Goal: Obtain resource: Download file/media

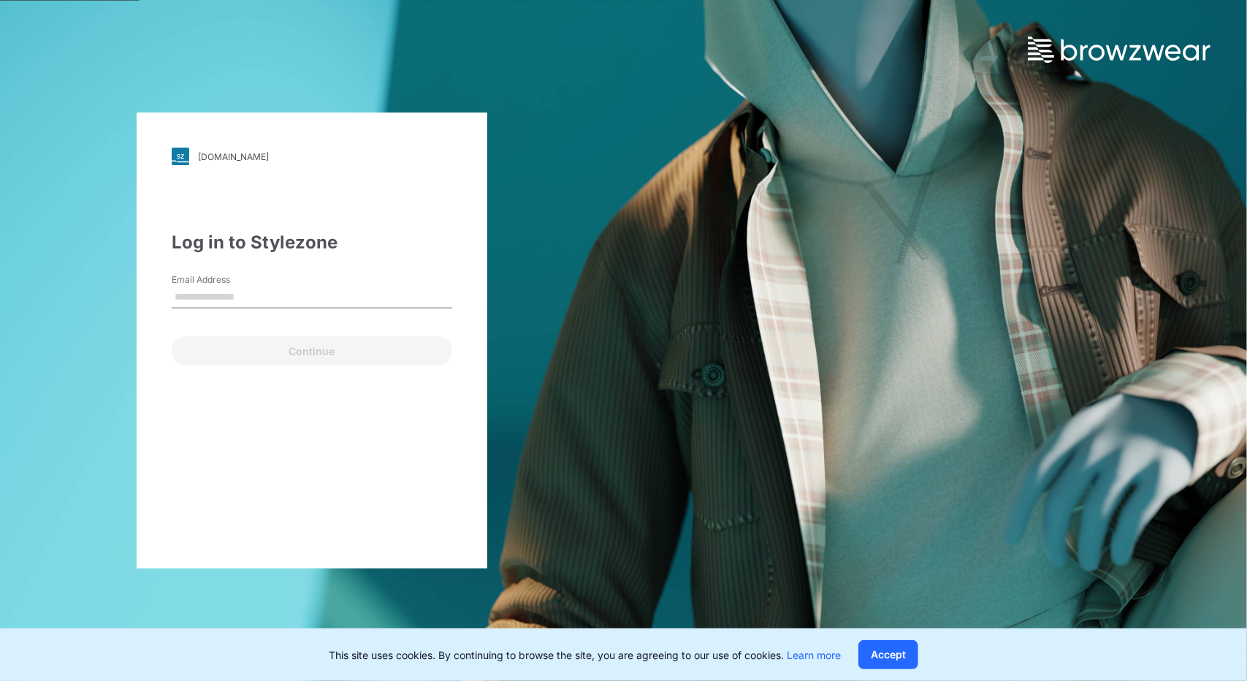
type input "**********"
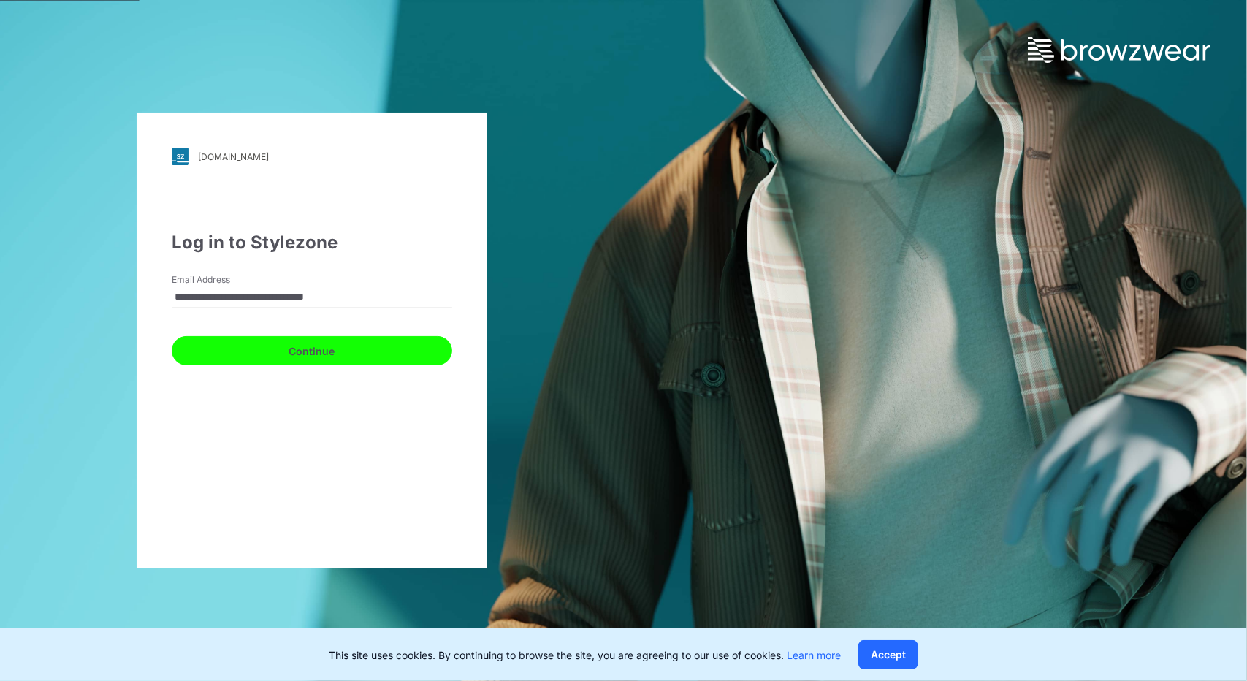
click at [362, 343] on button "Continue" at bounding box center [312, 350] width 281 height 29
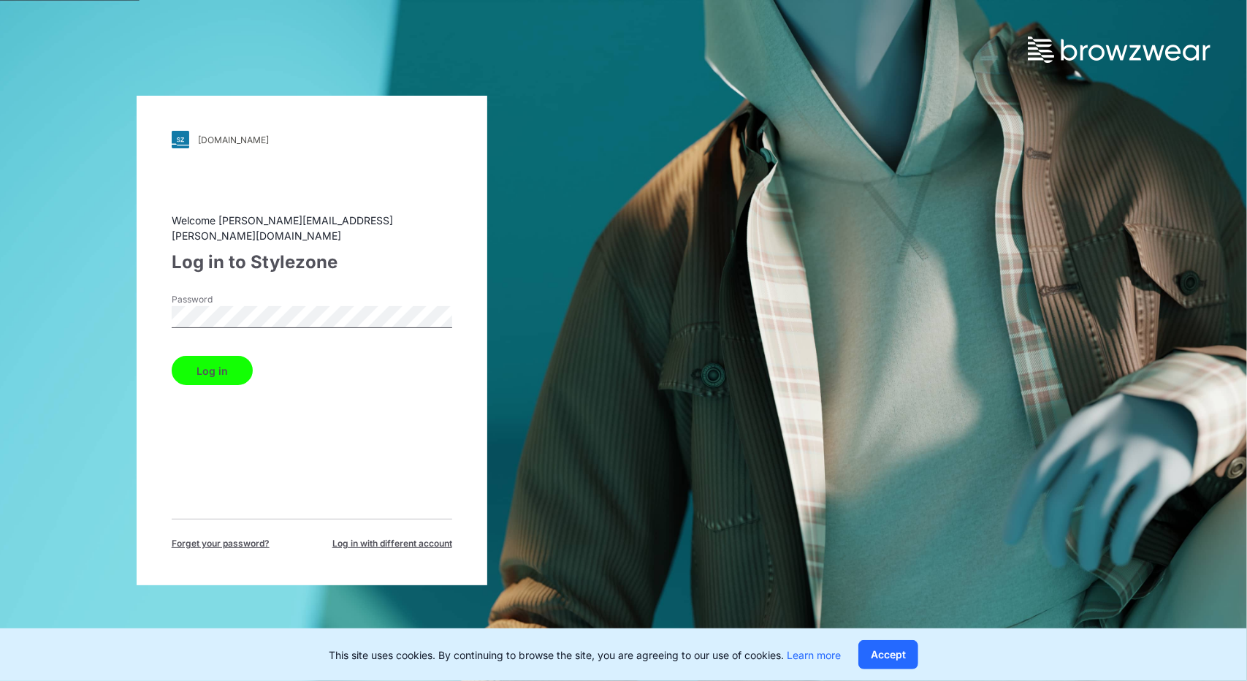
click at [221, 362] on button "Log in" at bounding box center [212, 370] width 81 height 29
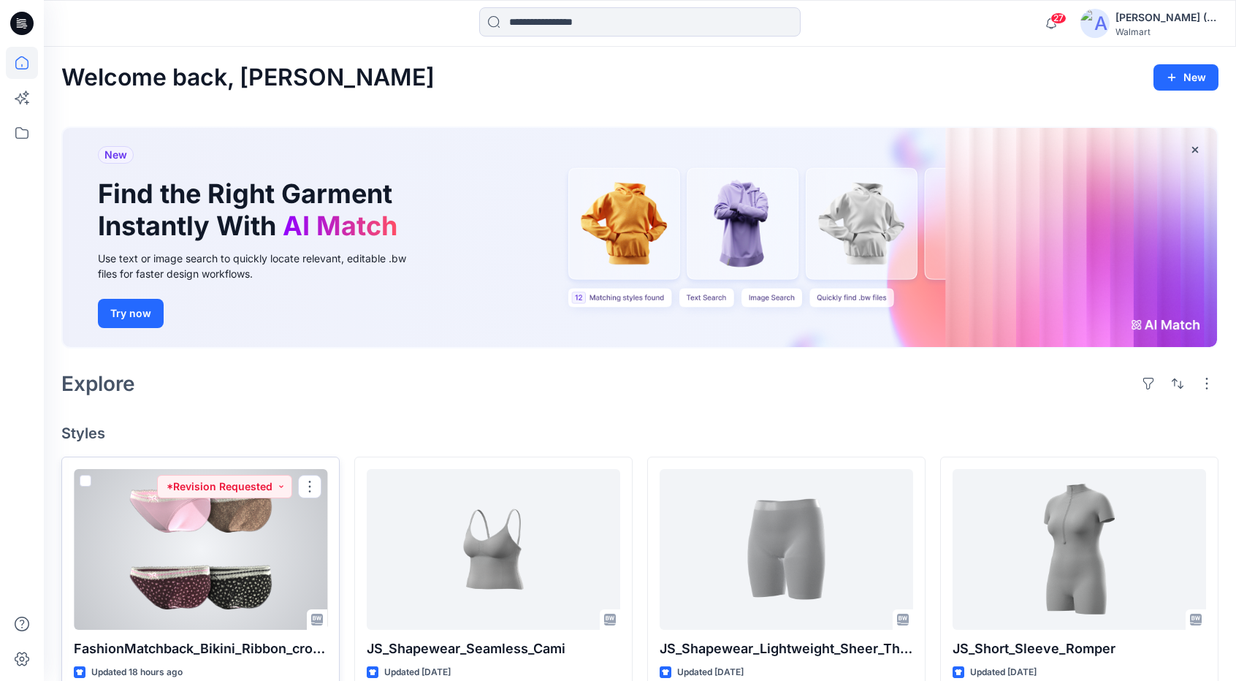
click at [206, 561] on div at bounding box center [200, 549] width 253 height 161
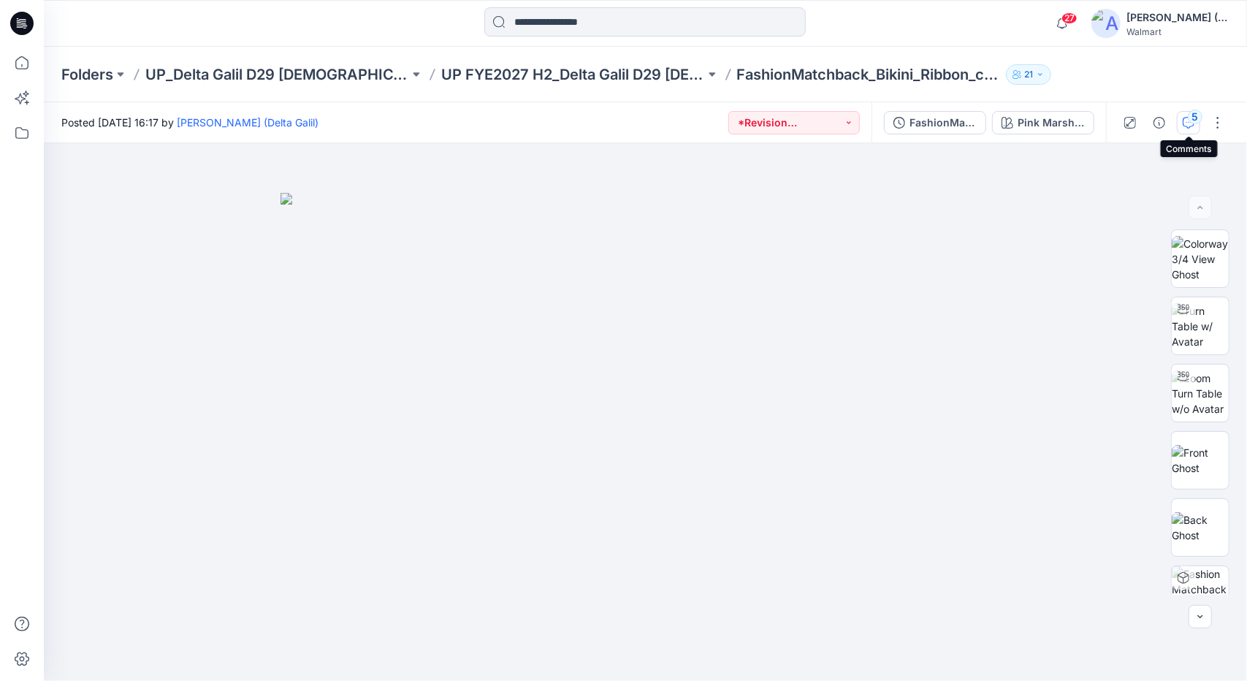
click at [1190, 121] on div "5" at bounding box center [1195, 117] width 15 height 15
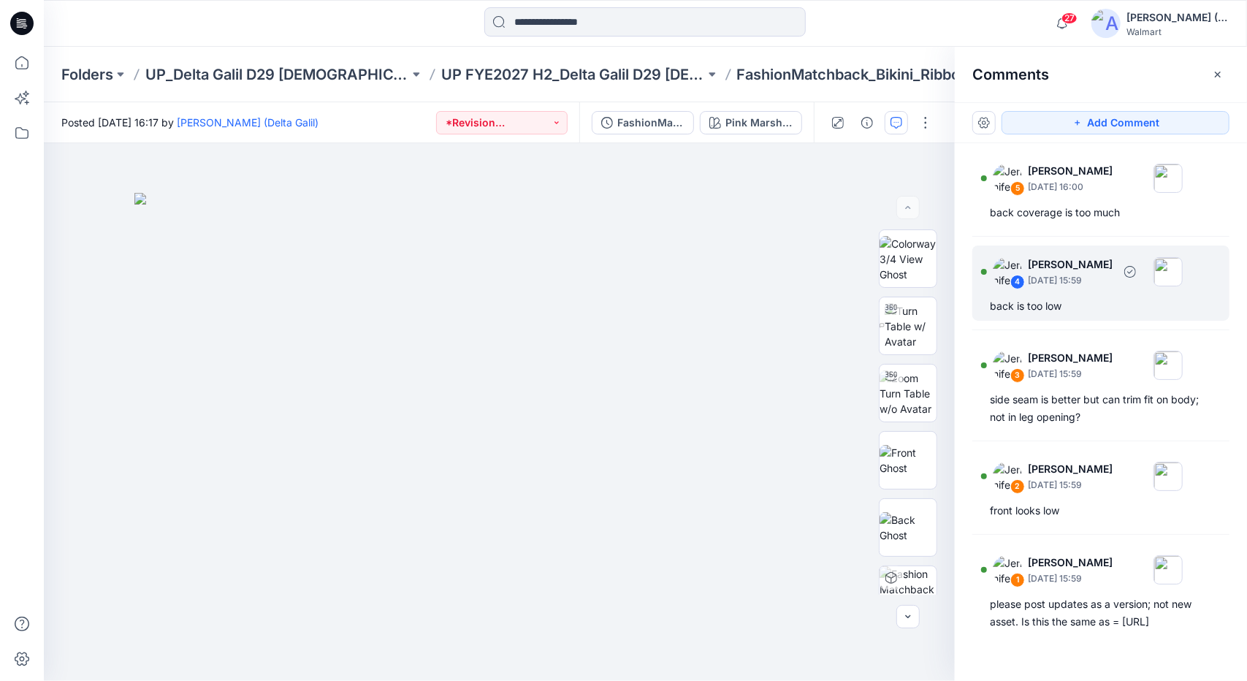
click at [1014, 281] on div "4" at bounding box center [1017, 282] width 15 height 15
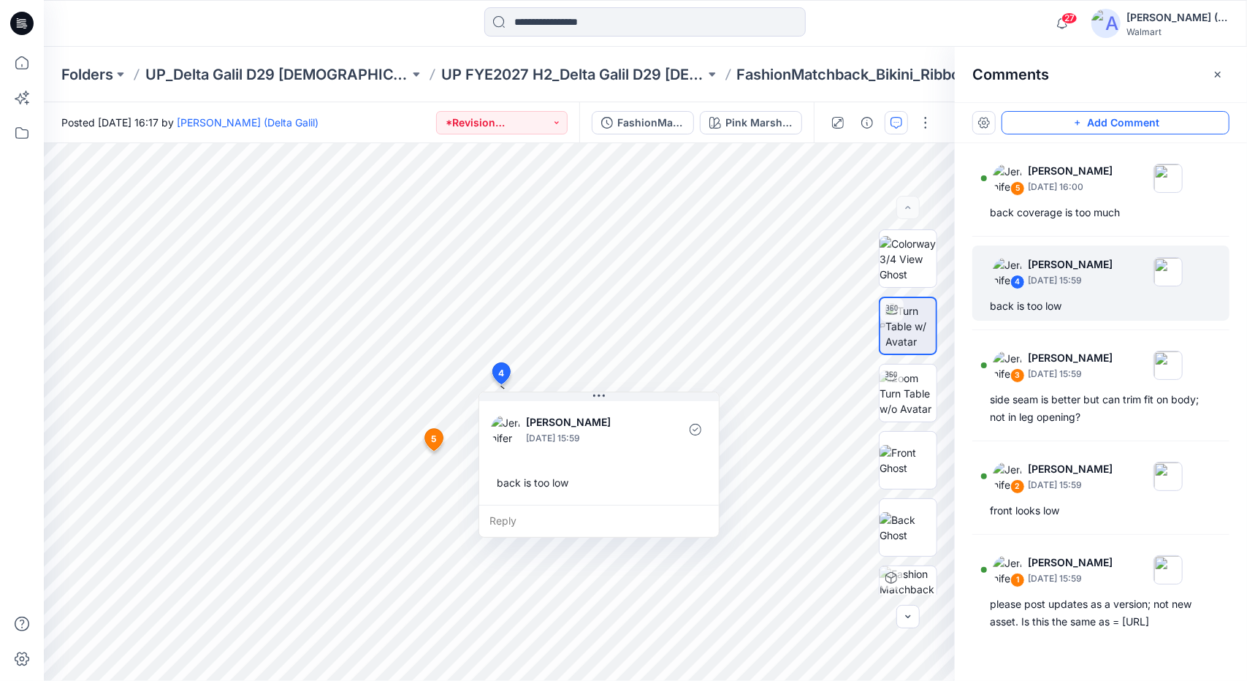
click at [1113, 121] on button "Add Comment" at bounding box center [1116, 122] width 228 height 23
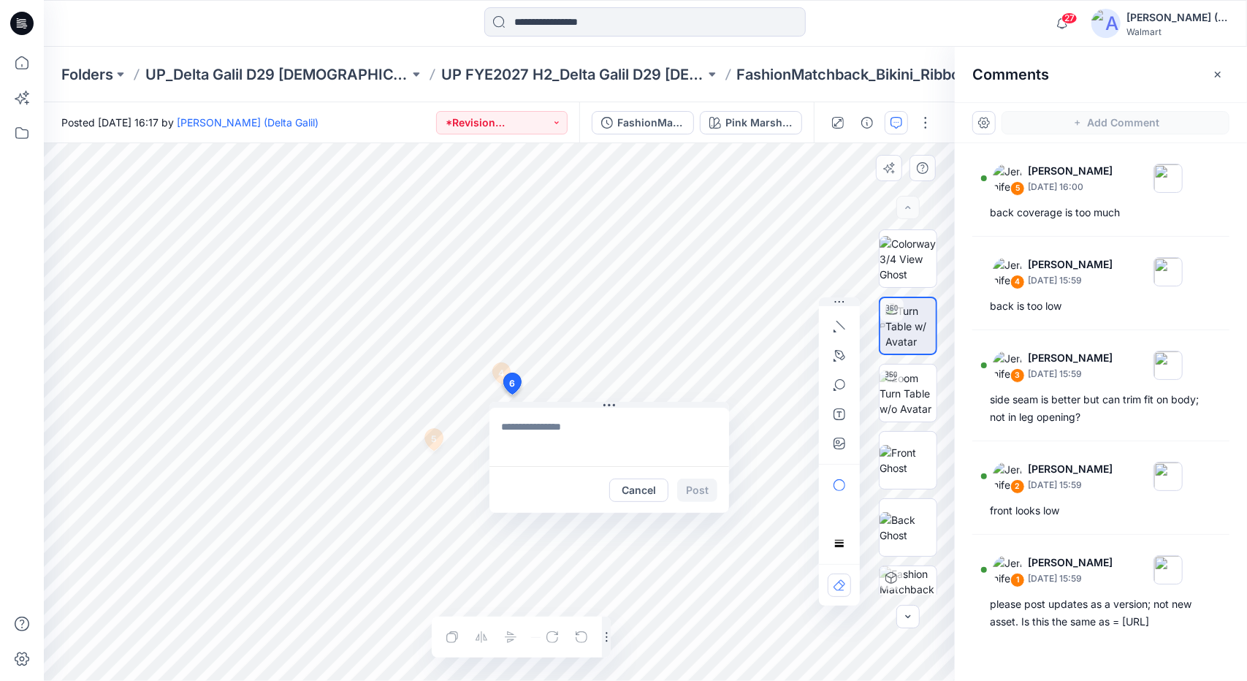
click at [511, 394] on div "6 Cancel Post 4 Jennifer Yerkes September 29, 2025 15:59 back is too low Reply …" at bounding box center [499, 412] width 911 height 538
type textarea "**********"
click at [706, 490] on button "Post" at bounding box center [697, 489] width 40 height 23
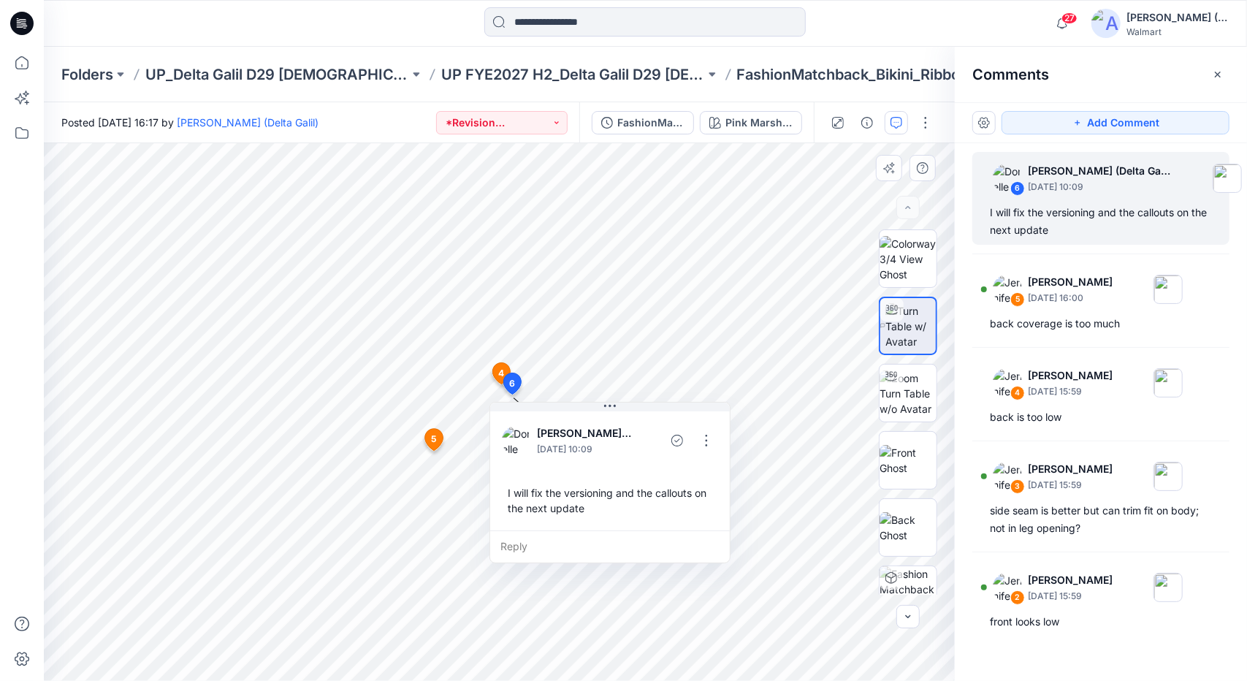
click at [858, 23] on div at bounding box center [645, 23] width 601 height 32
click at [20, 71] on icon at bounding box center [22, 63] width 32 height 32
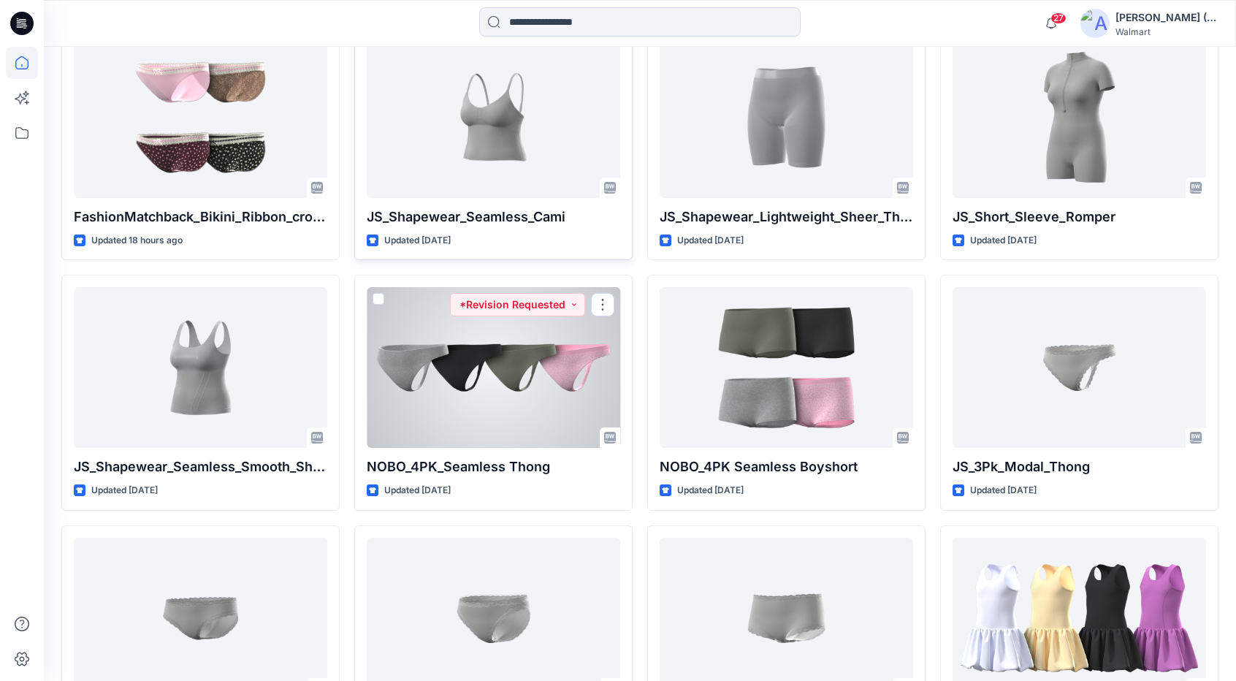
scroll to position [438, 0]
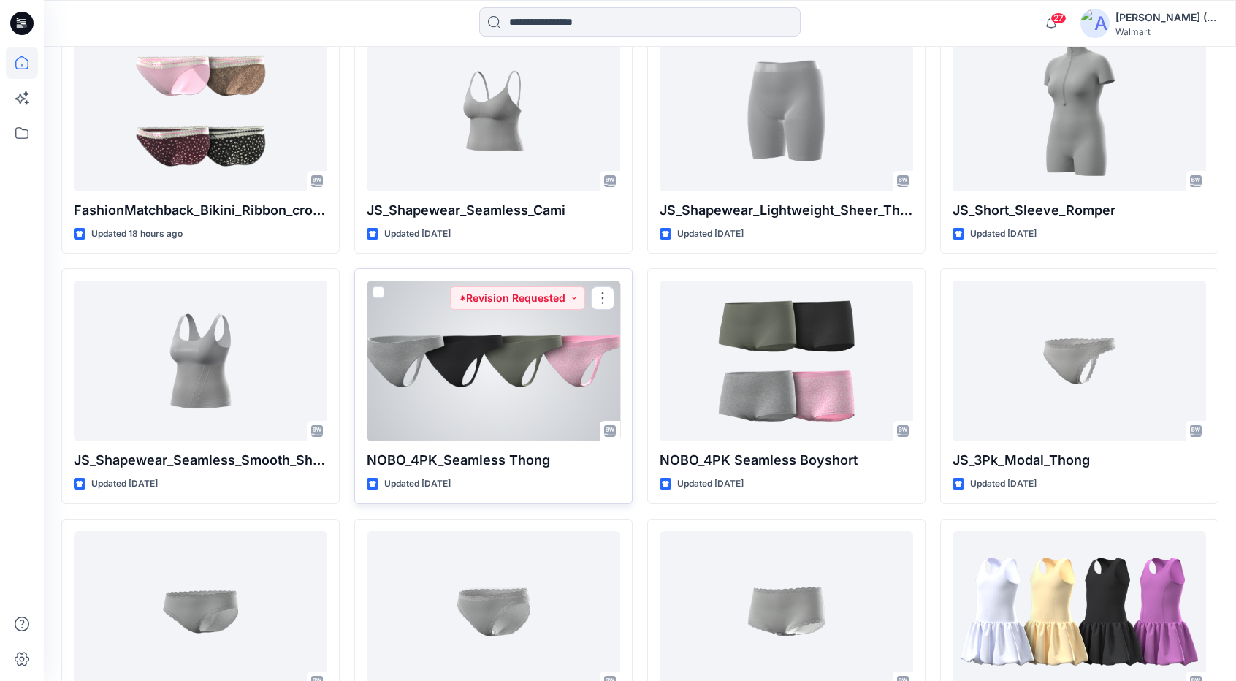
click at [539, 397] on div at bounding box center [493, 361] width 253 height 161
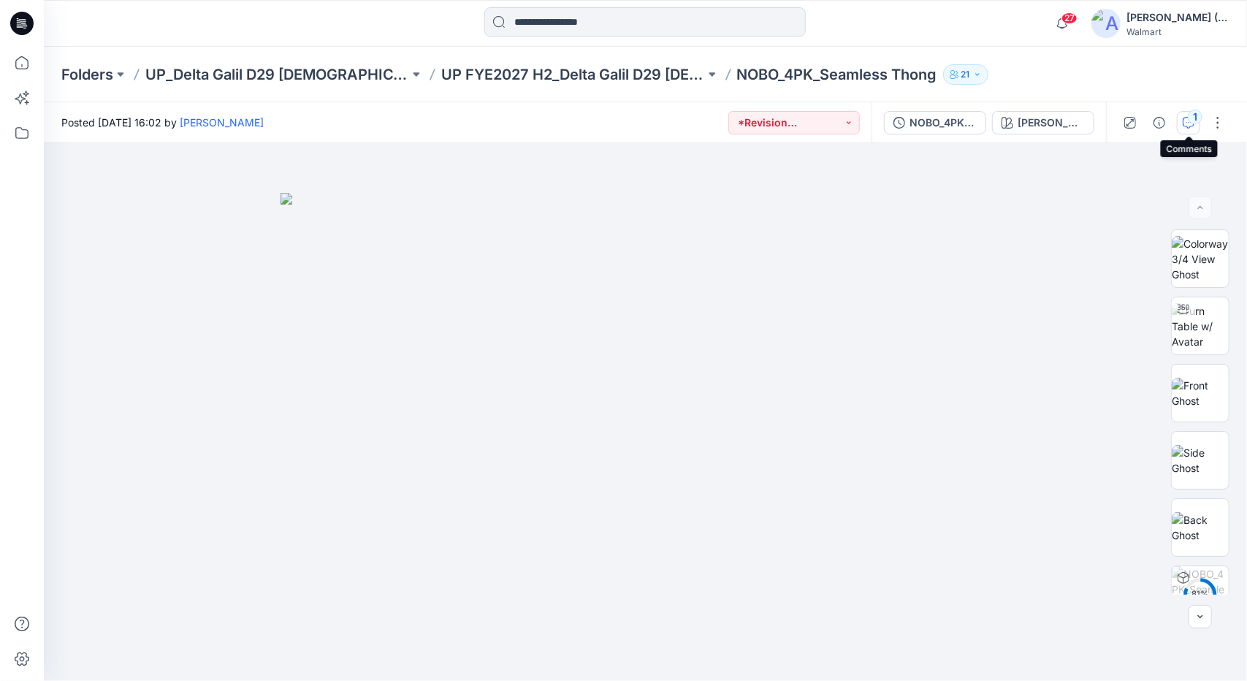
click at [1190, 118] on div "1" at bounding box center [1195, 117] width 15 height 15
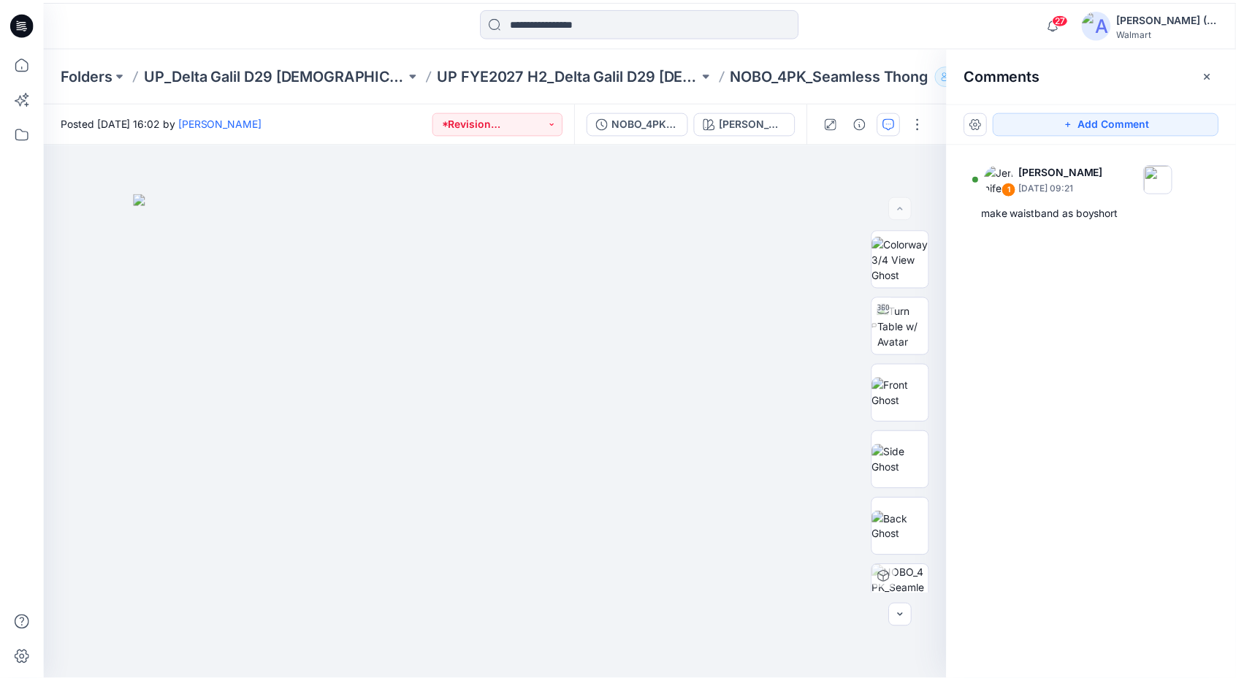
scroll to position [438, 0]
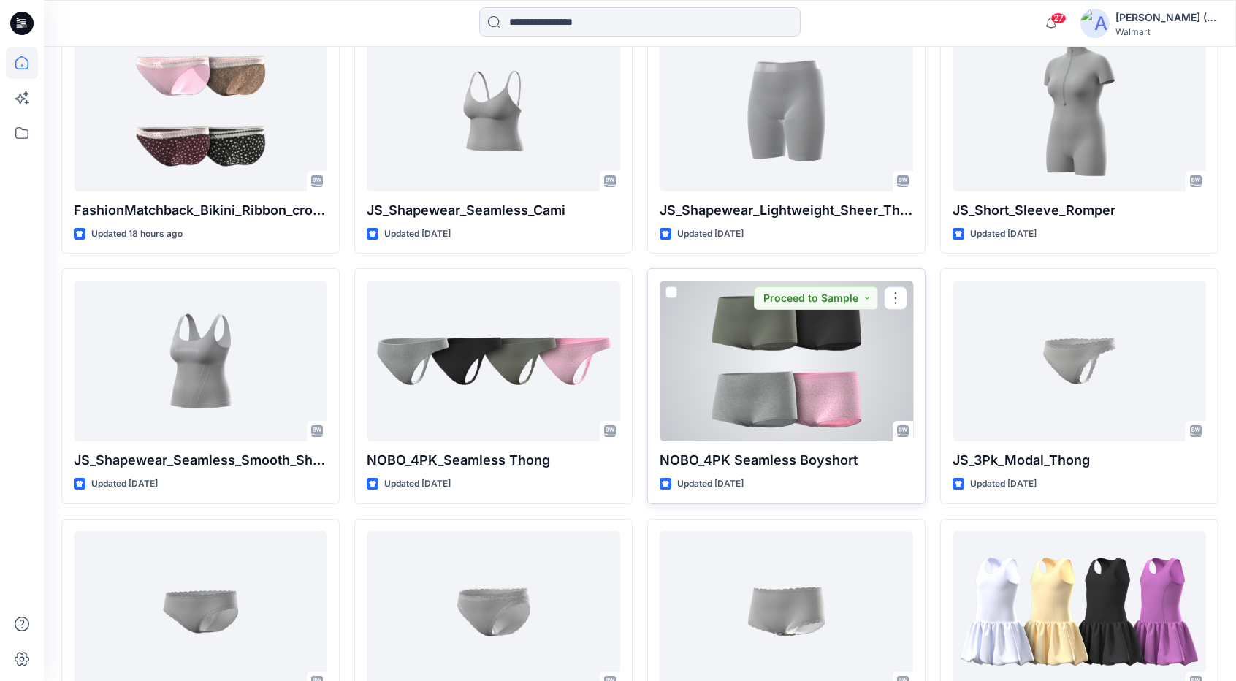
click at [822, 359] on div at bounding box center [786, 361] width 253 height 161
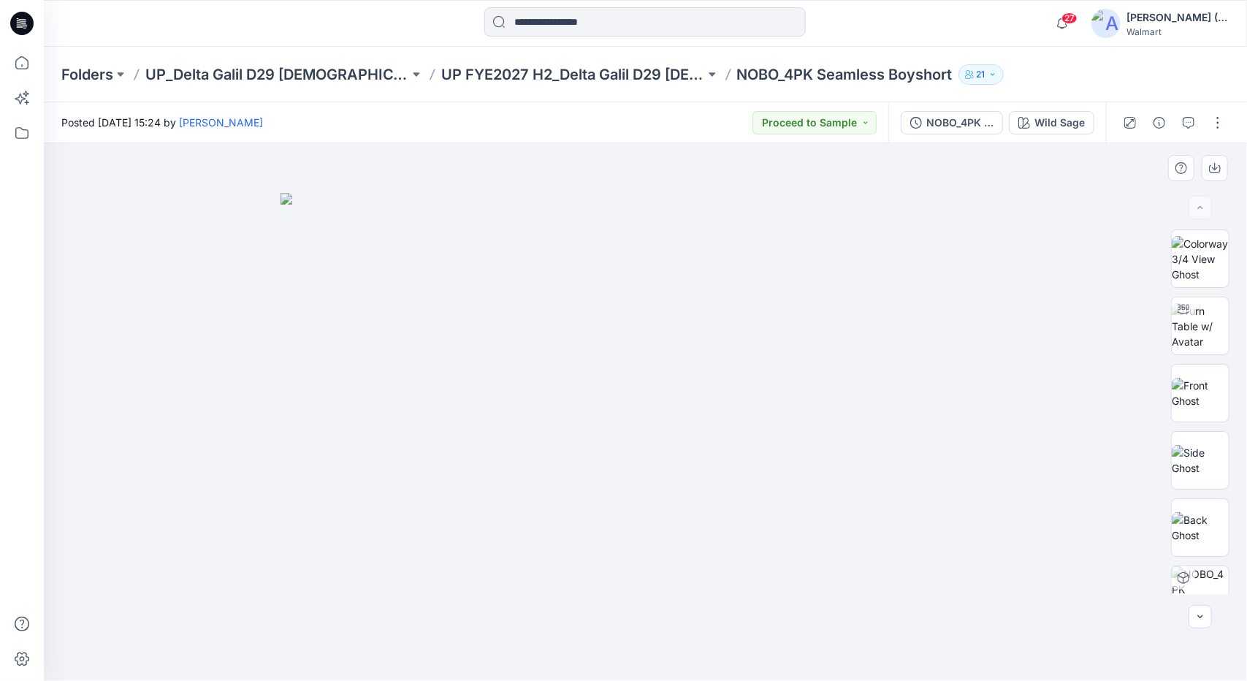
click at [126, 362] on div at bounding box center [645, 412] width 1203 height 538
click at [1179, 396] on img at bounding box center [1200, 393] width 57 height 31
click at [1189, 459] on img at bounding box center [1200, 460] width 57 height 31
click at [1202, 328] on img at bounding box center [1200, 326] width 57 height 46
click at [616, 25] on input at bounding box center [644, 21] width 321 height 29
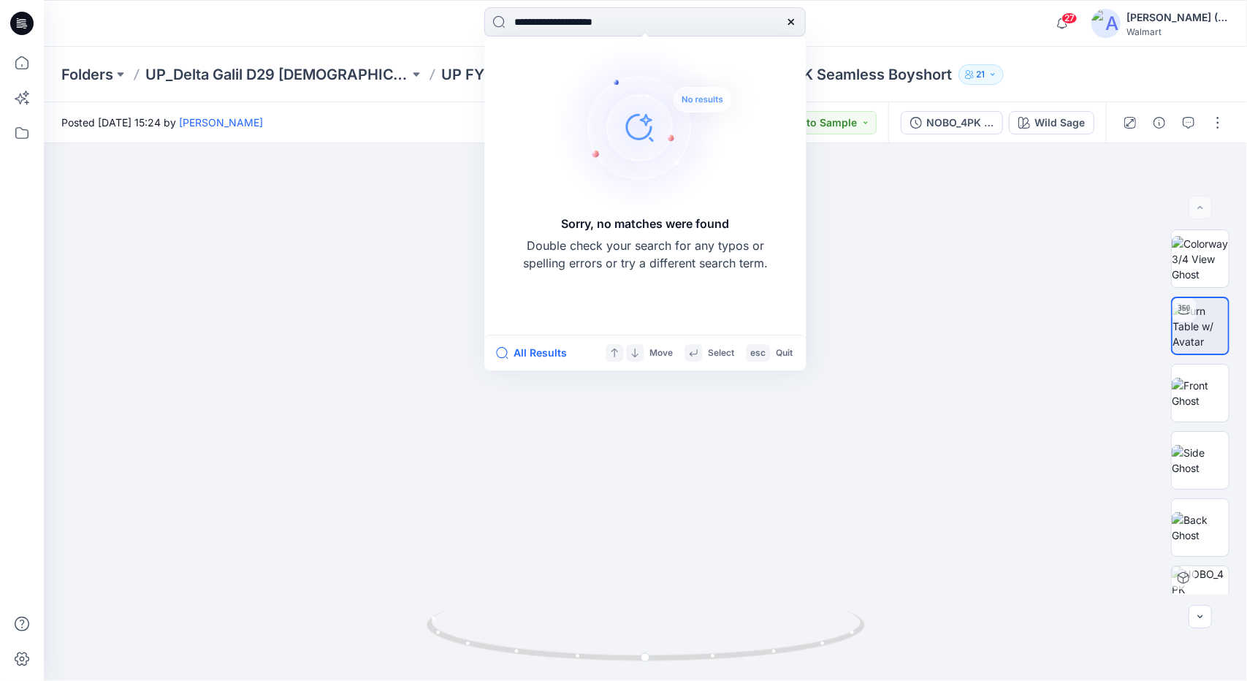
drag, startPoint x: 560, startPoint y: 23, endPoint x: 421, endPoint y: 35, distance: 139.3
click at [421, 35] on div "**********" at bounding box center [645, 23] width 601 height 32
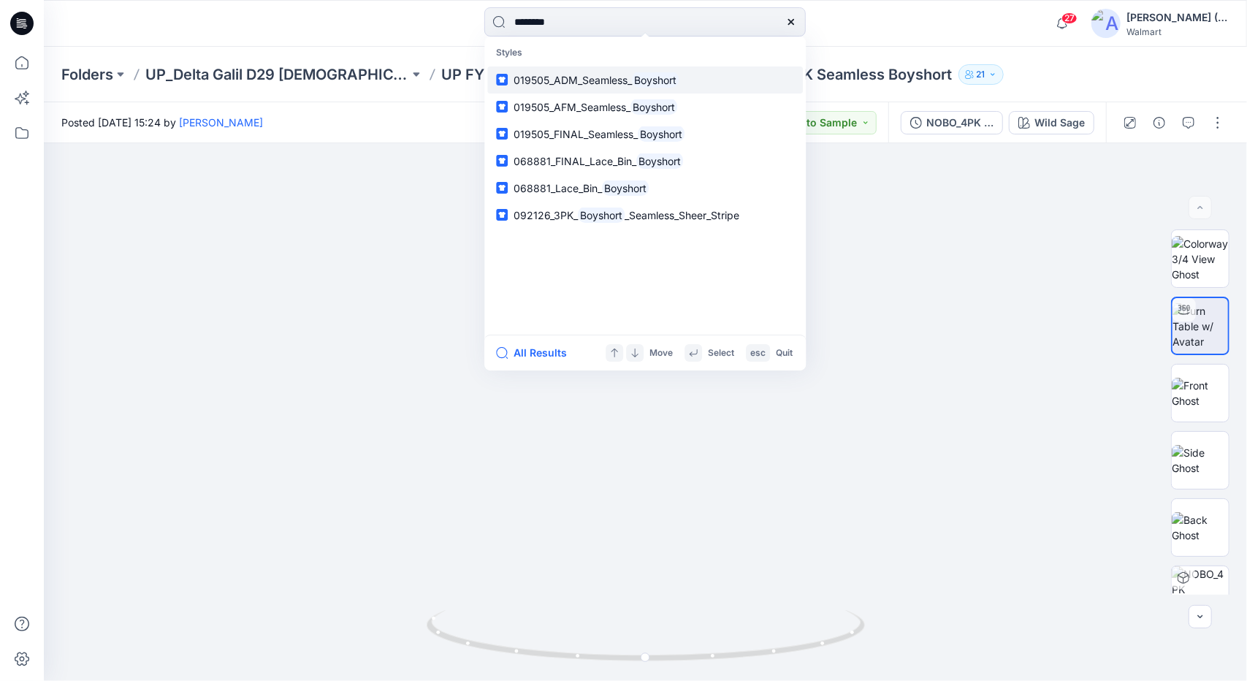
type input "********"
click at [669, 68] on link "019505_ADM_Seamless_ Boyshort" at bounding box center [645, 79] width 316 height 27
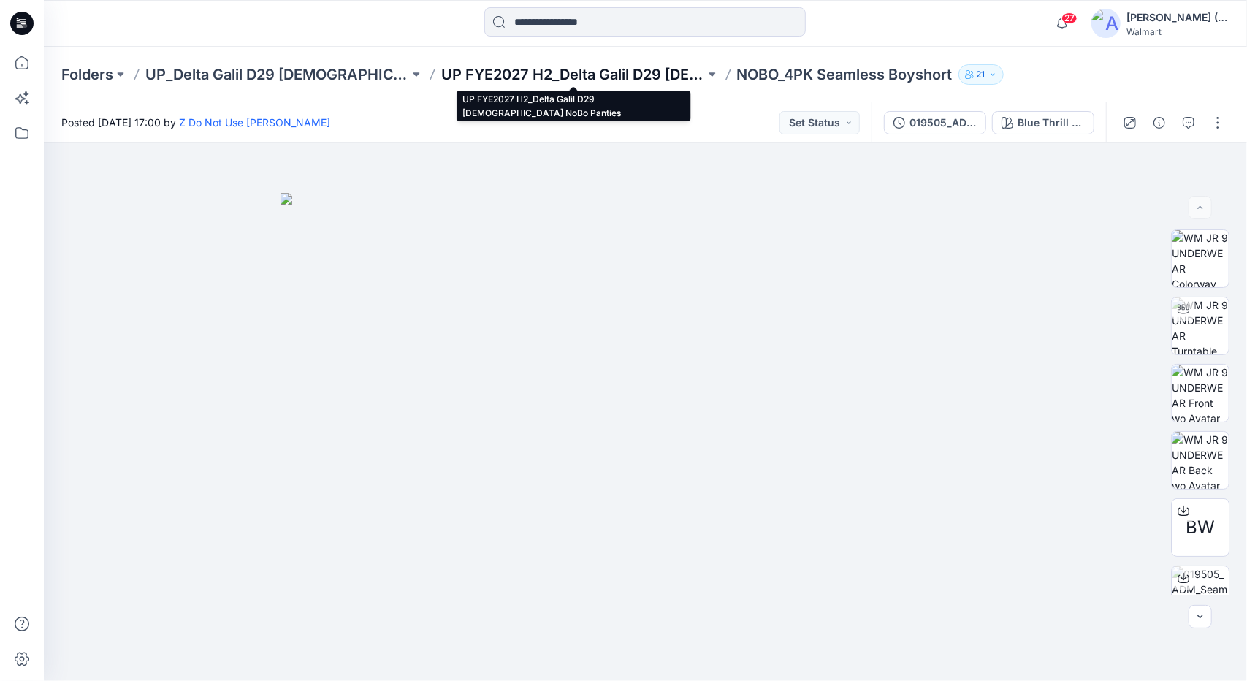
click at [610, 72] on p "UP FYE2027 H2_Delta Galil D29 [DEMOGRAPHIC_DATA] NoBo Panties" at bounding box center [573, 74] width 264 height 20
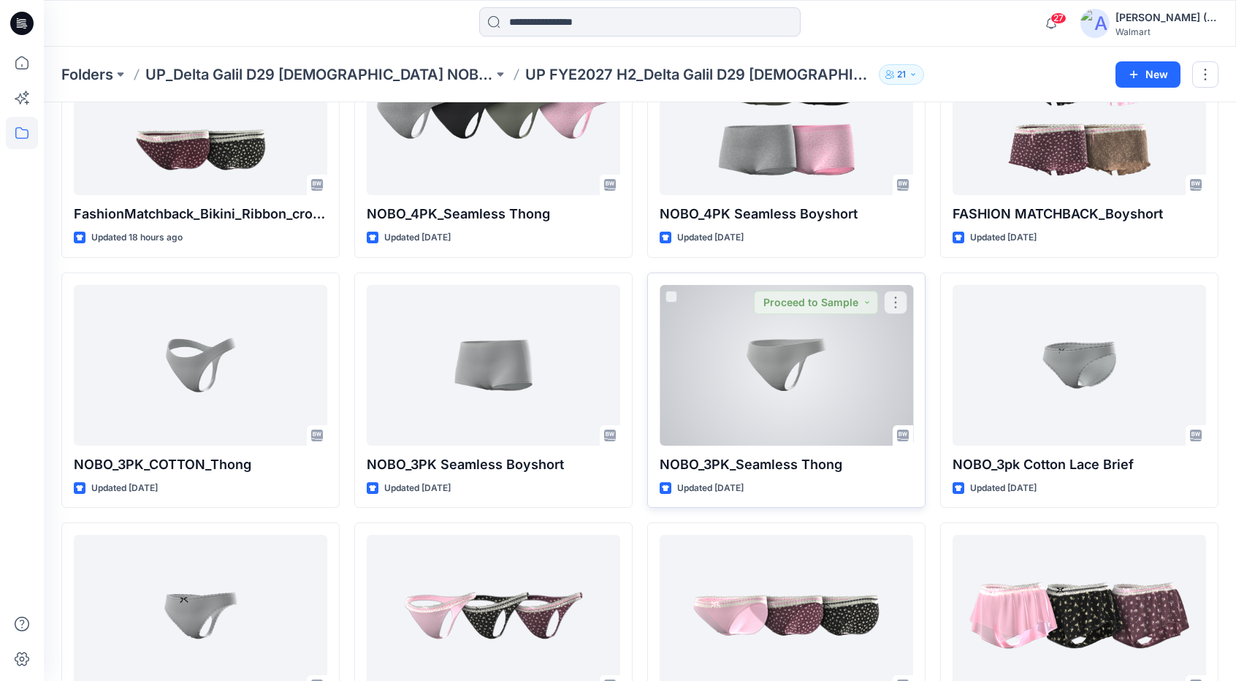
scroll to position [146, 0]
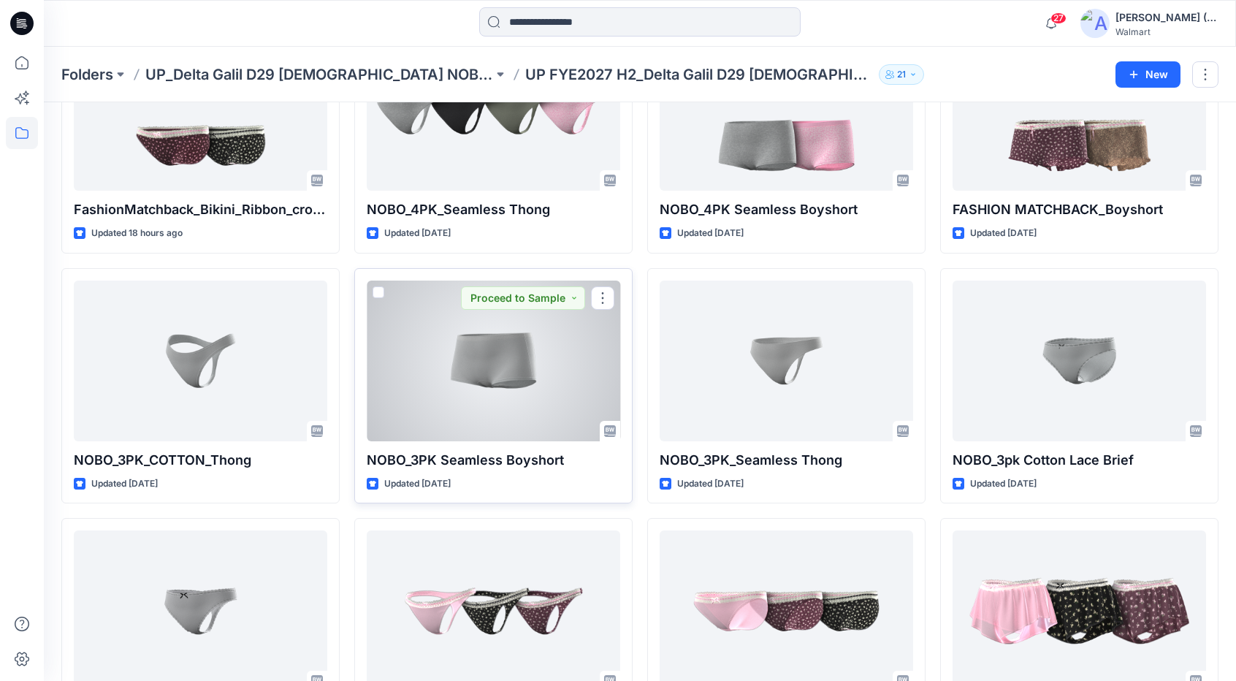
click at [516, 375] on div at bounding box center [493, 361] width 253 height 161
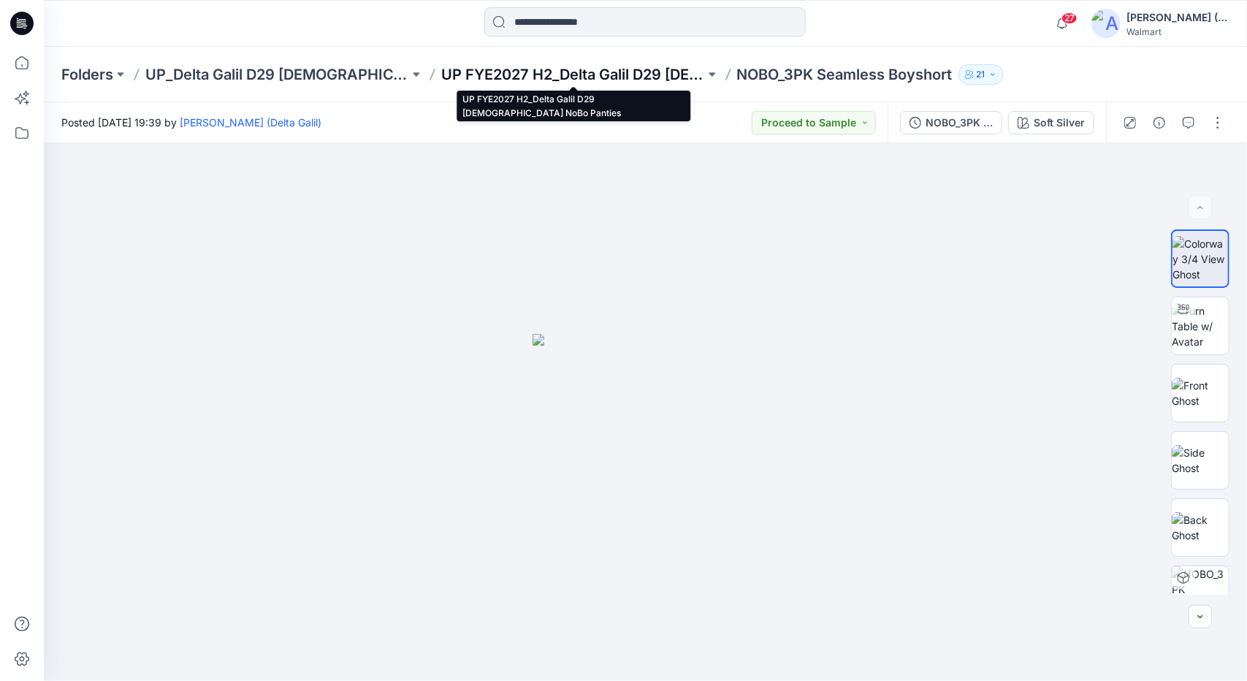
click at [610, 74] on p "UP FYE2027 H2_Delta Galil D29 [DEMOGRAPHIC_DATA] NoBo Panties" at bounding box center [573, 74] width 264 height 20
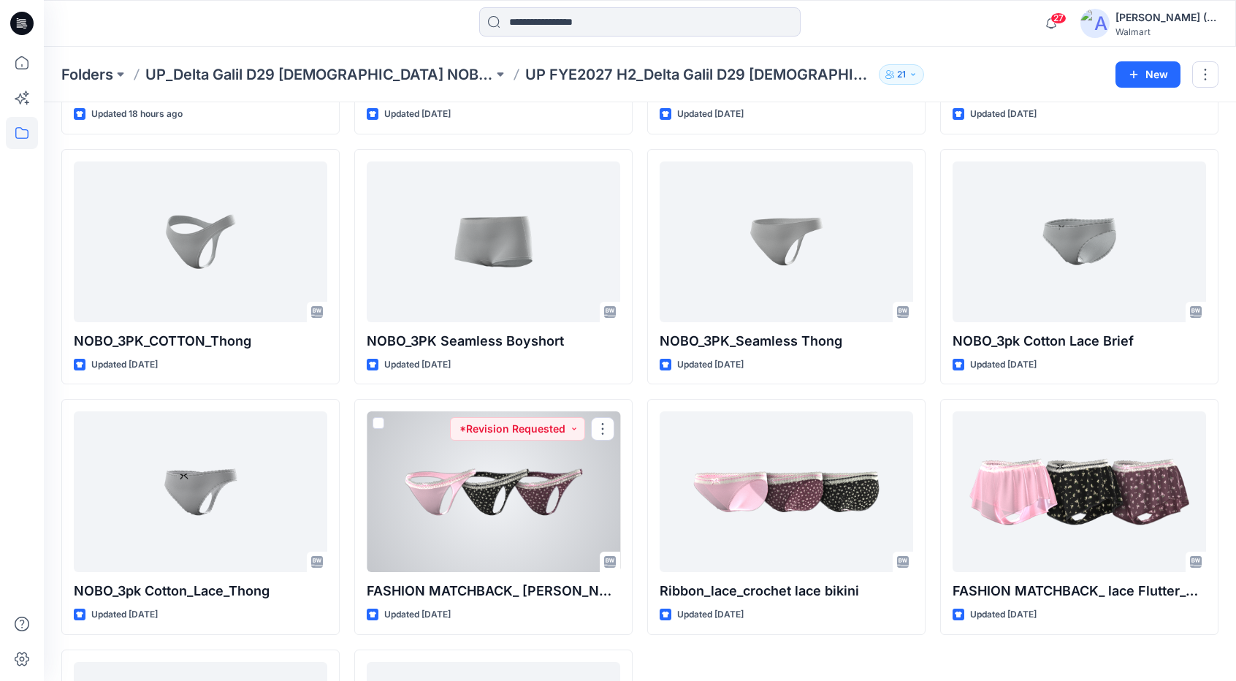
scroll to position [264, 0]
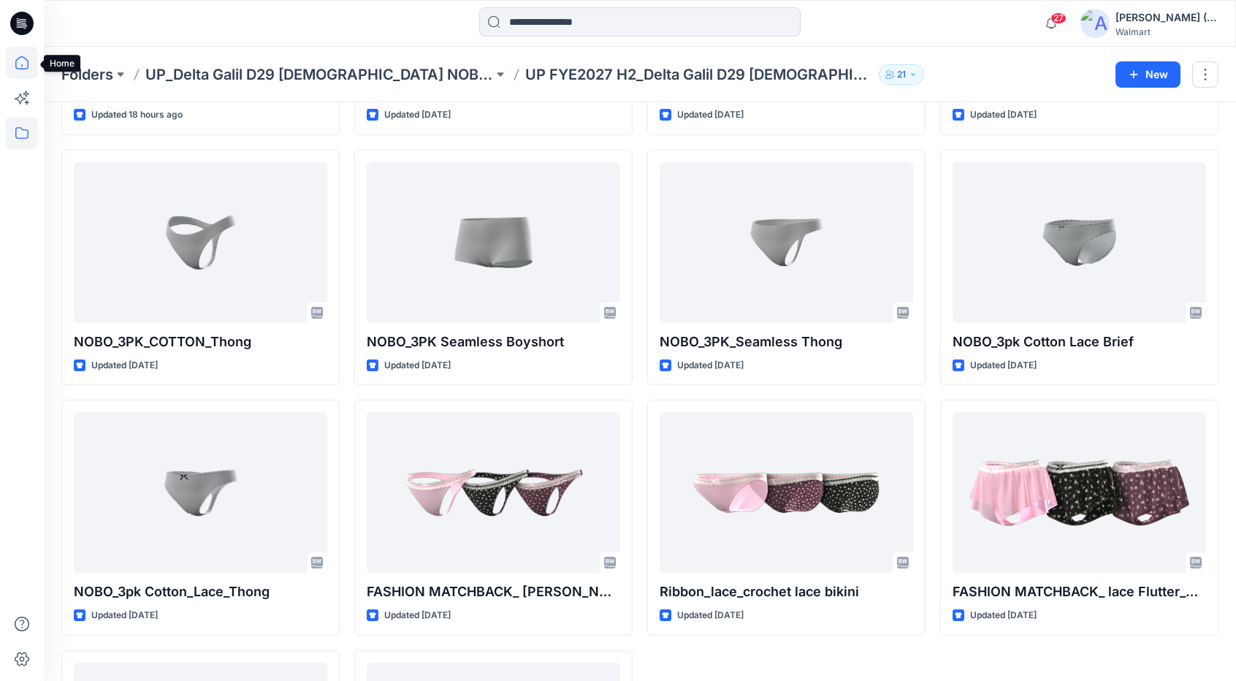
click at [32, 69] on icon at bounding box center [22, 63] width 32 height 32
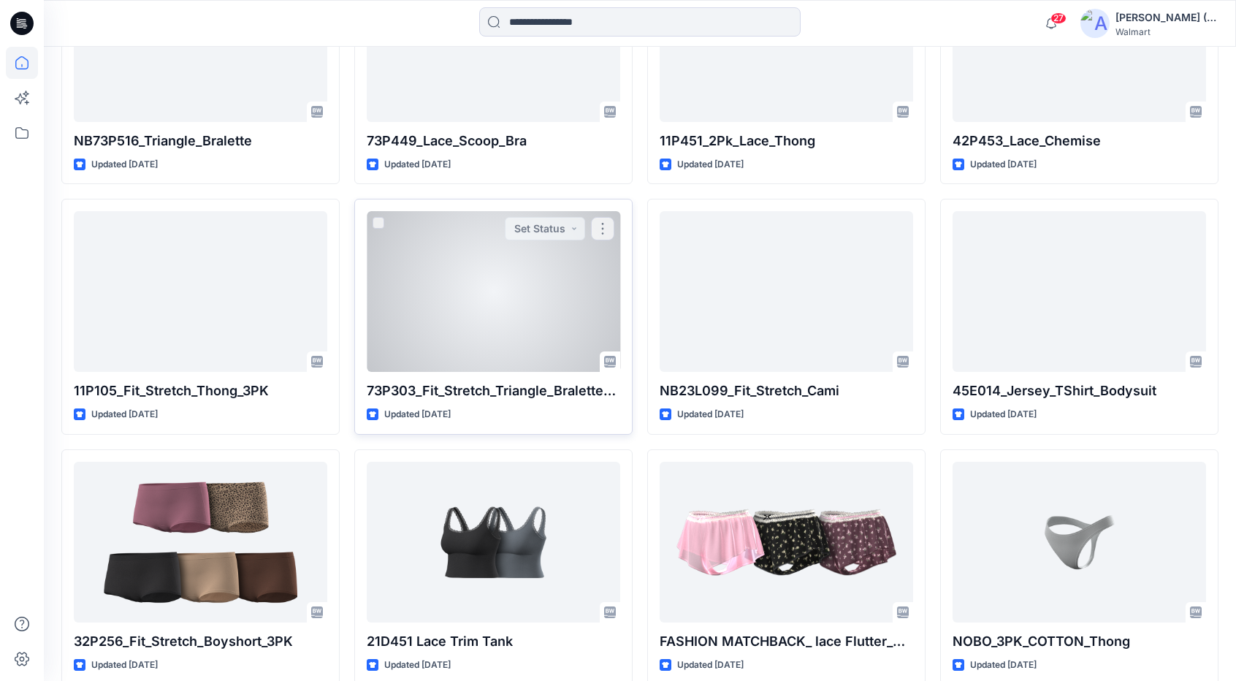
scroll to position [3211, 0]
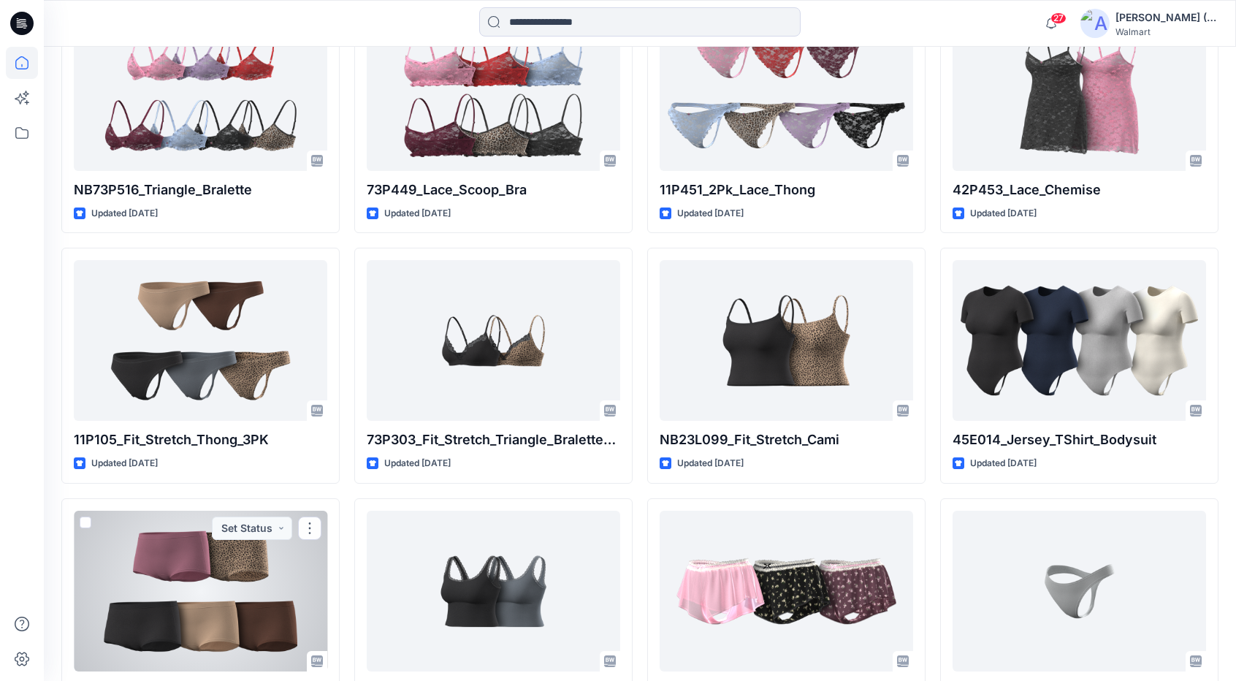
click at [231, 565] on div at bounding box center [200, 591] width 253 height 161
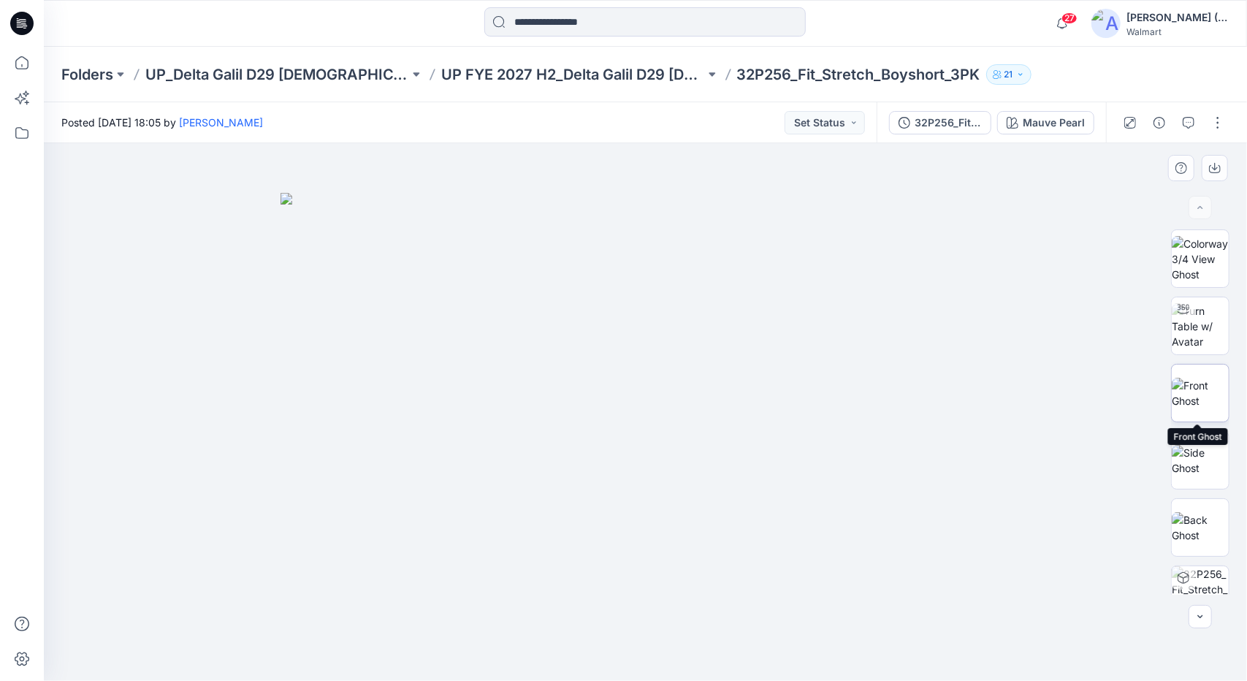
click at [1196, 399] on img at bounding box center [1200, 393] width 57 height 31
click at [1204, 329] on img at bounding box center [1200, 326] width 57 height 46
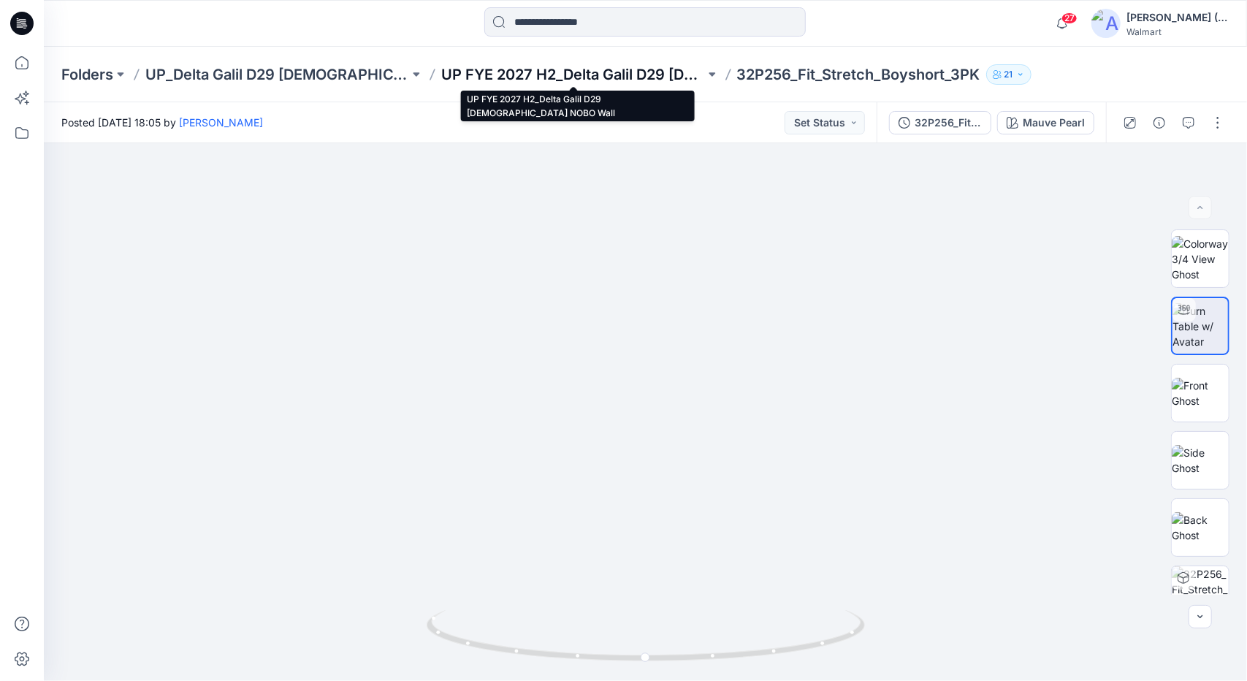
click at [655, 76] on p "UP FYE 2027 H2_Delta Galil D29 [DEMOGRAPHIC_DATA] NOBO Wall" at bounding box center [573, 74] width 264 height 20
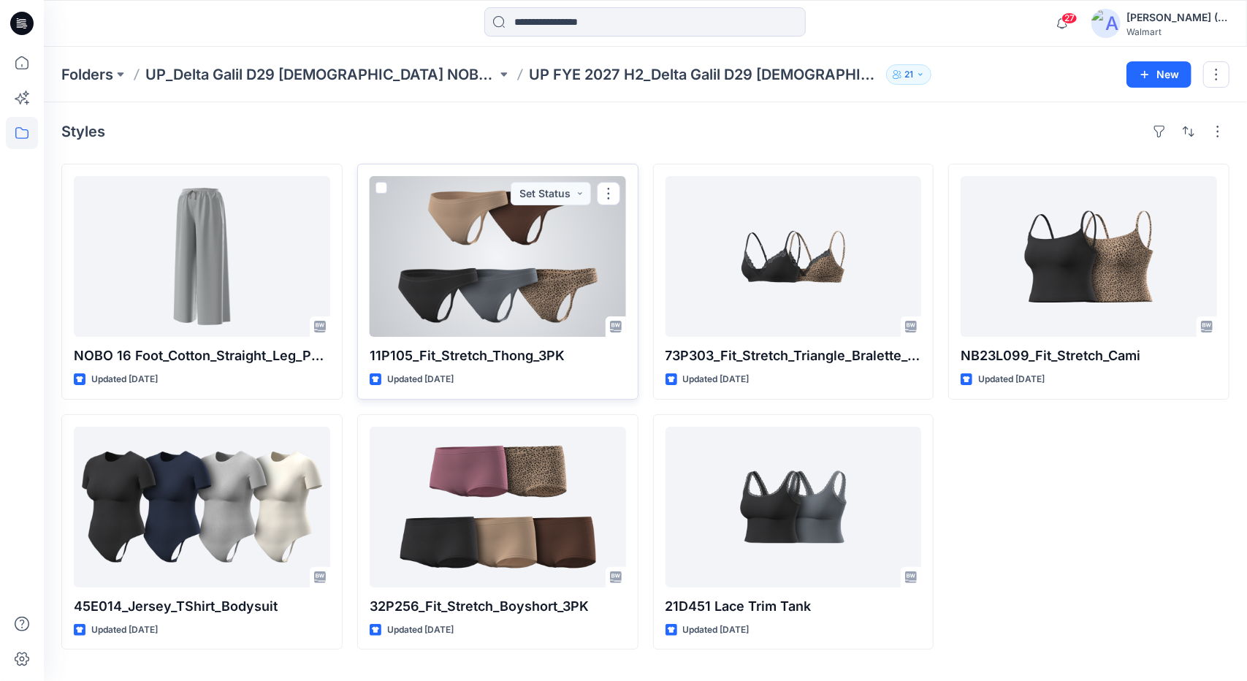
click at [517, 236] on div at bounding box center [498, 256] width 256 height 161
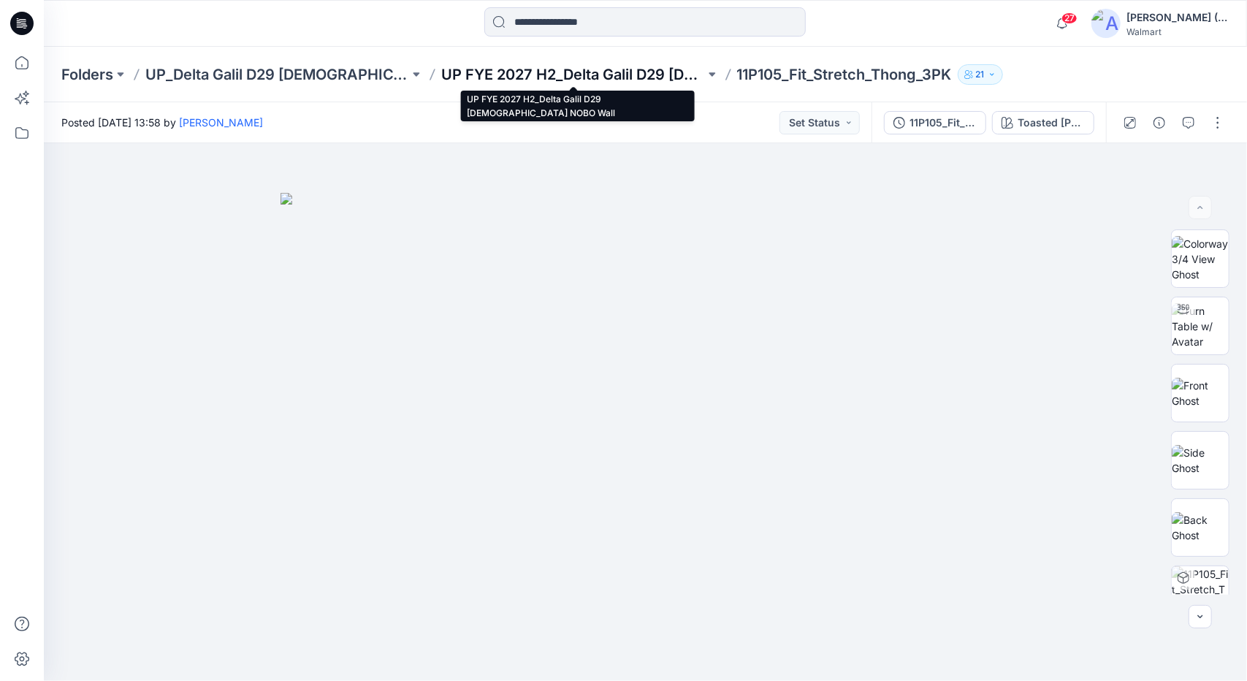
click at [549, 75] on p "UP FYE 2027 H2_Delta Galil D29 [DEMOGRAPHIC_DATA] NOBO Wall" at bounding box center [573, 74] width 264 height 20
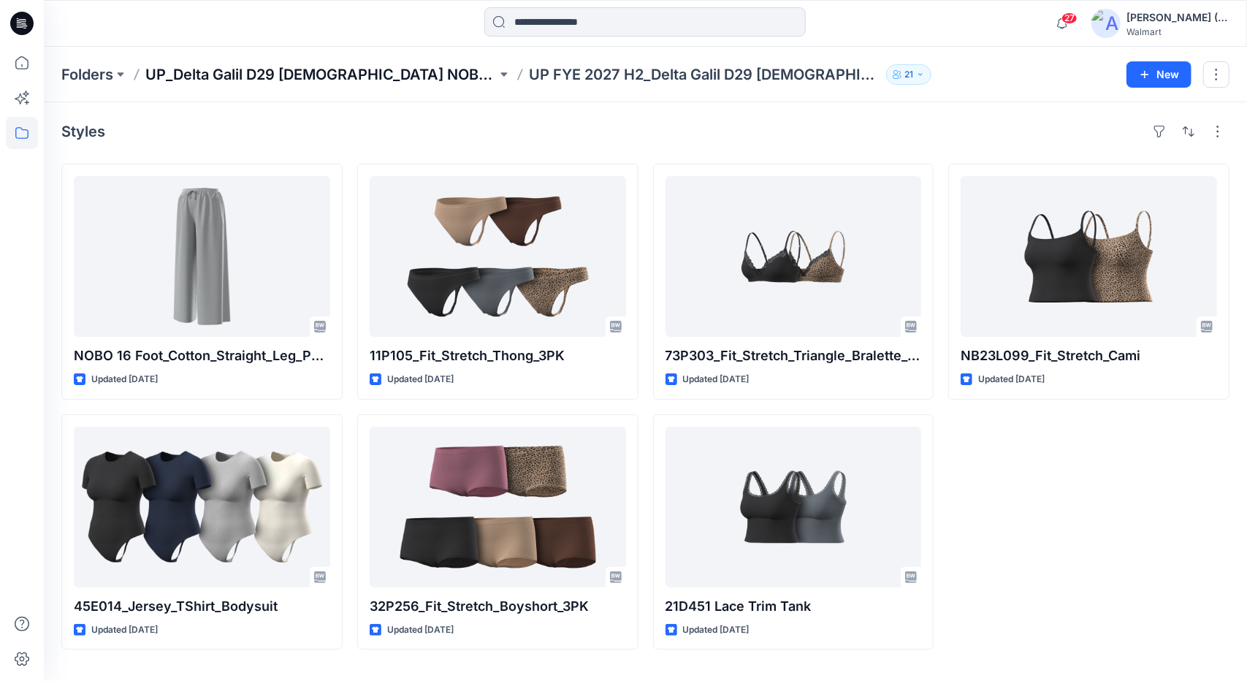
click at [409, 75] on p "UP_Delta Galil D29 [DEMOGRAPHIC_DATA] NOBO Intimates" at bounding box center [320, 74] width 351 height 20
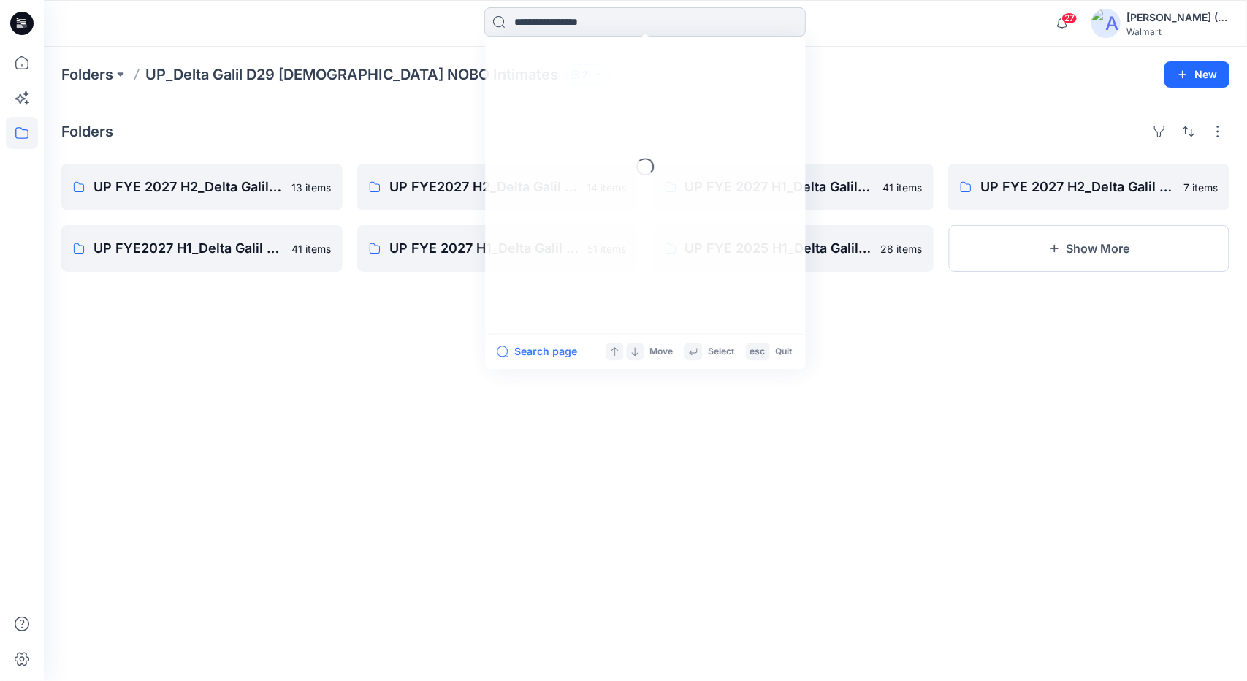
click at [539, 28] on input at bounding box center [644, 21] width 321 height 29
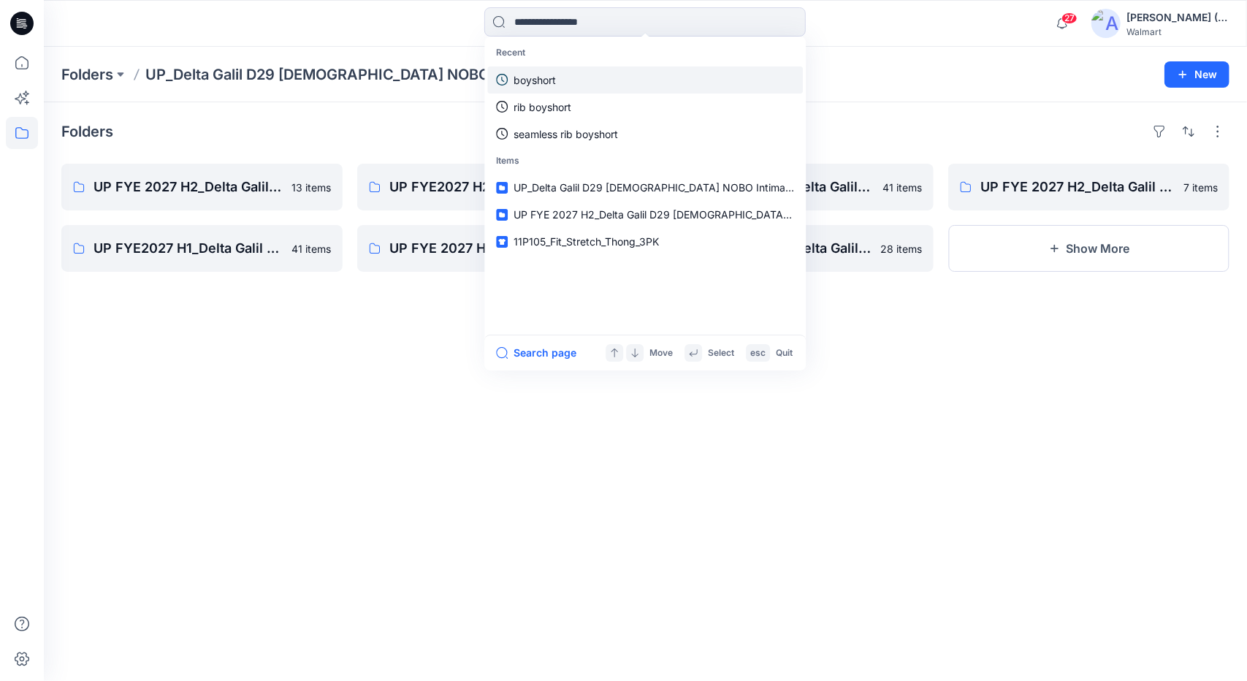
click at [580, 78] on link "boyshort" at bounding box center [645, 79] width 316 height 27
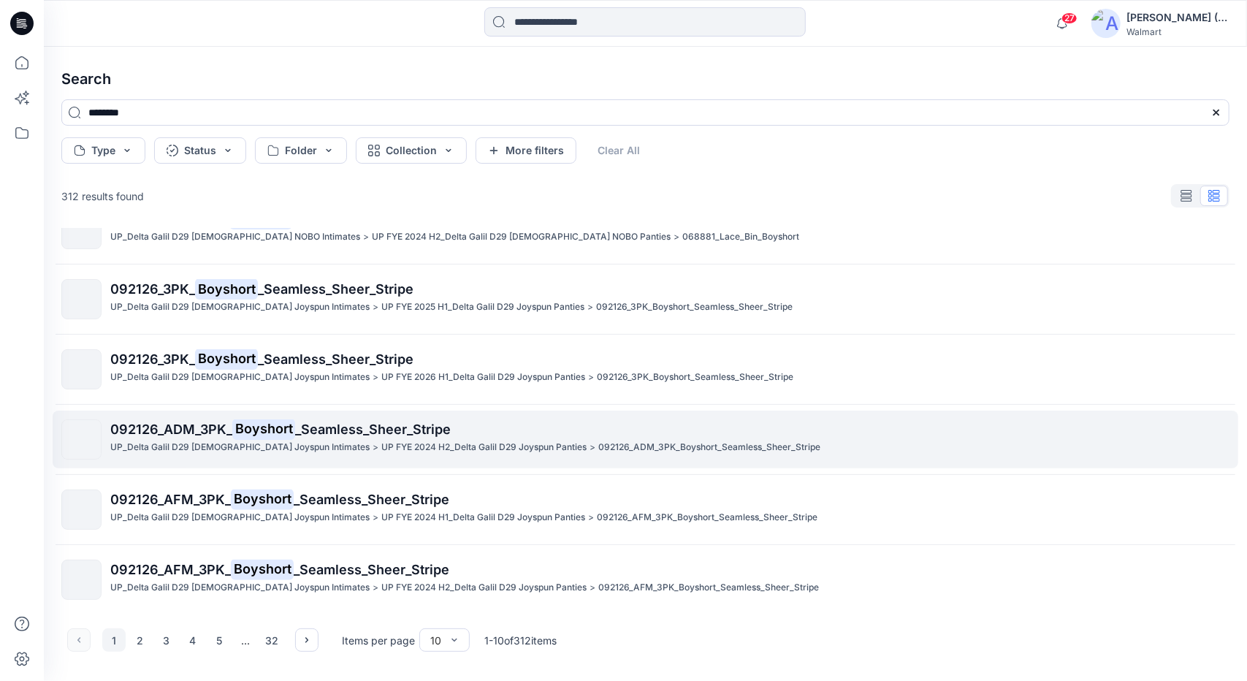
scroll to position [316, 0]
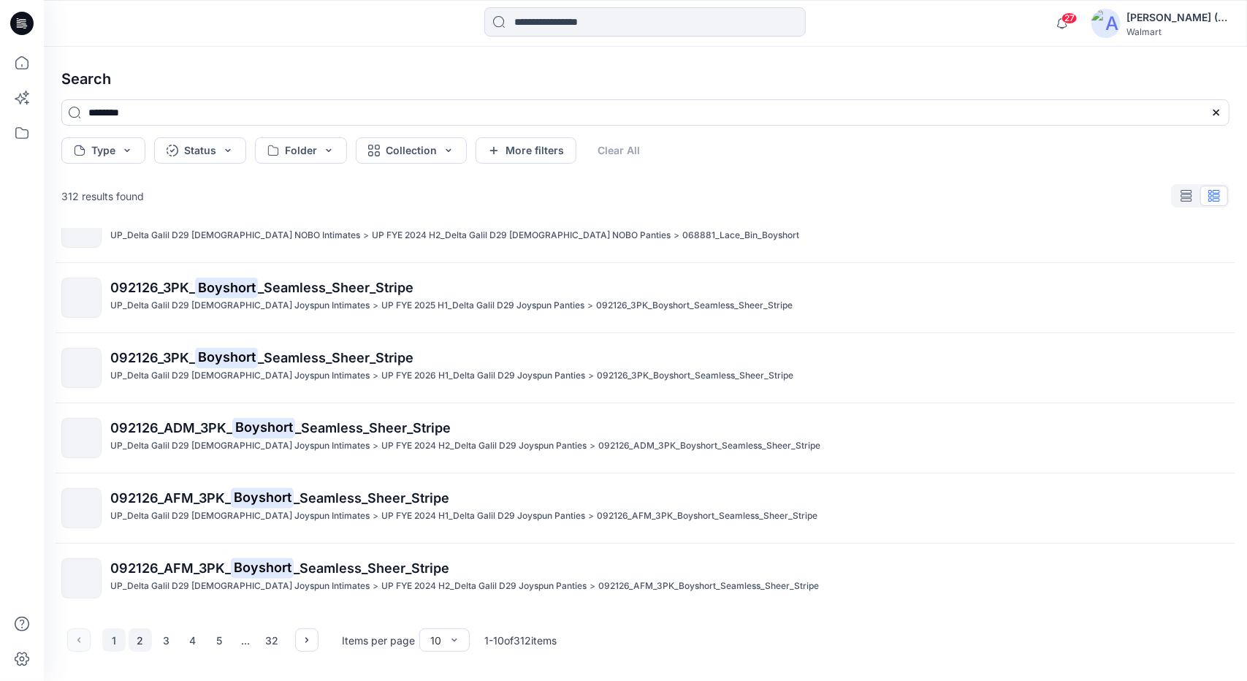
click at [140, 632] on button "2" at bounding box center [140, 639] width 23 height 23
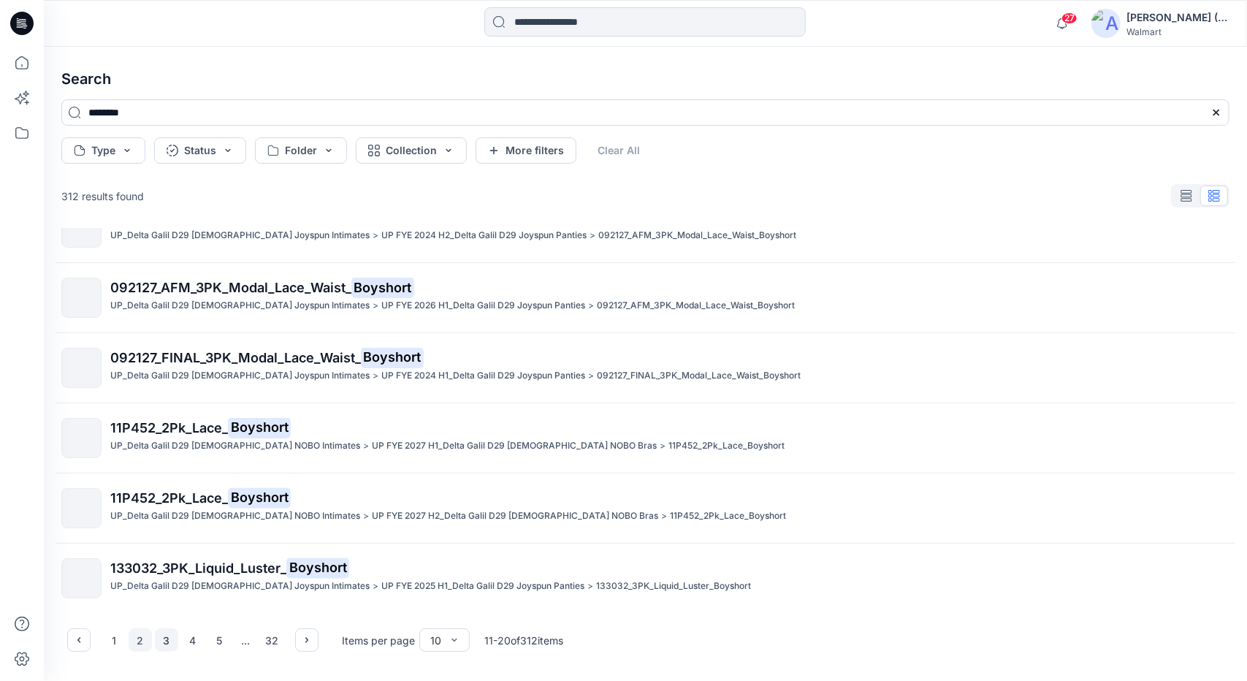
click at [161, 637] on button "3" at bounding box center [166, 639] width 23 height 23
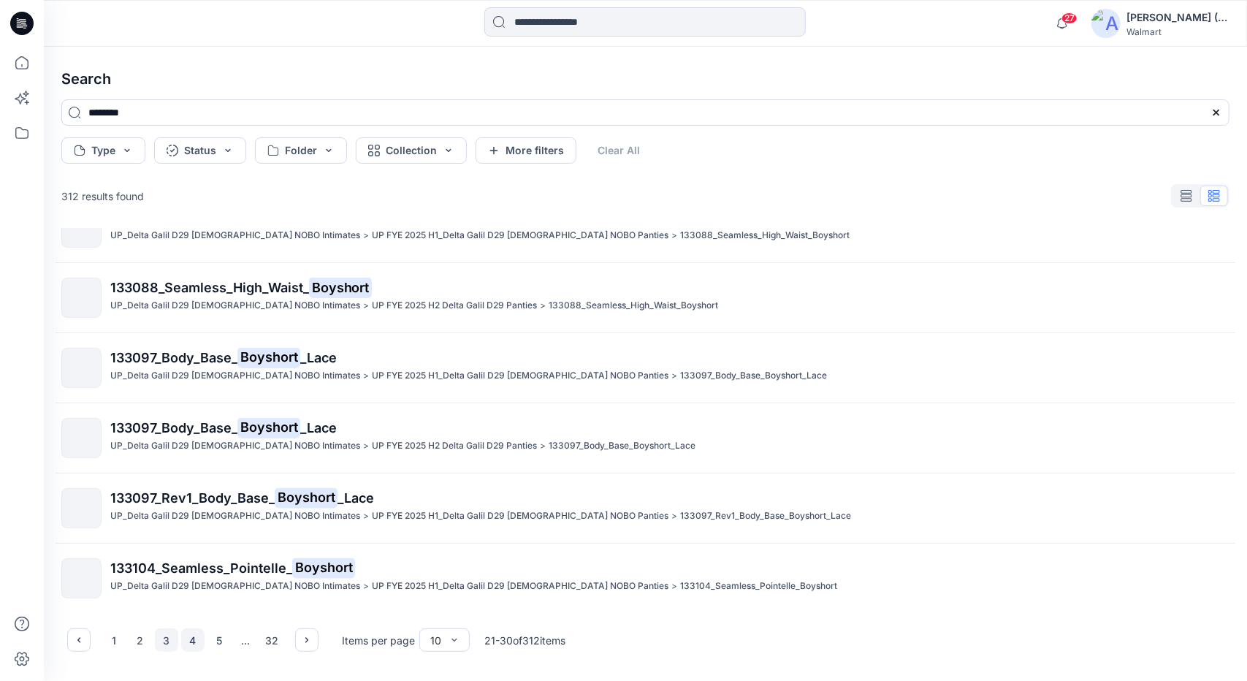
click at [197, 636] on button "4" at bounding box center [192, 639] width 23 height 23
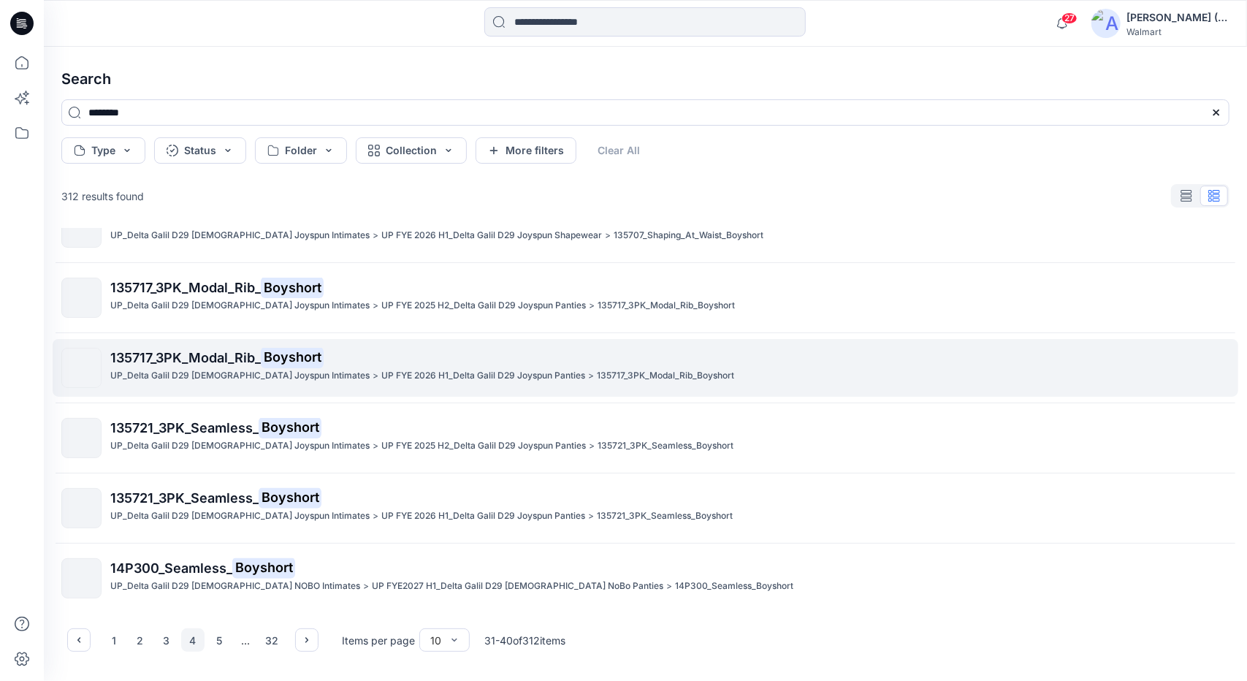
click at [218, 366] on p "135717_3PK_Modal_Rib_ Boyshort" at bounding box center [669, 358] width 1118 height 20
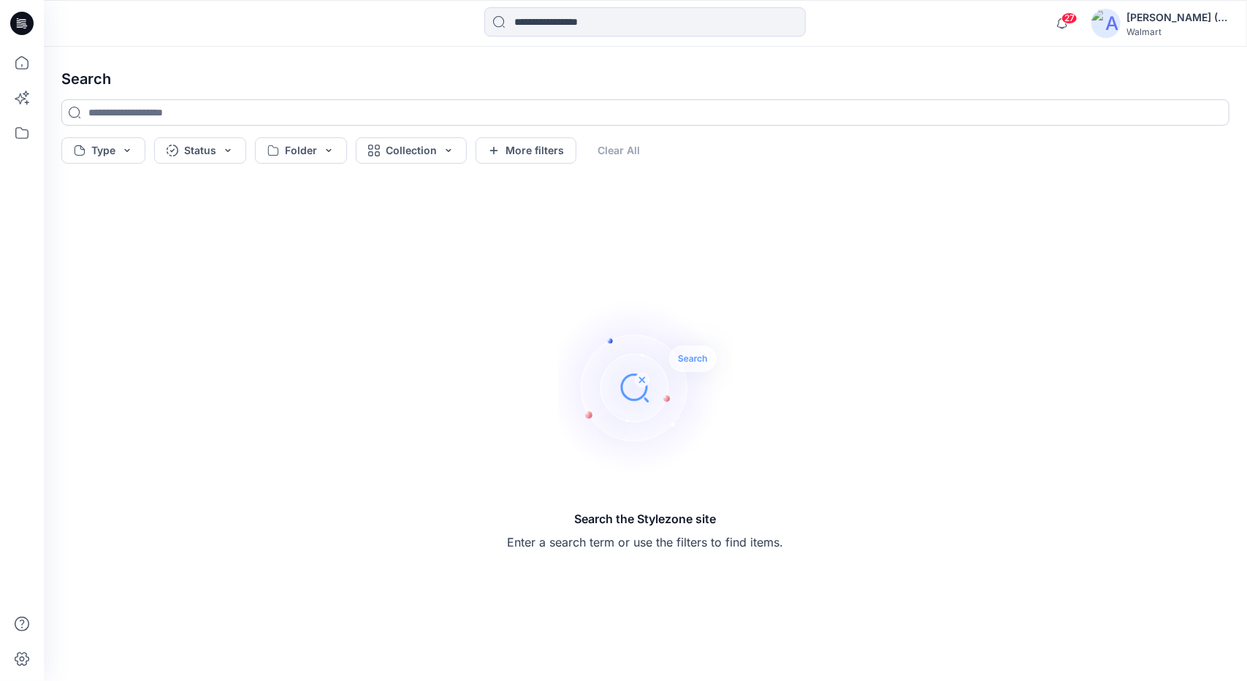
click at [431, 119] on input at bounding box center [645, 112] width 1168 height 26
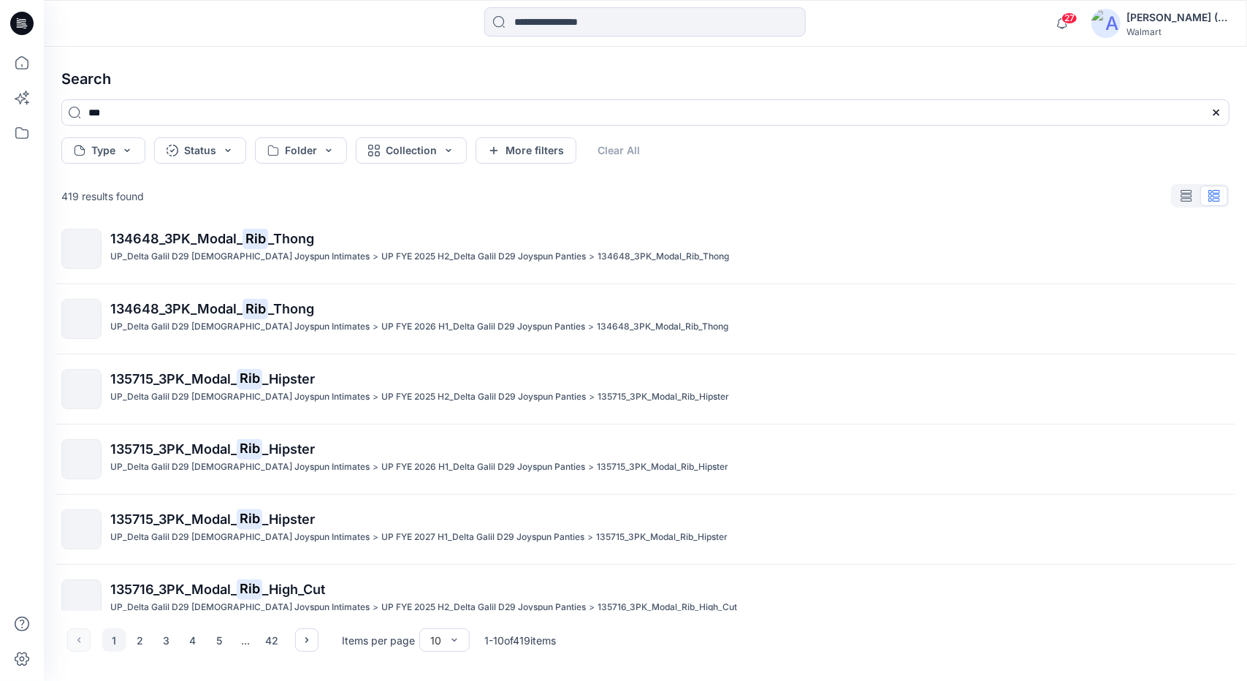
scroll to position [316, 0]
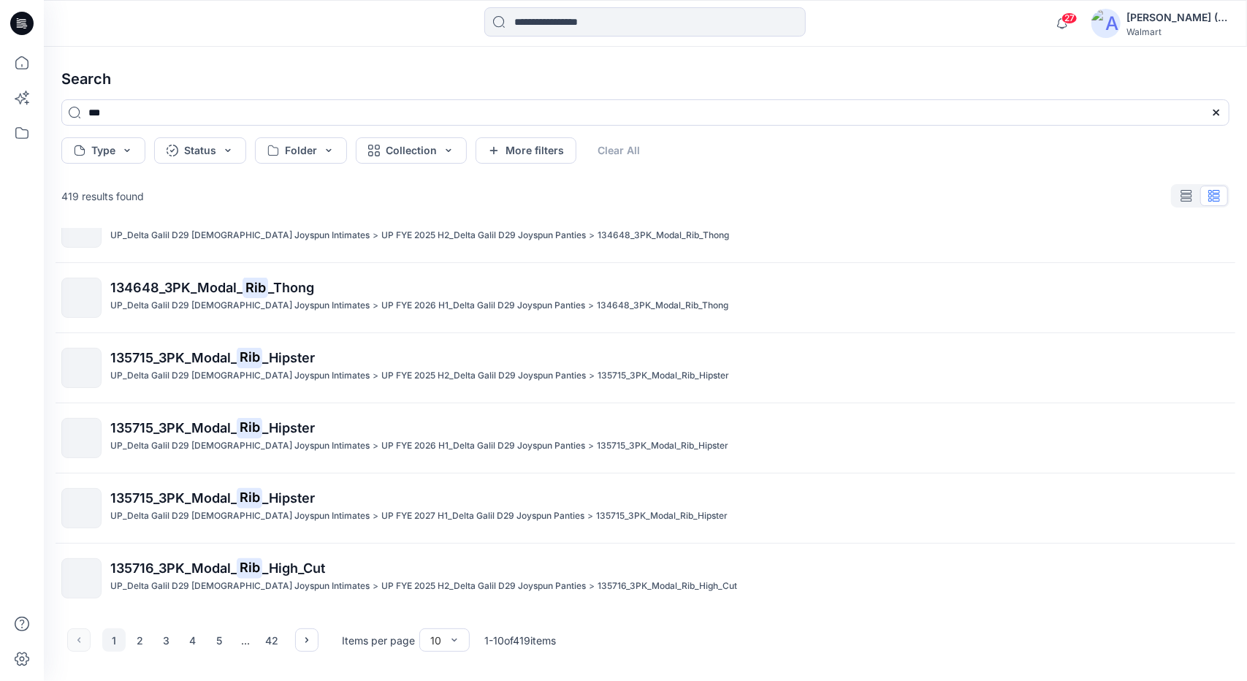
drag, startPoint x: 140, startPoint y: 118, endPoint x: 45, endPoint y: 124, distance: 94.5
click at [45, 124] on div "Search *** Type Status Folder Collection More filters Clear All 419 results fou…" at bounding box center [645, 364] width 1203 height 634
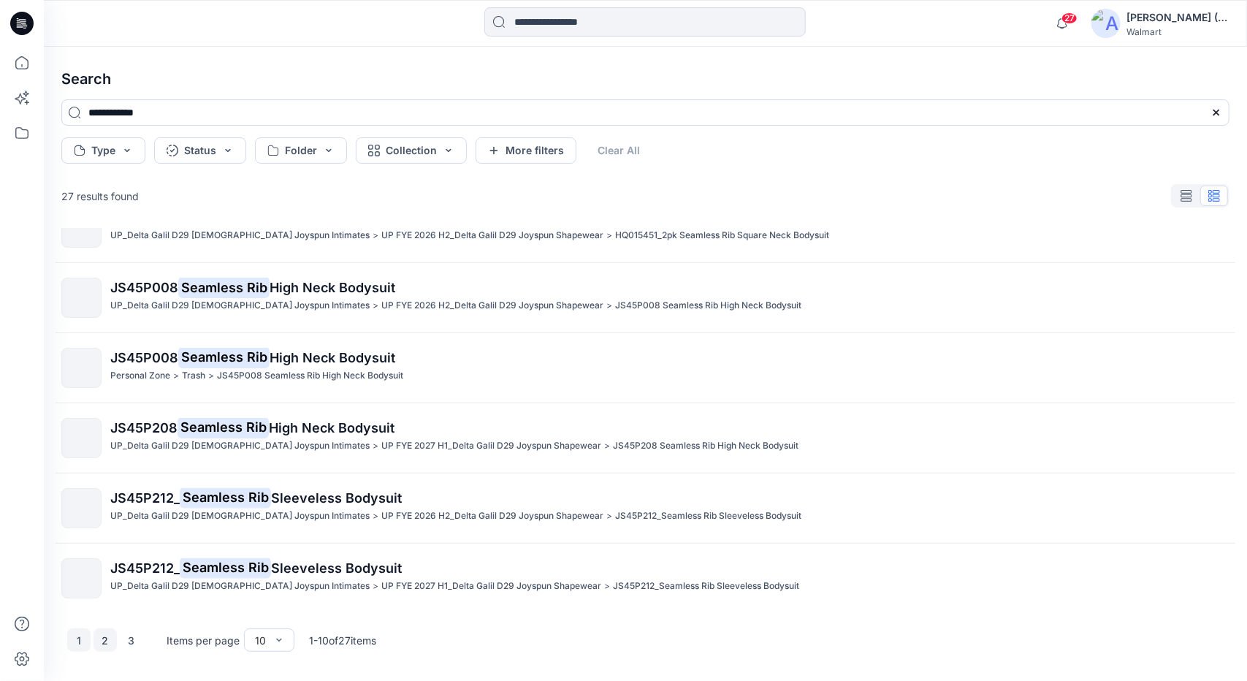
type input "**********"
click at [104, 640] on button "2" at bounding box center [105, 639] width 23 height 23
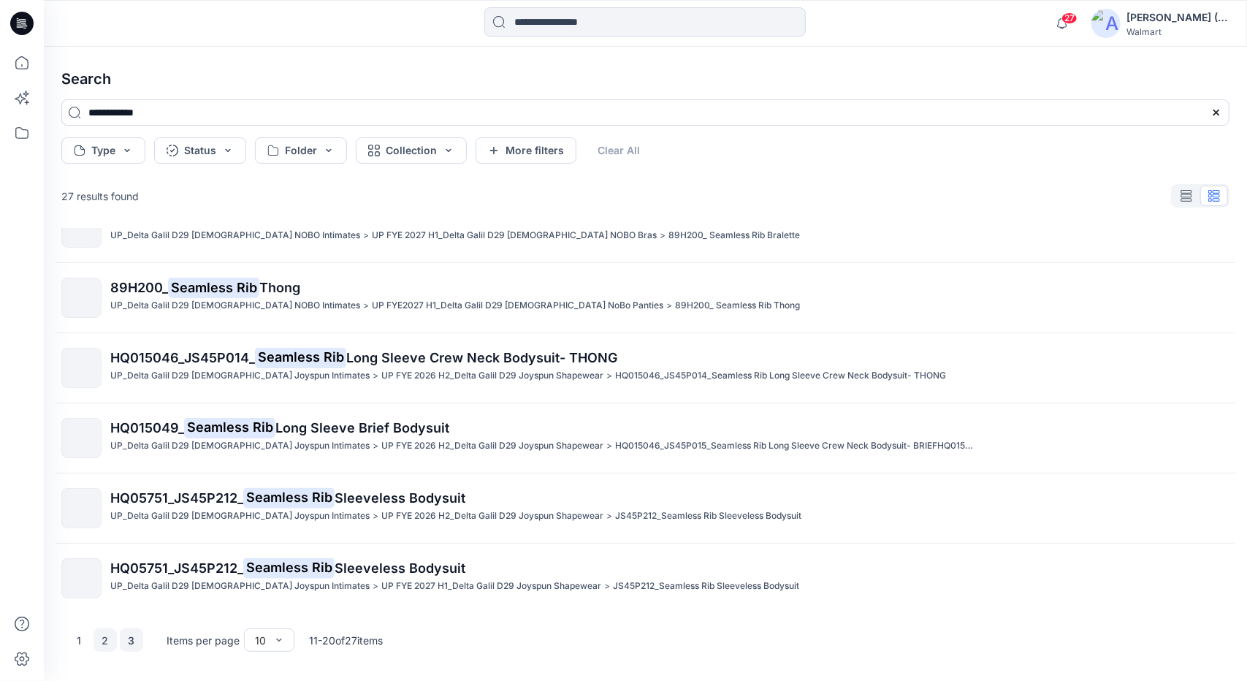
click at [135, 636] on button "3" at bounding box center [131, 639] width 23 height 23
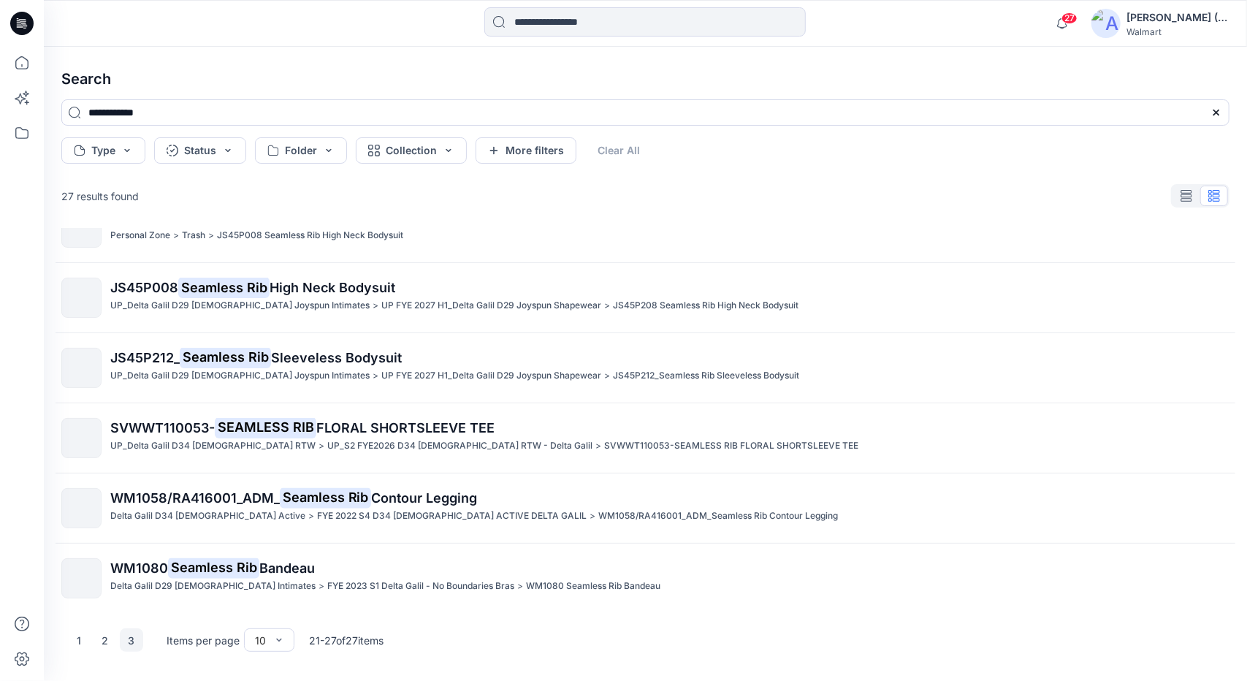
scroll to position [107, 0]
click at [590, 23] on input at bounding box center [644, 21] width 321 height 29
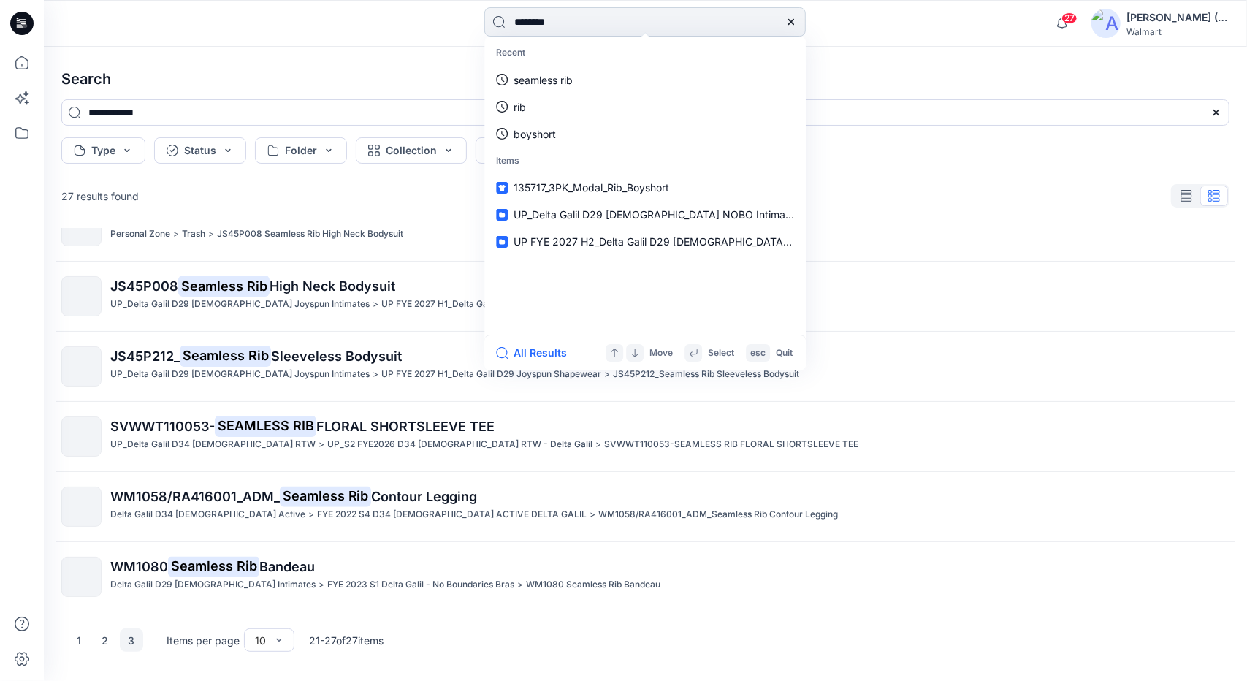
type input "********"
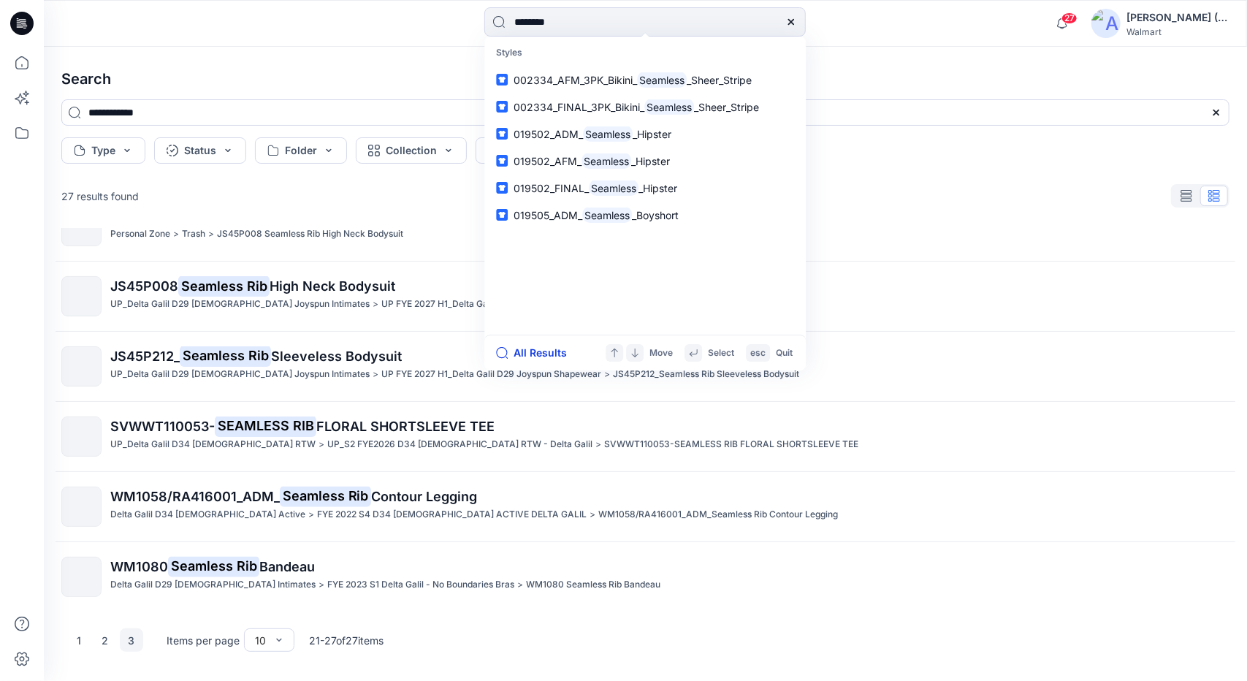
click at [529, 348] on button "All Results" at bounding box center [536, 353] width 80 height 18
type input "********"
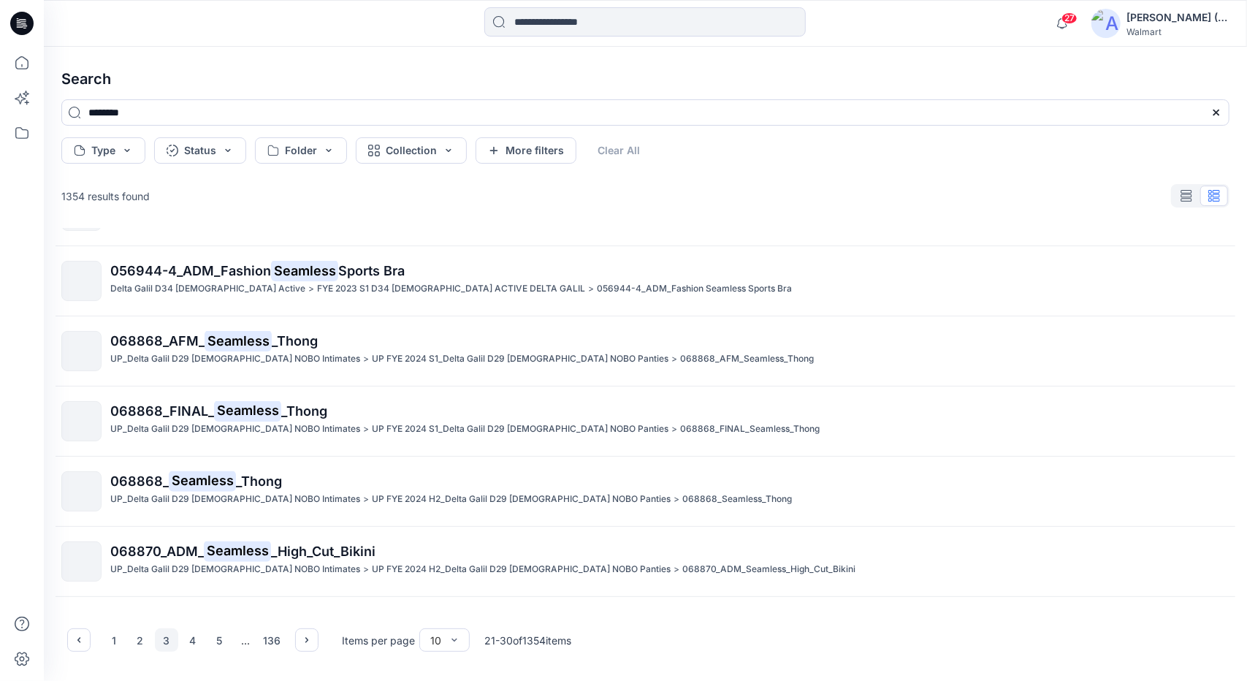
scroll to position [316, 0]
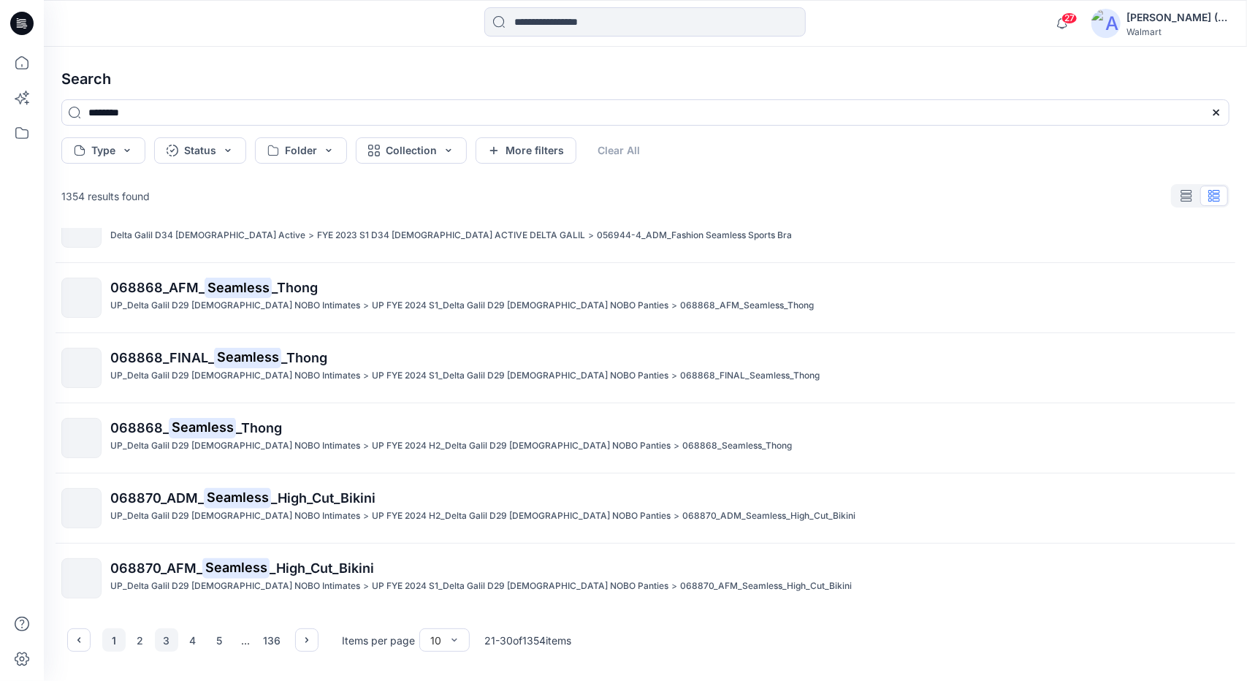
click at [116, 644] on button "1" at bounding box center [113, 639] width 23 height 23
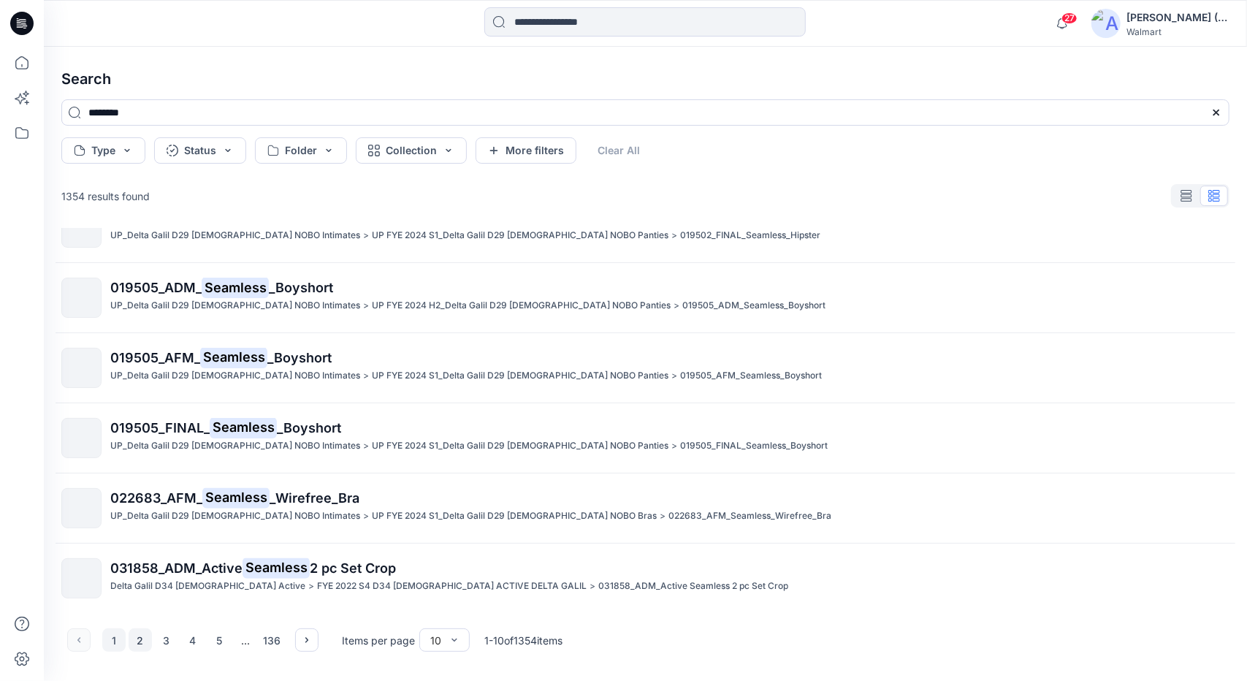
click at [136, 634] on button "2" at bounding box center [140, 639] width 23 height 23
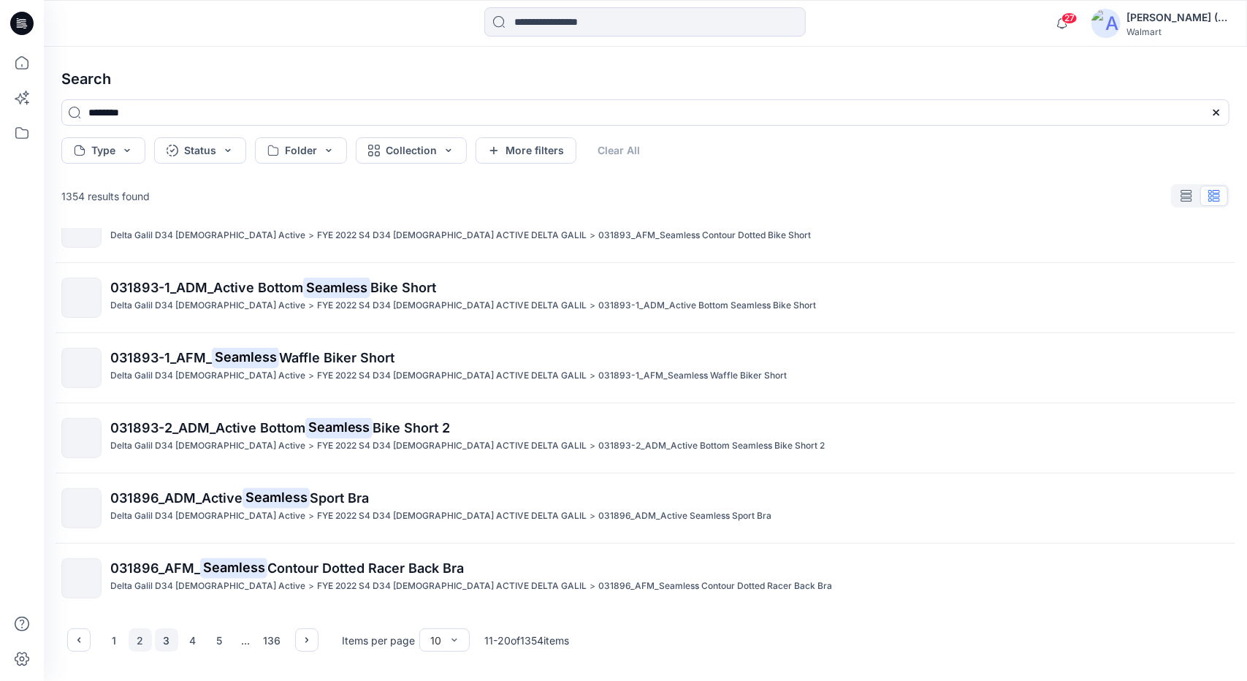
click at [167, 637] on button "3" at bounding box center [166, 639] width 23 height 23
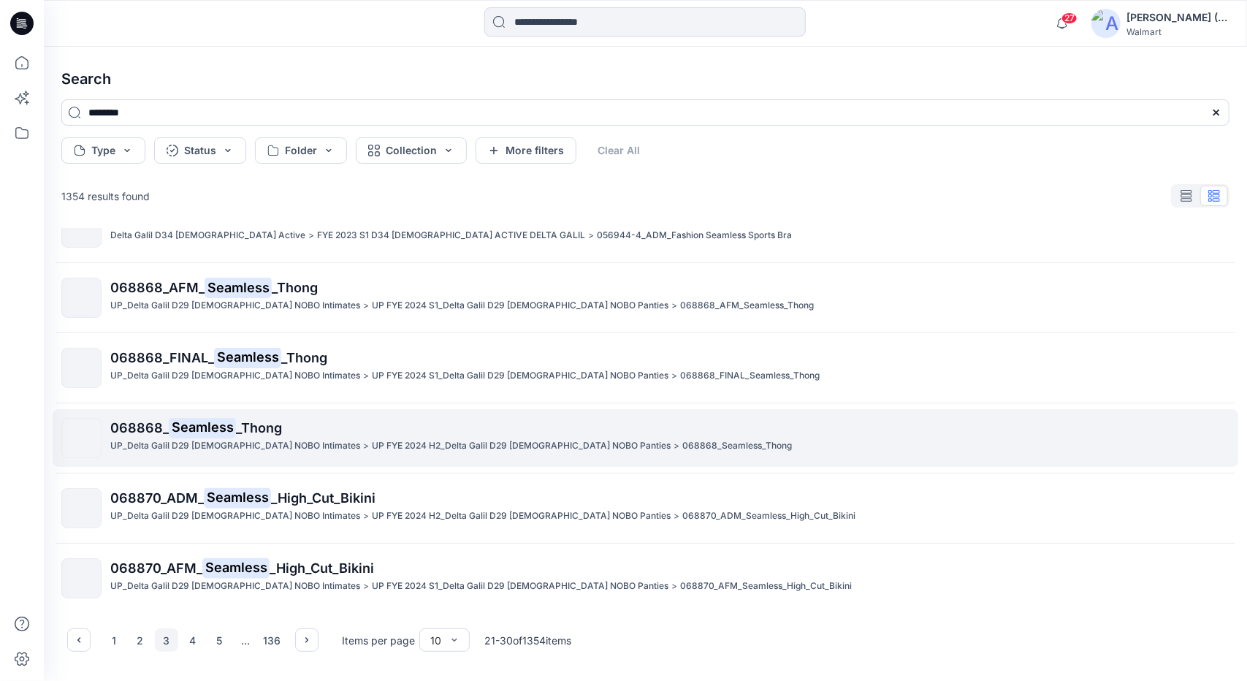
click at [300, 431] on p "068868_ Seamless _Thong" at bounding box center [669, 428] width 1118 height 20
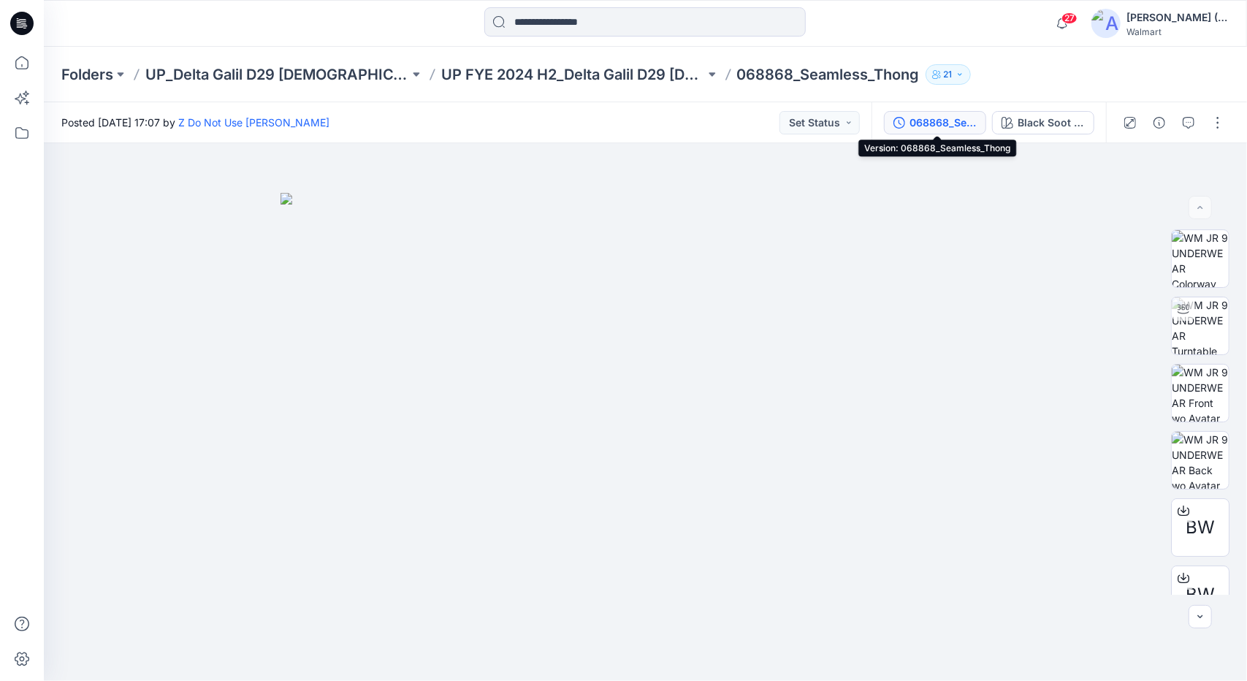
click at [948, 122] on div "068868_Seamless_Thong" at bounding box center [943, 123] width 67 height 16
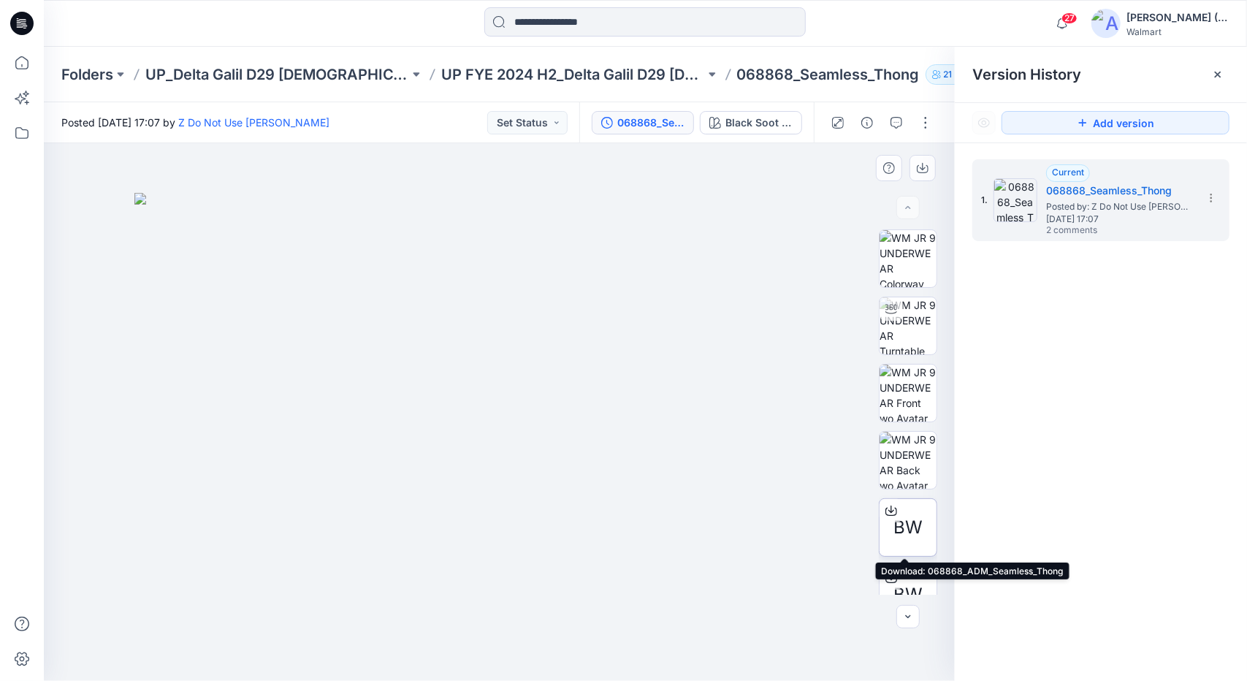
click at [893, 532] on span "BW" at bounding box center [907, 527] width 29 height 26
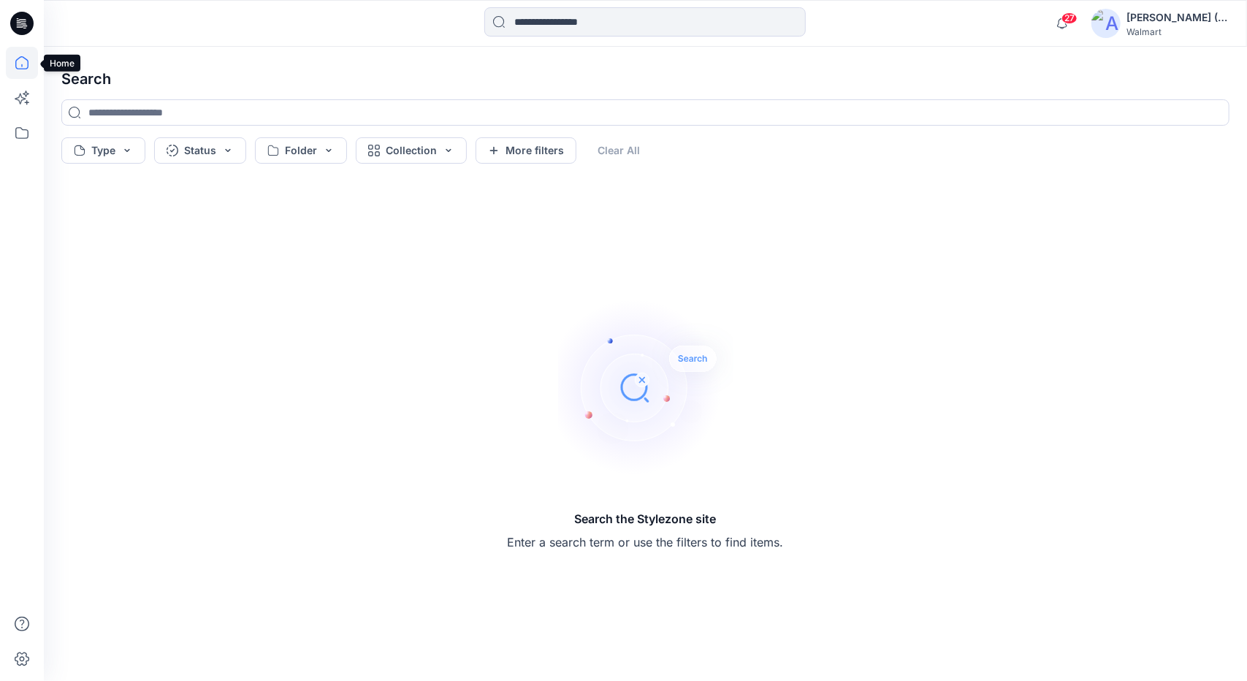
click at [12, 68] on icon at bounding box center [22, 63] width 32 height 32
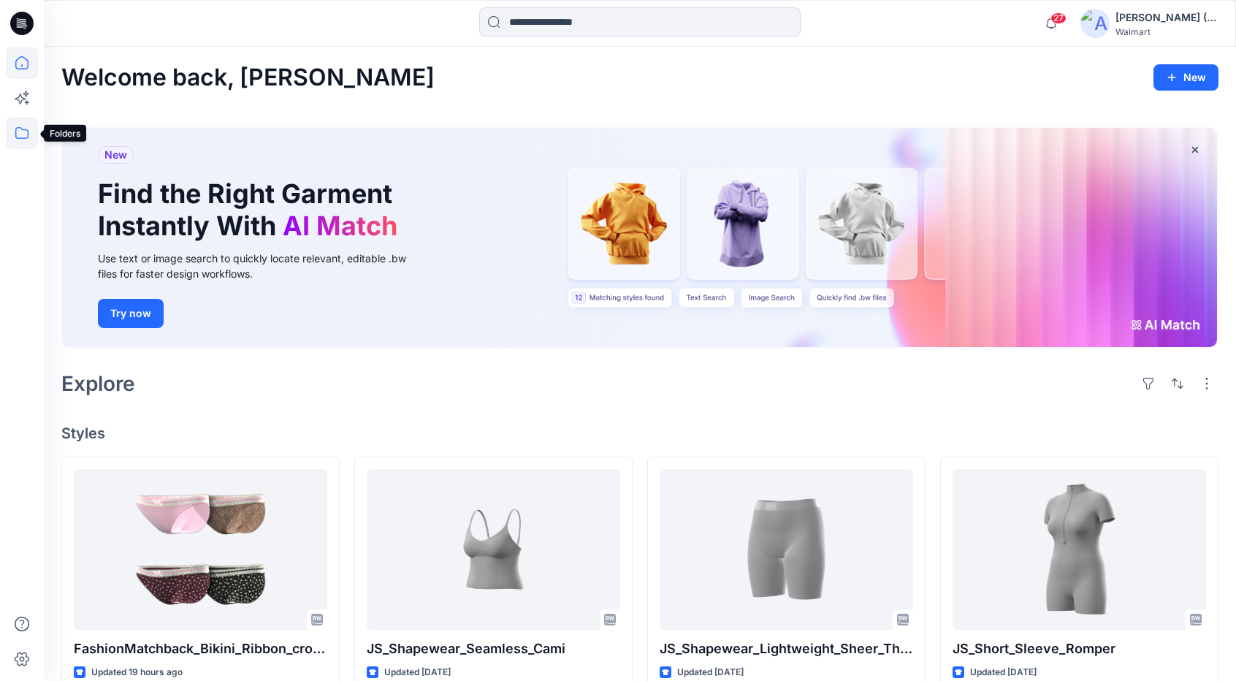
click at [20, 138] on icon at bounding box center [21, 133] width 13 height 12
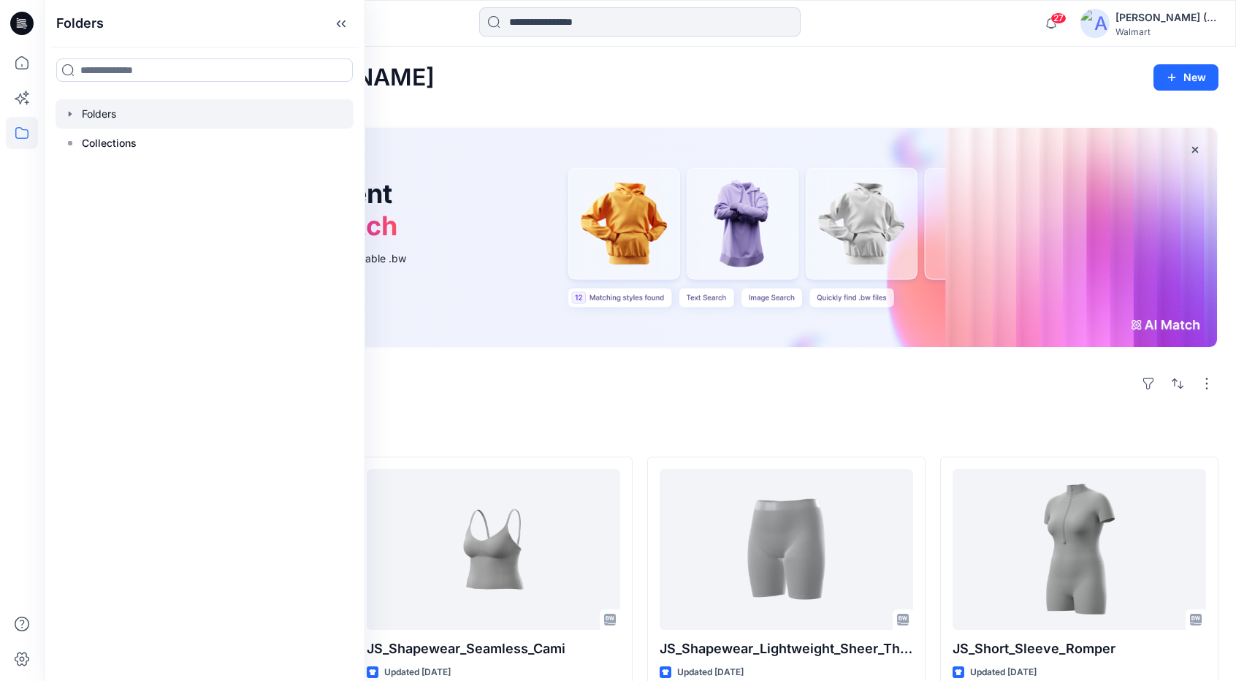
click at [145, 116] on div at bounding box center [205, 113] width 298 height 29
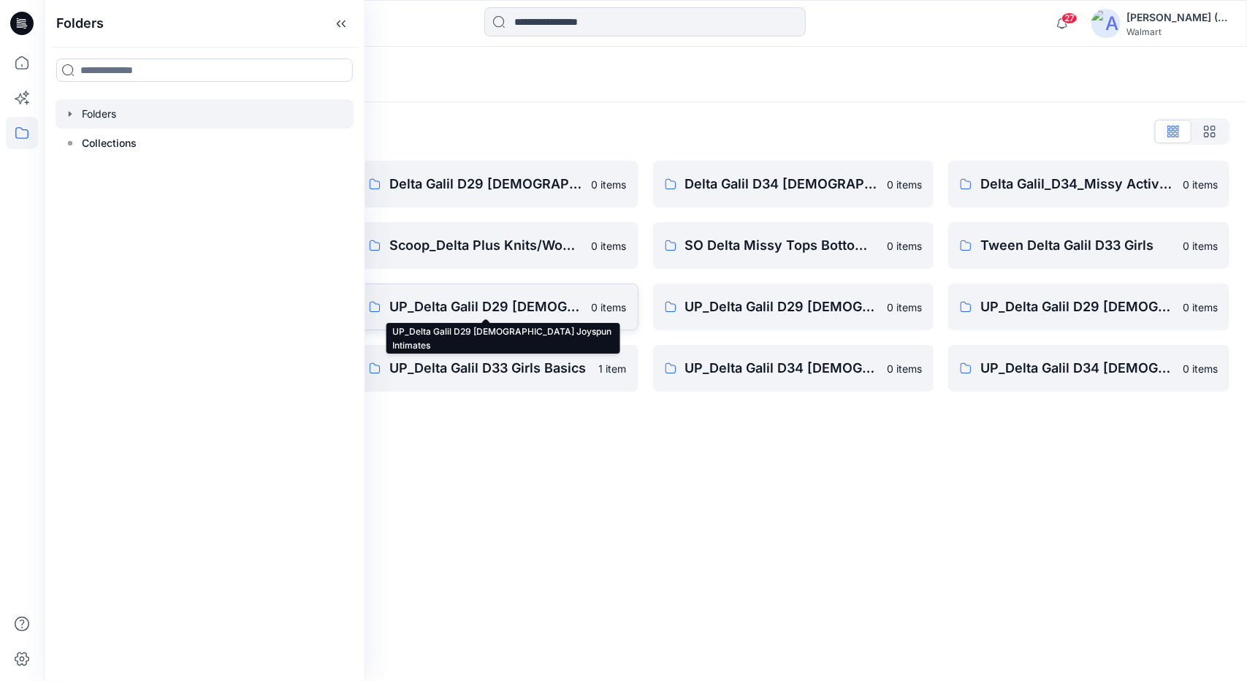
click at [493, 305] on p "UP_Delta Galil D29 Ladies Joyspun Intimates" at bounding box center [486, 307] width 194 height 20
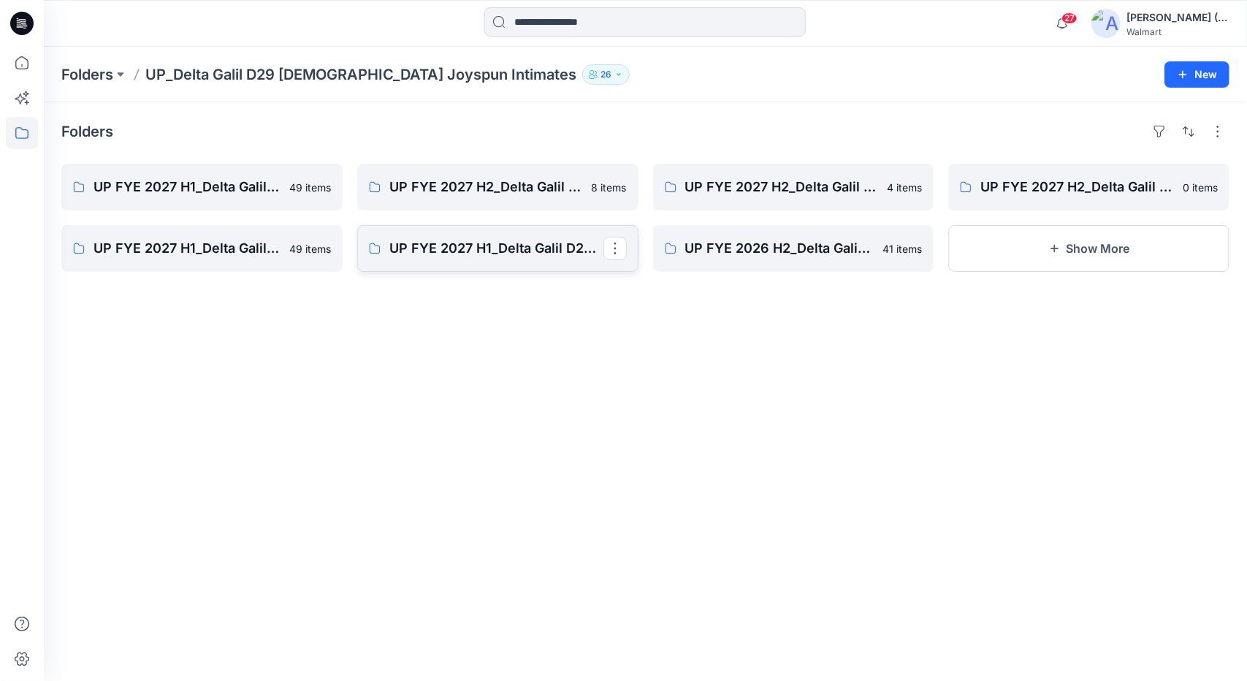
click at [481, 235] on link "UP FYE 2027 H1_Delta Galil D29 Joyspun Bras Board" at bounding box center [497, 248] width 281 height 47
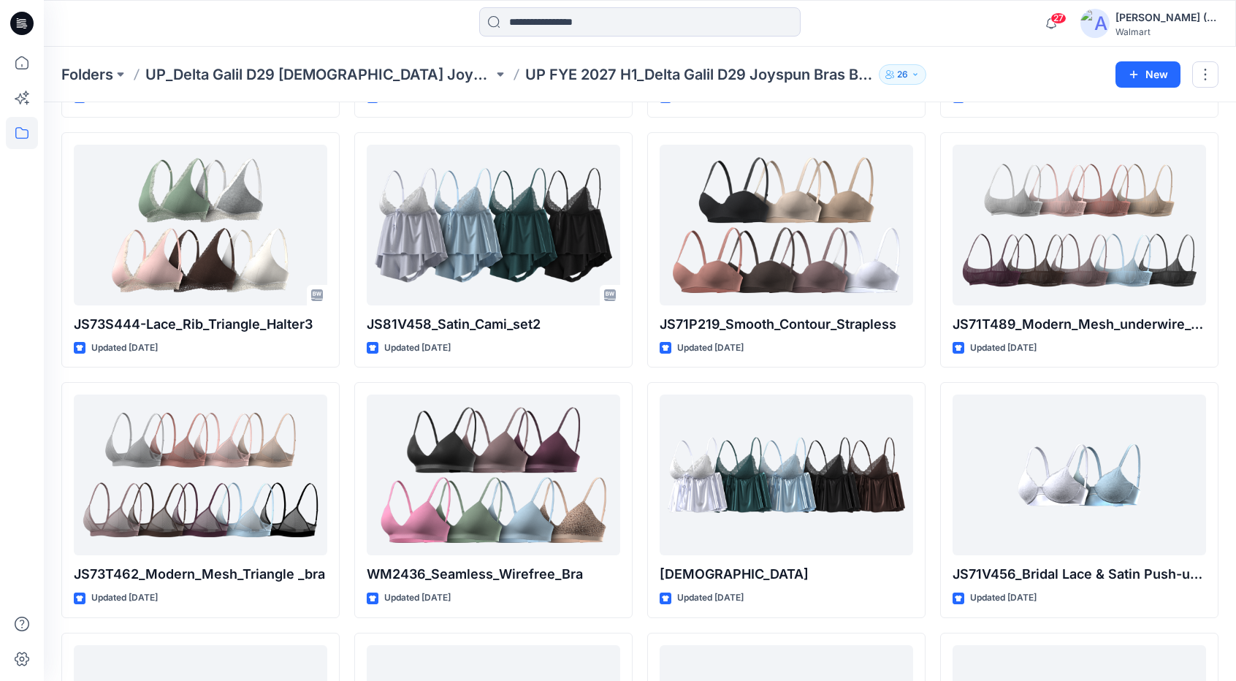
scroll to position [1264, 0]
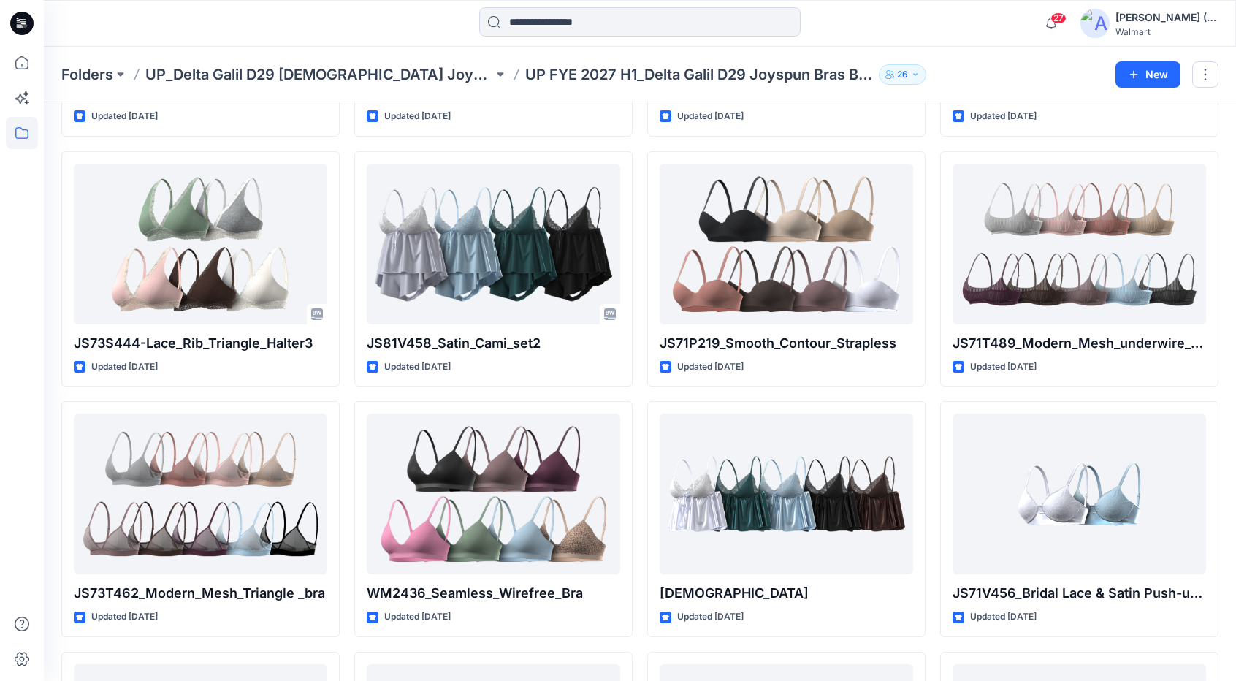
click at [378, 77] on p "UP_Delta Galil D29 Ladies Joyspun Intimates" at bounding box center [319, 74] width 348 height 20
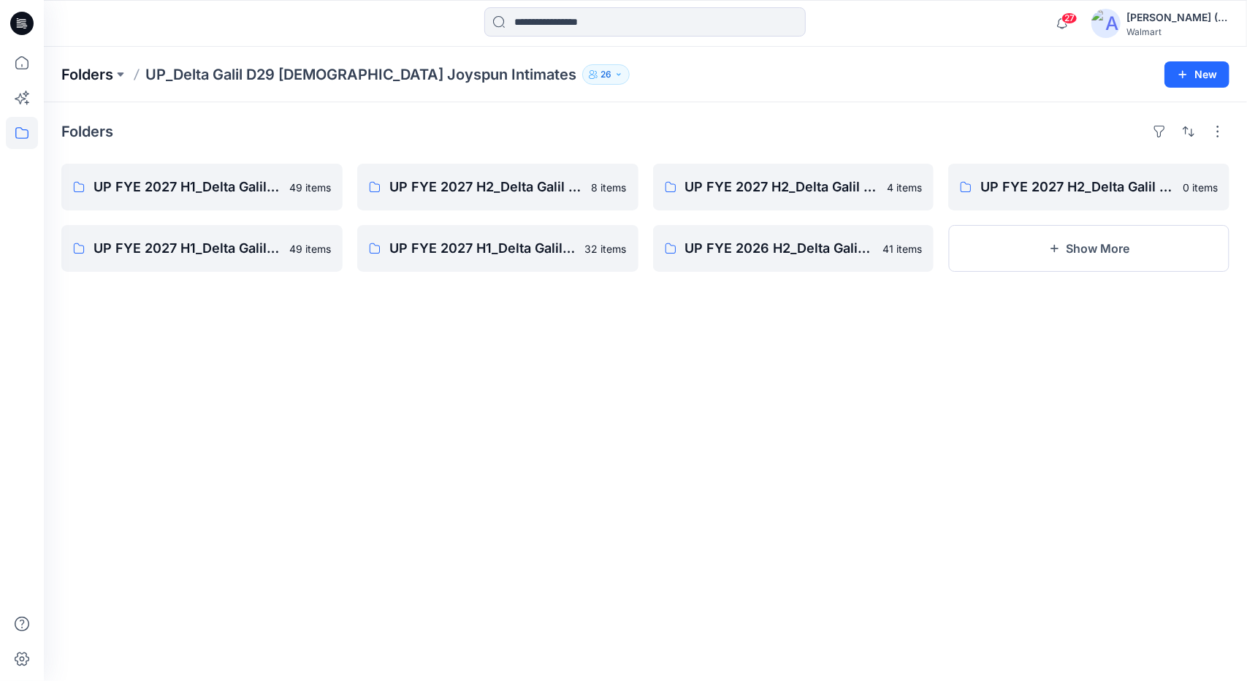
click at [96, 78] on p "Folders" at bounding box center [87, 74] width 52 height 20
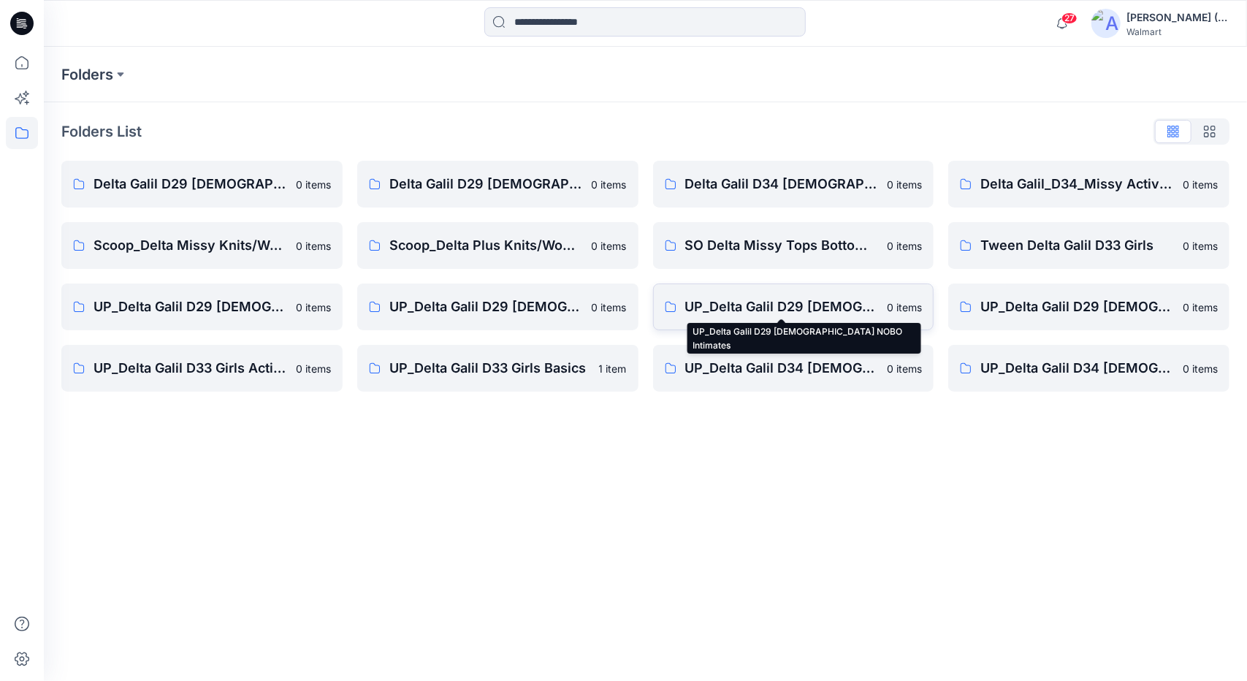
click at [722, 302] on p "UP_Delta Galil D29 [DEMOGRAPHIC_DATA] NOBO Intimates" at bounding box center [782, 307] width 194 height 20
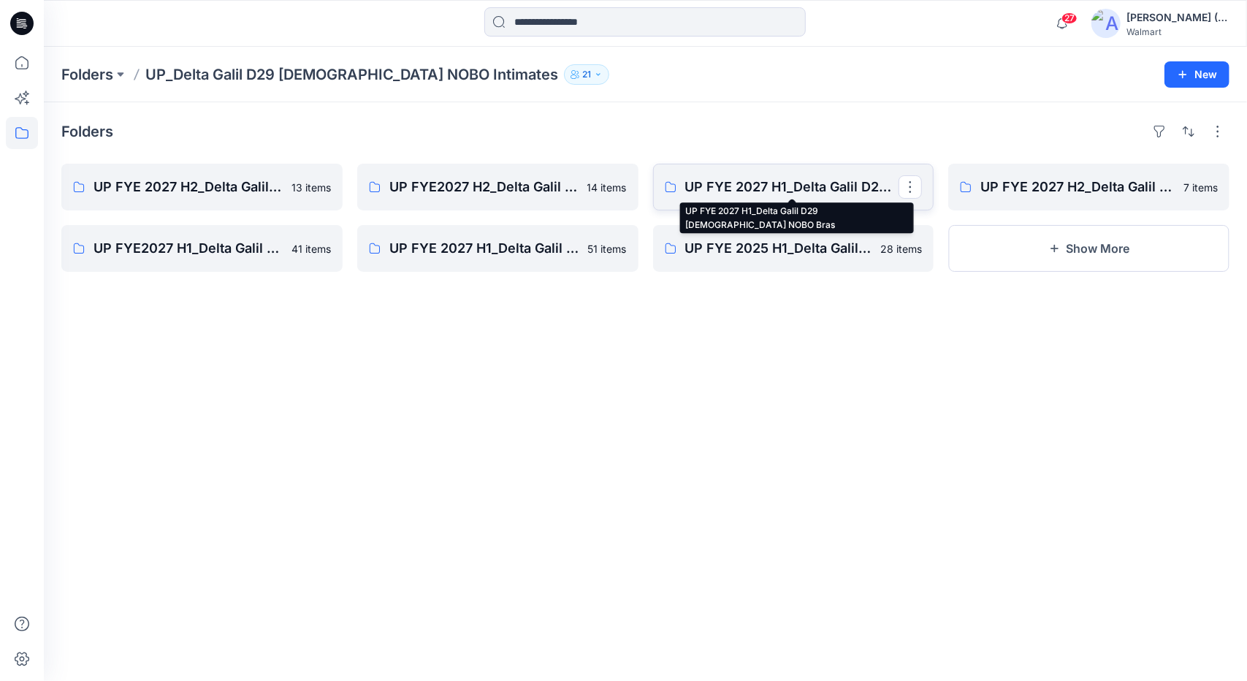
click at [795, 189] on p "UP FYE 2027 H1_Delta Galil D29 [DEMOGRAPHIC_DATA] NOBO Bras" at bounding box center [792, 187] width 214 height 20
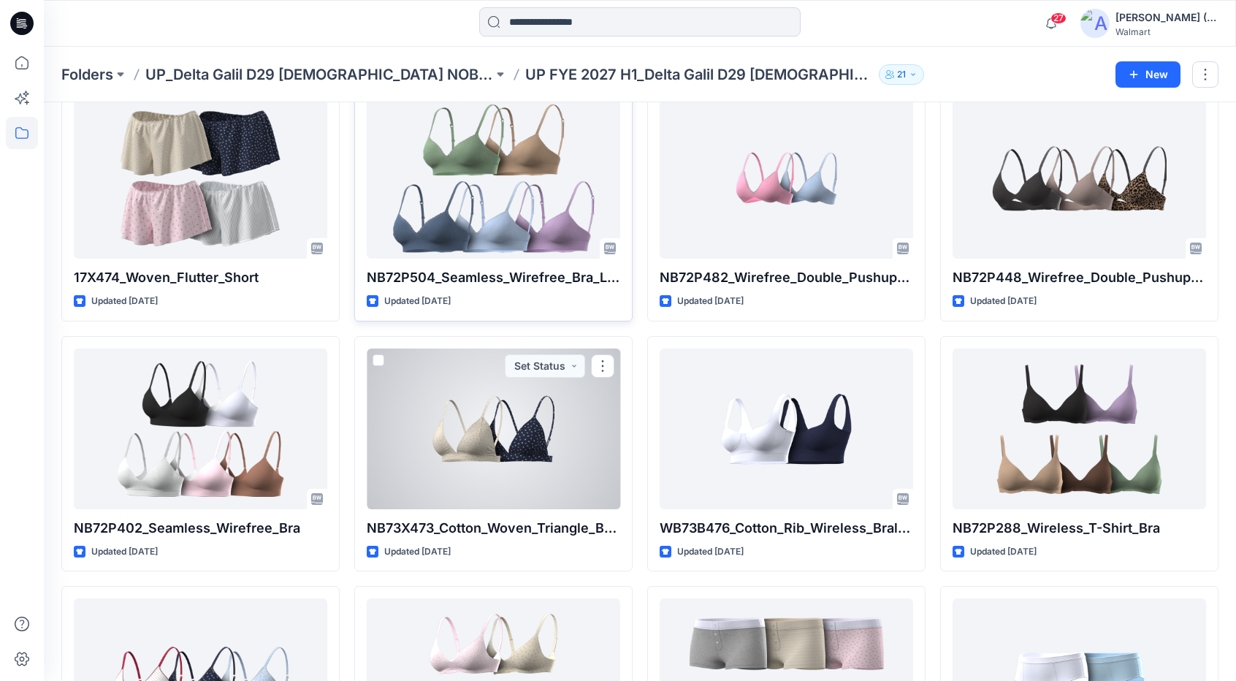
scroll to position [798, 0]
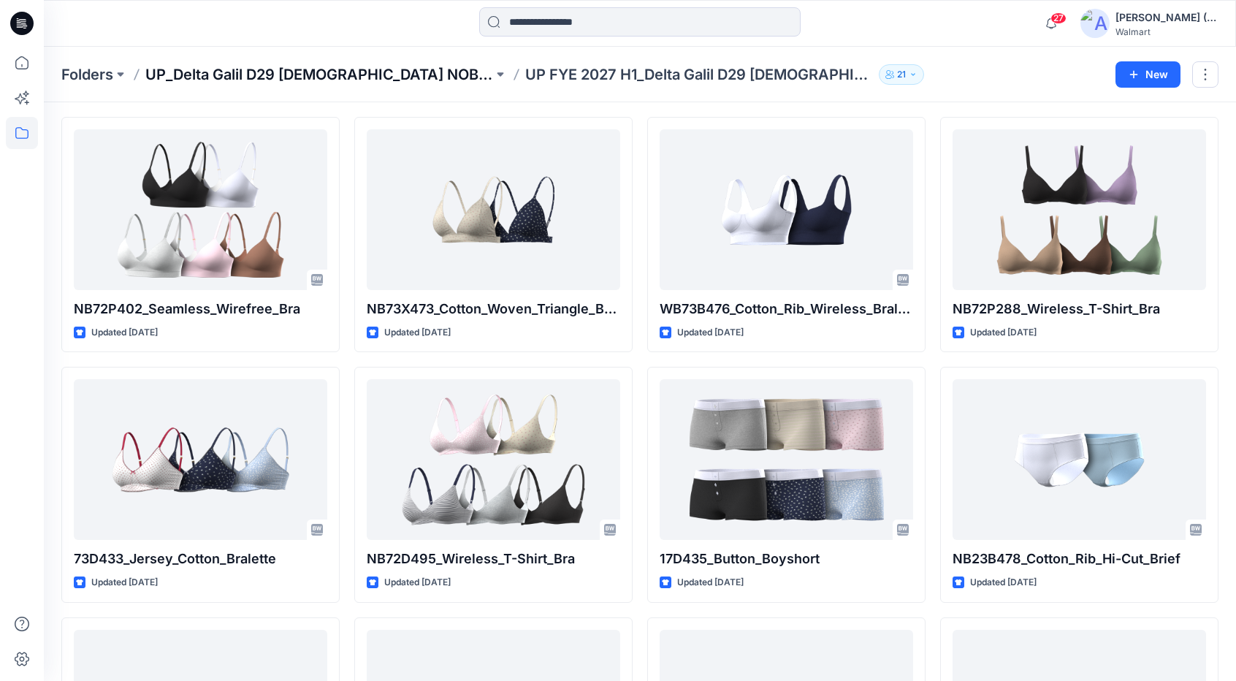
click at [395, 75] on p "UP_Delta Galil D29 [DEMOGRAPHIC_DATA] NOBO Intimates" at bounding box center [319, 74] width 348 height 20
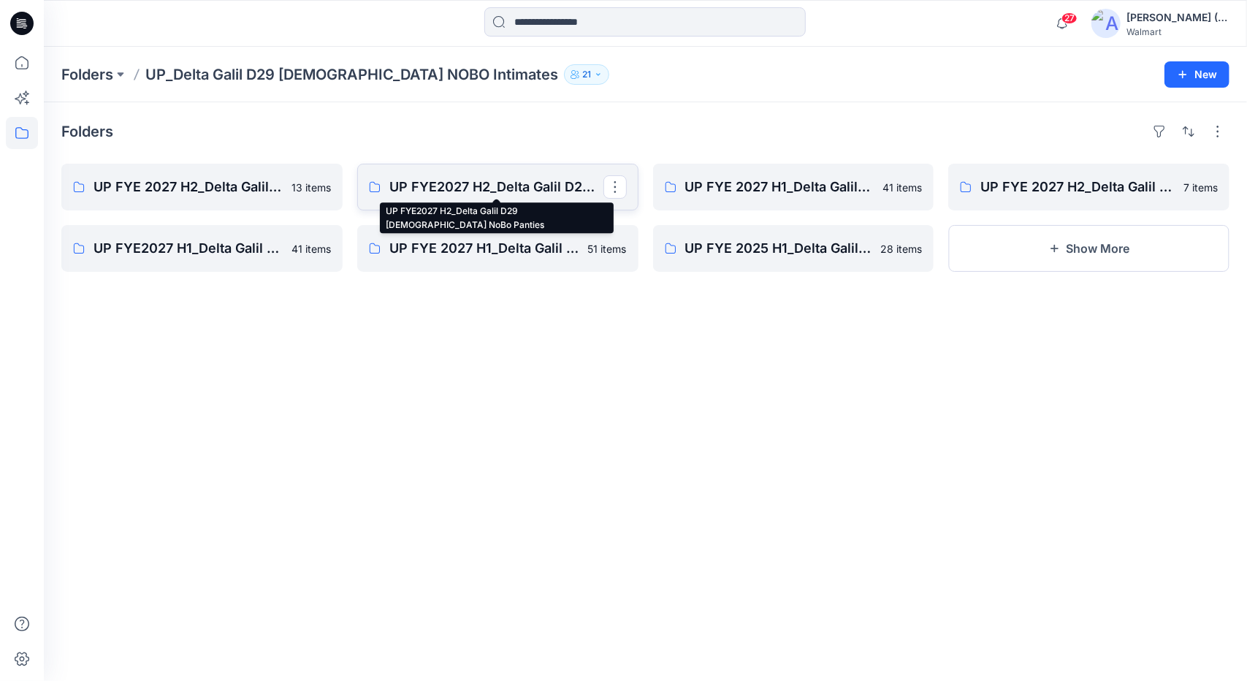
click at [558, 188] on p "UP FYE2027 H2_Delta Galil D29 [DEMOGRAPHIC_DATA] NoBo Panties" at bounding box center [496, 187] width 214 height 20
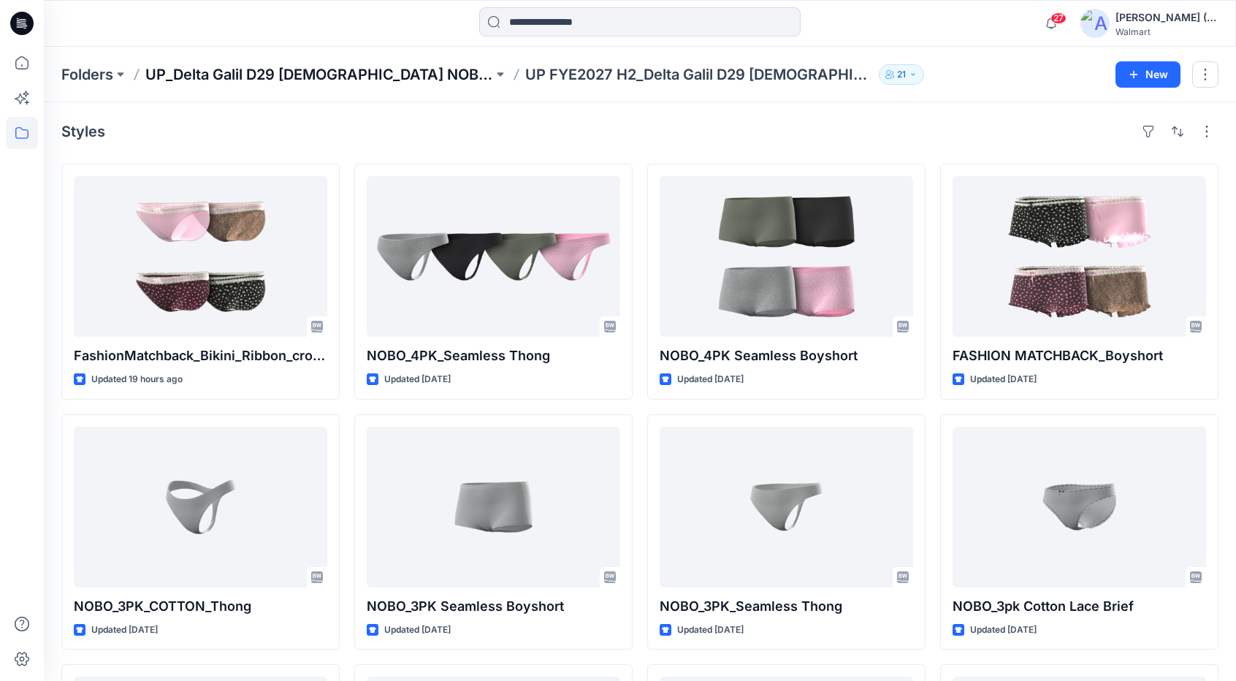
click at [377, 79] on p "UP_Delta Galil D29 [DEMOGRAPHIC_DATA] NOBO Intimates" at bounding box center [319, 74] width 348 height 20
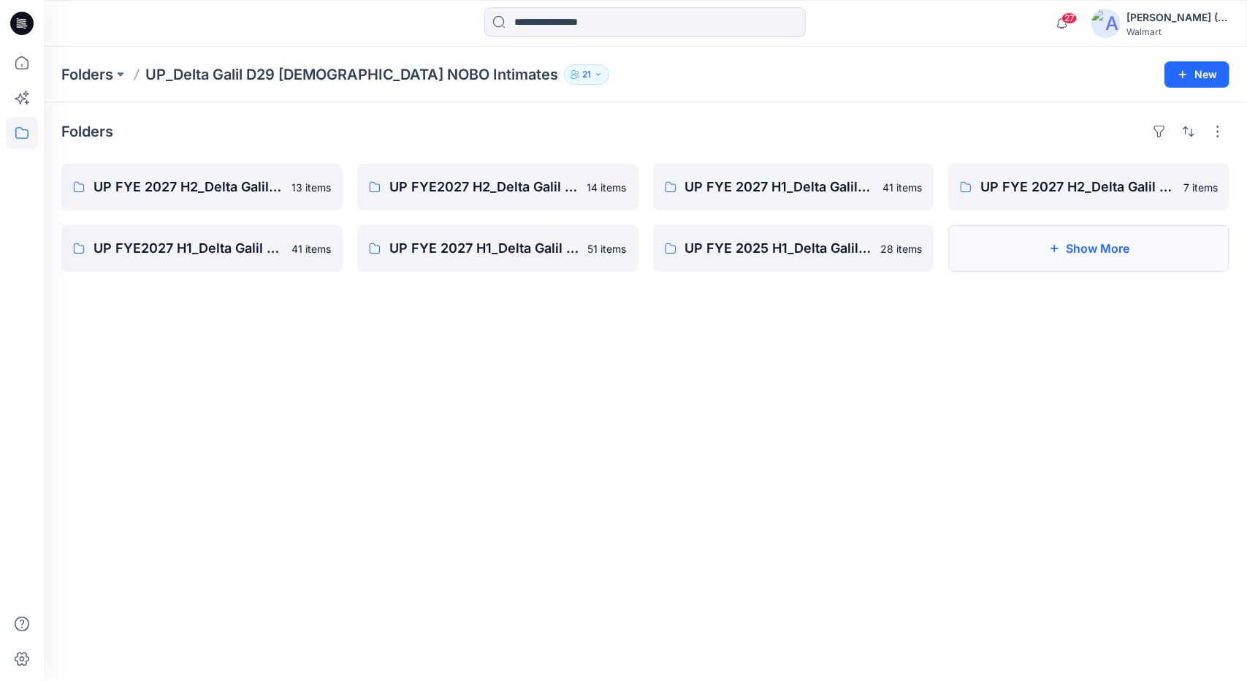
click at [1048, 243] on button "Show More" at bounding box center [1088, 248] width 281 height 47
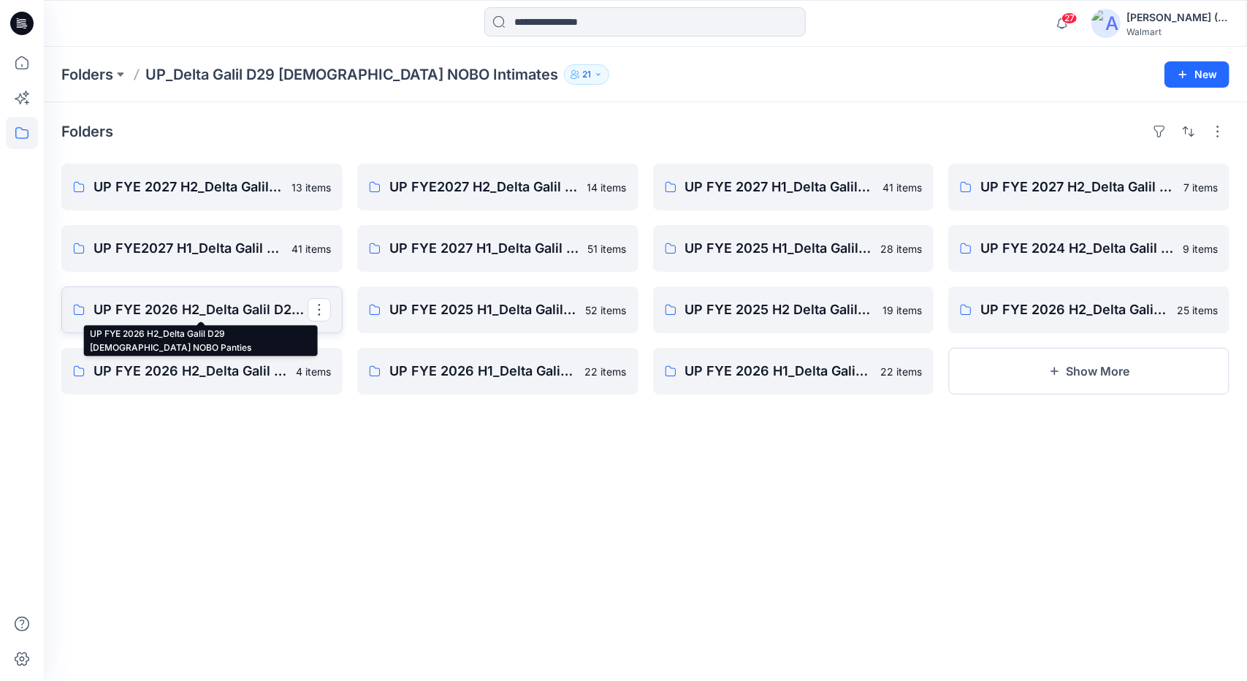
click at [191, 305] on p "UP FYE 2026 H2_Delta Galil D29 [DEMOGRAPHIC_DATA] NOBO Panties" at bounding box center [201, 310] width 214 height 20
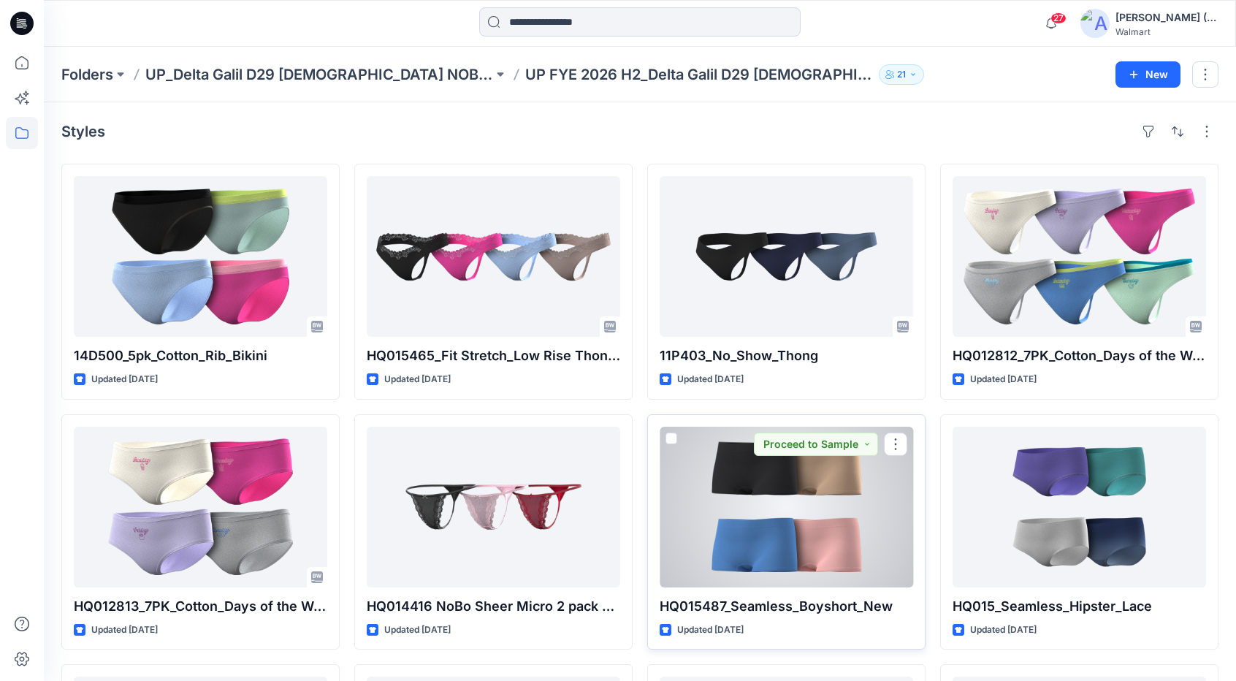
click at [831, 544] on div at bounding box center [786, 507] width 253 height 161
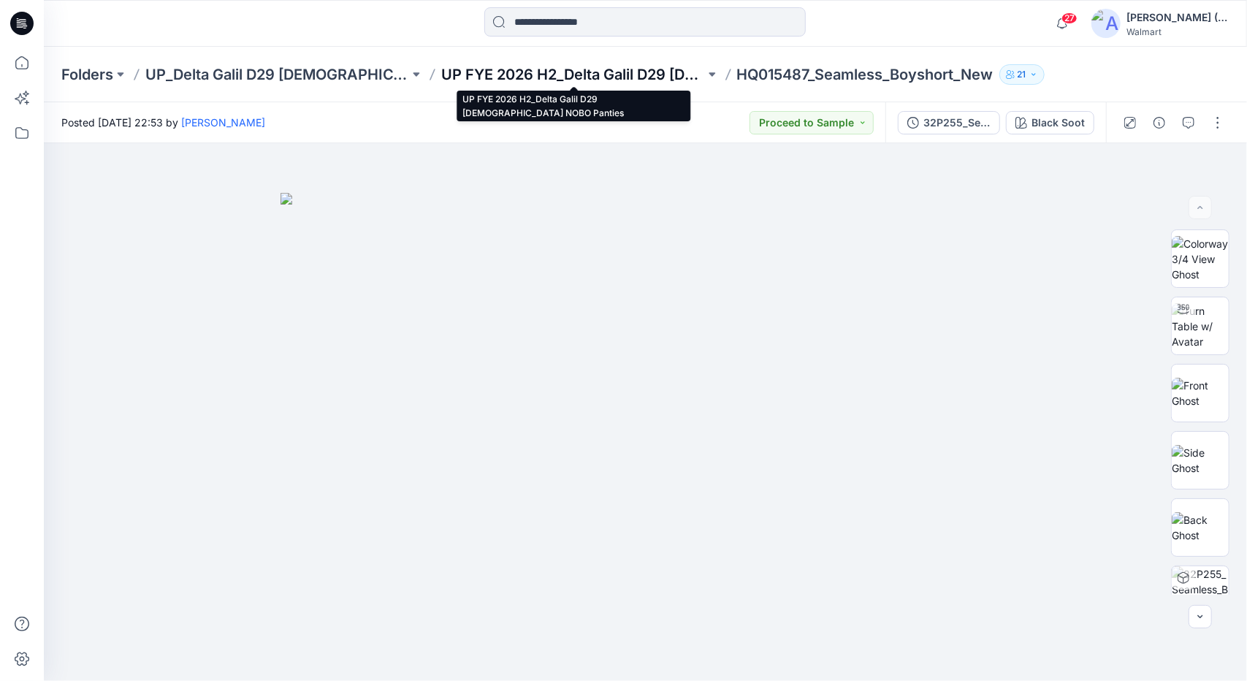
click at [630, 77] on p "UP FYE 2026 H2_Delta Galil D29 [DEMOGRAPHIC_DATA] NOBO Panties" at bounding box center [573, 74] width 264 height 20
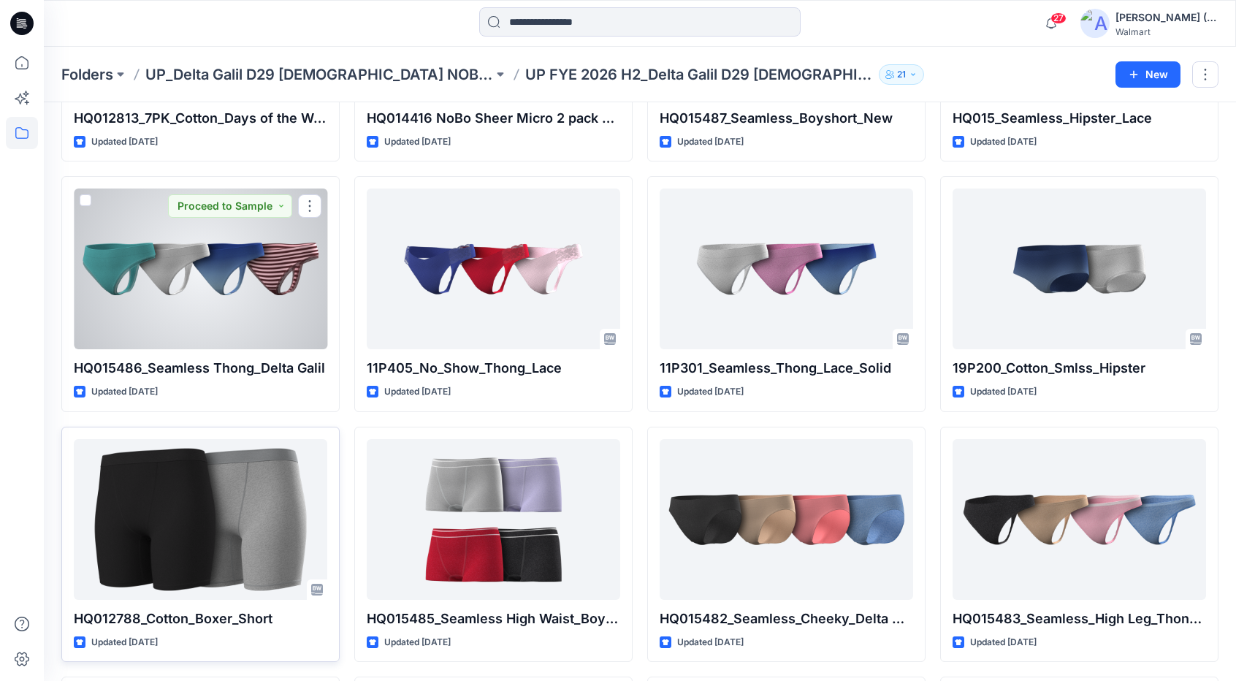
scroll to position [506, 0]
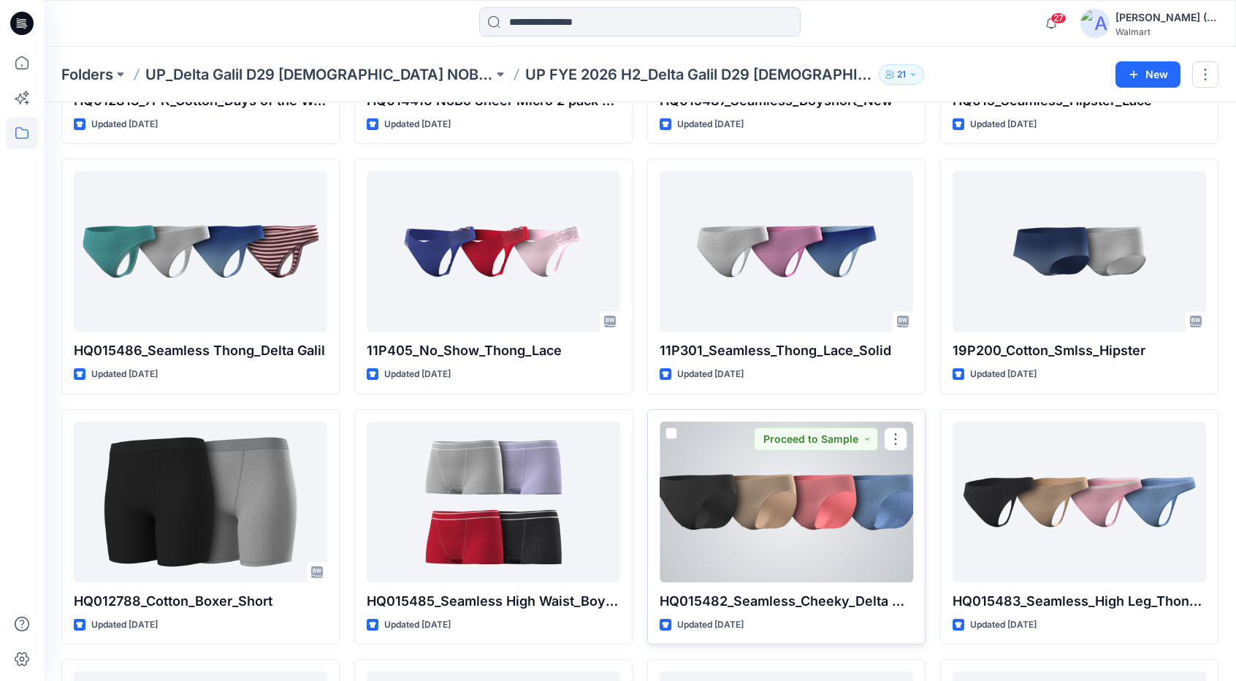
click at [829, 535] on div at bounding box center [786, 502] width 253 height 161
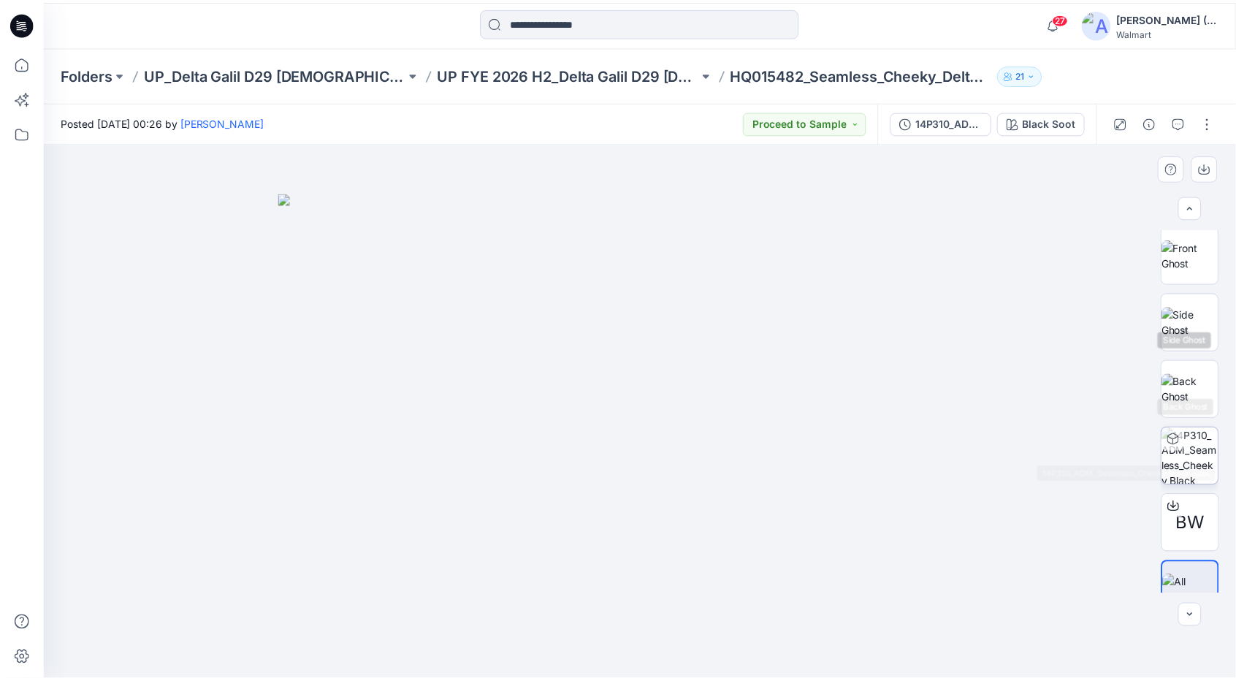
scroll to position [164, 0]
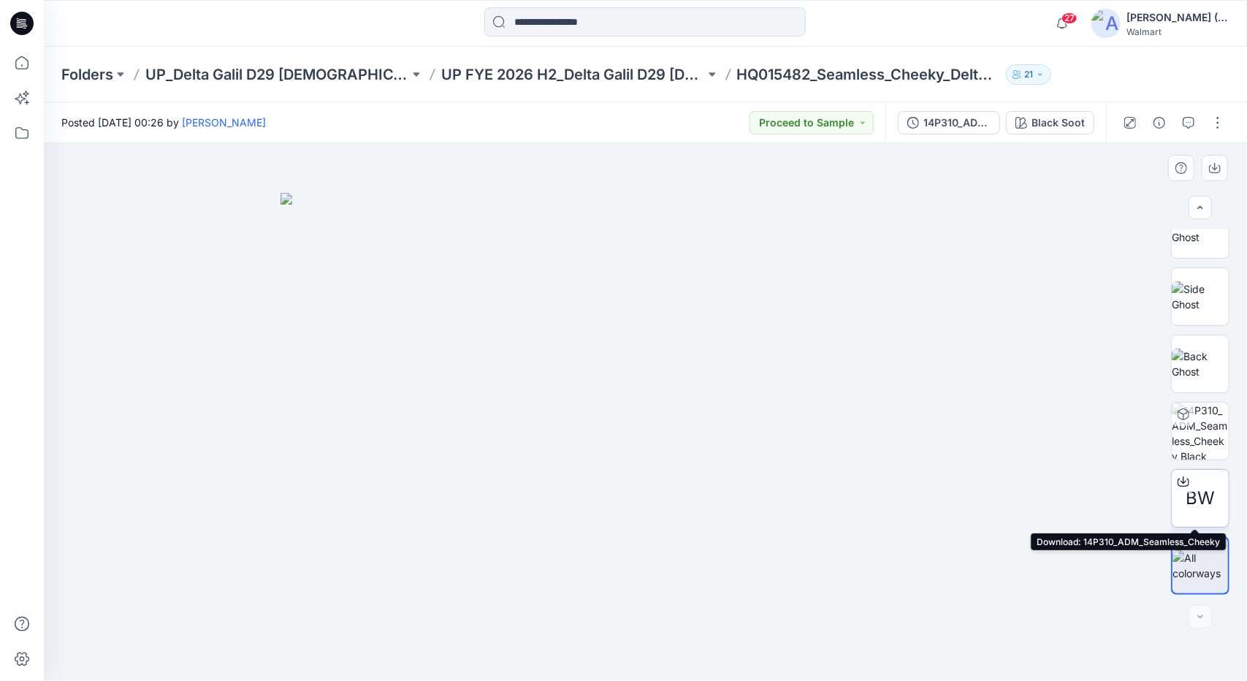
click at [1202, 488] on span "BW" at bounding box center [1200, 498] width 29 height 26
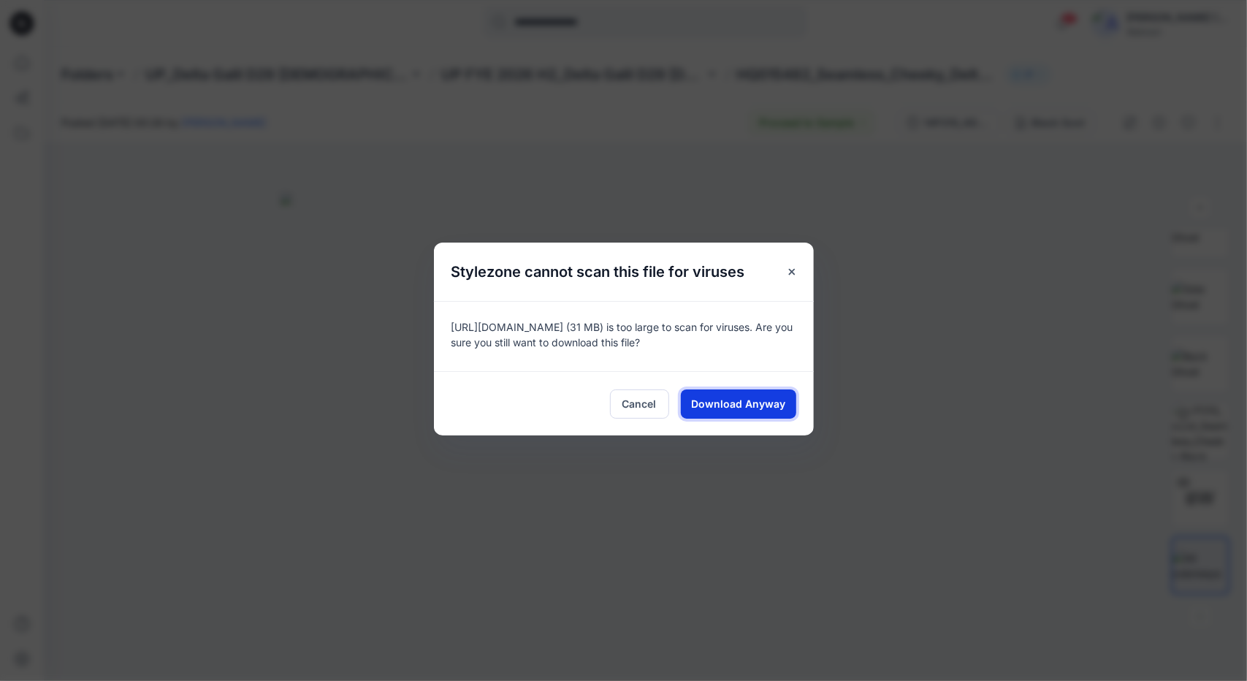
click at [736, 403] on span "Download Anyway" at bounding box center [738, 403] width 94 height 15
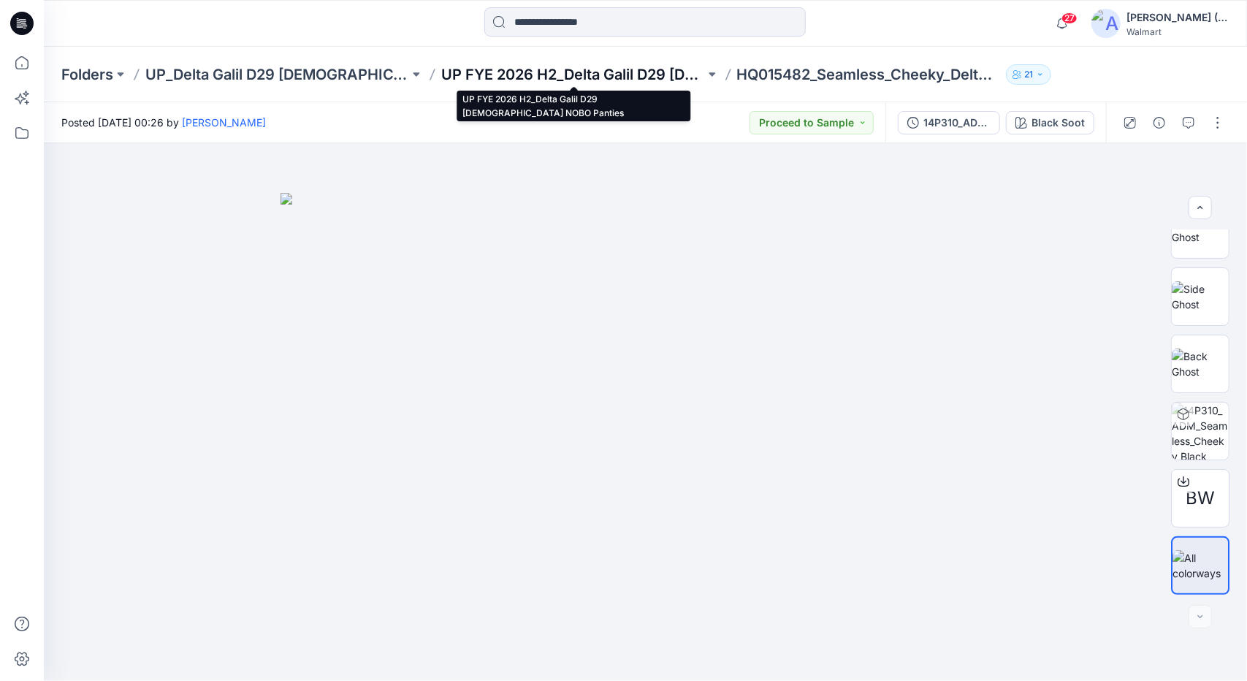
click at [606, 72] on p "UP FYE 2026 H2_Delta Galil D29 [DEMOGRAPHIC_DATA] NOBO Panties" at bounding box center [573, 74] width 264 height 20
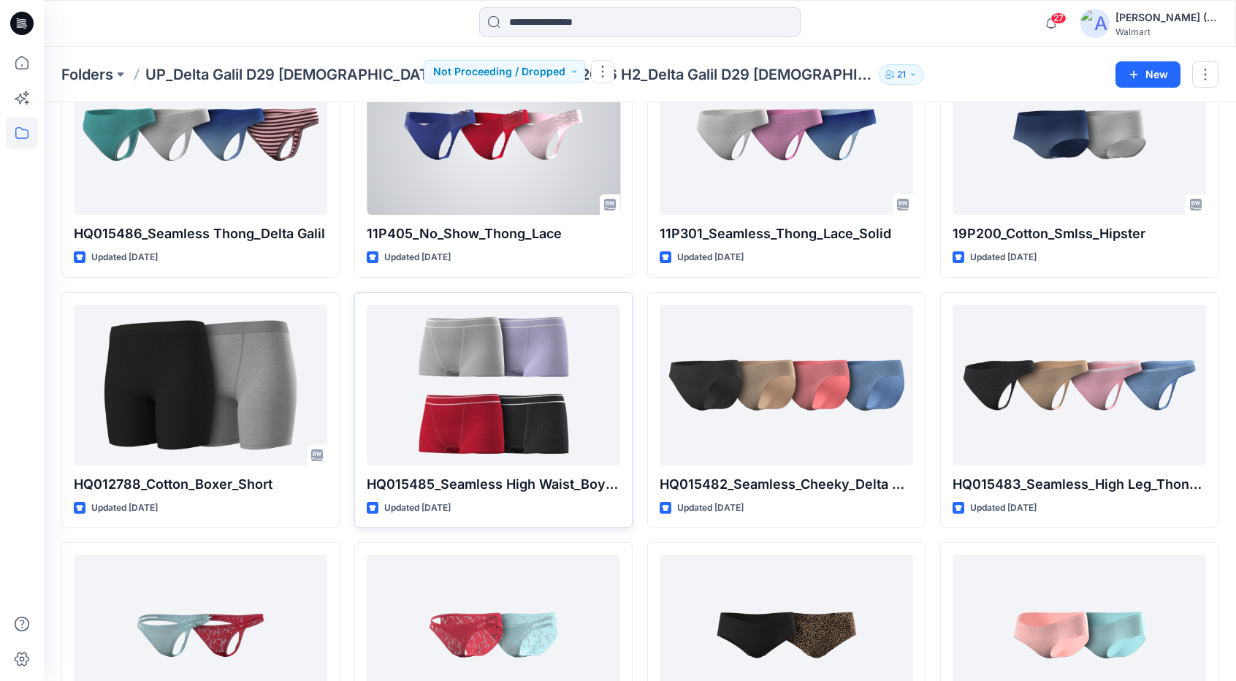
scroll to position [657, 0]
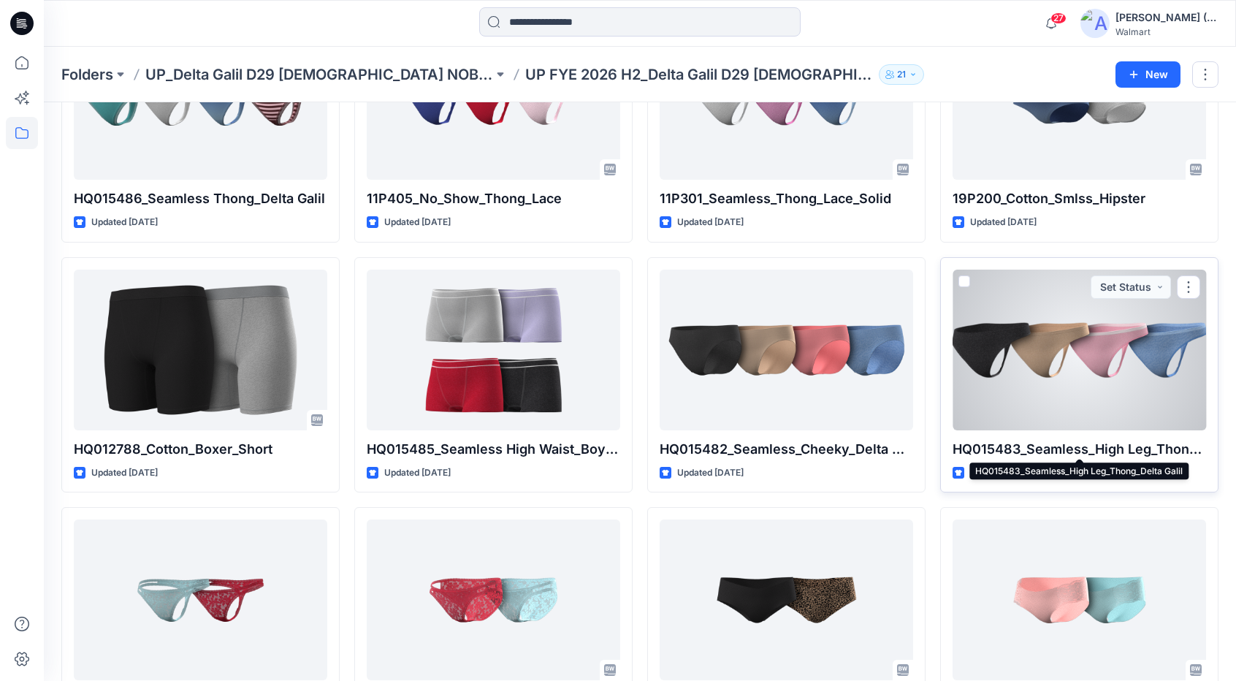
click at [1151, 443] on p "HQ015483_Seamless_High Leg_Thong_Delta Galil" at bounding box center [1079, 449] width 253 height 20
click at [1192, 283] on button "button" at bounding box center [1188, 286] width 23 height 23
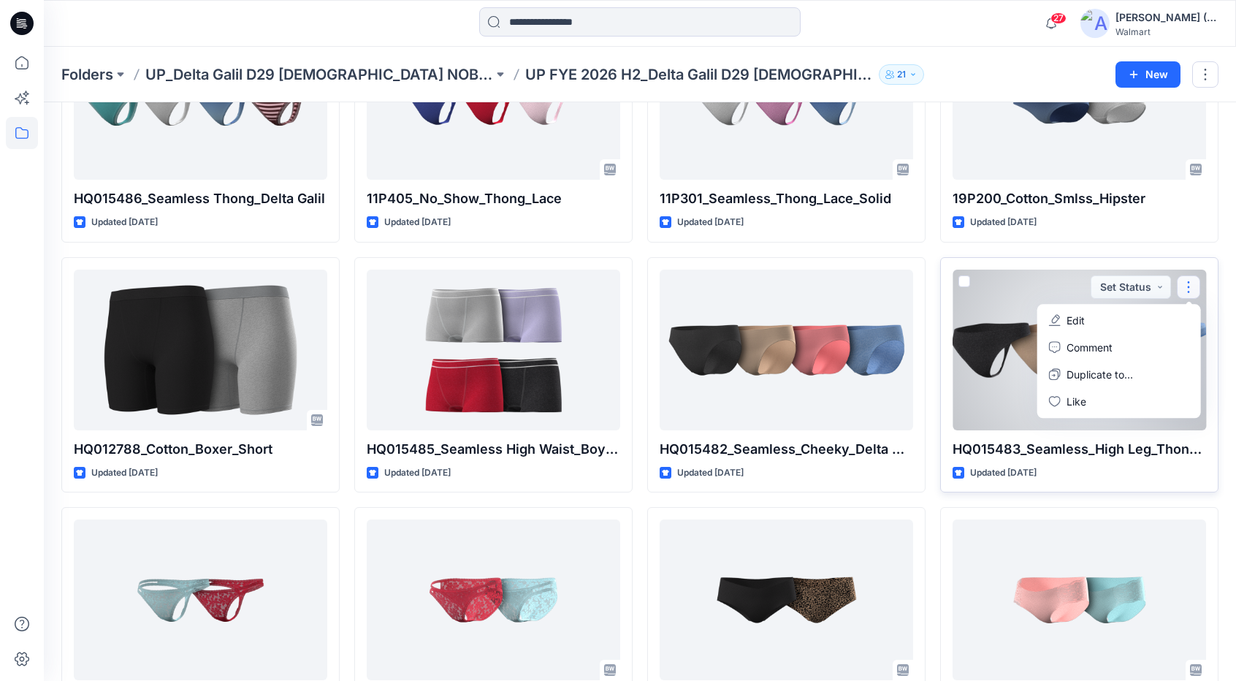
click at [1015, 341] on div at bounding box center [1079, 350] width 253 height 161
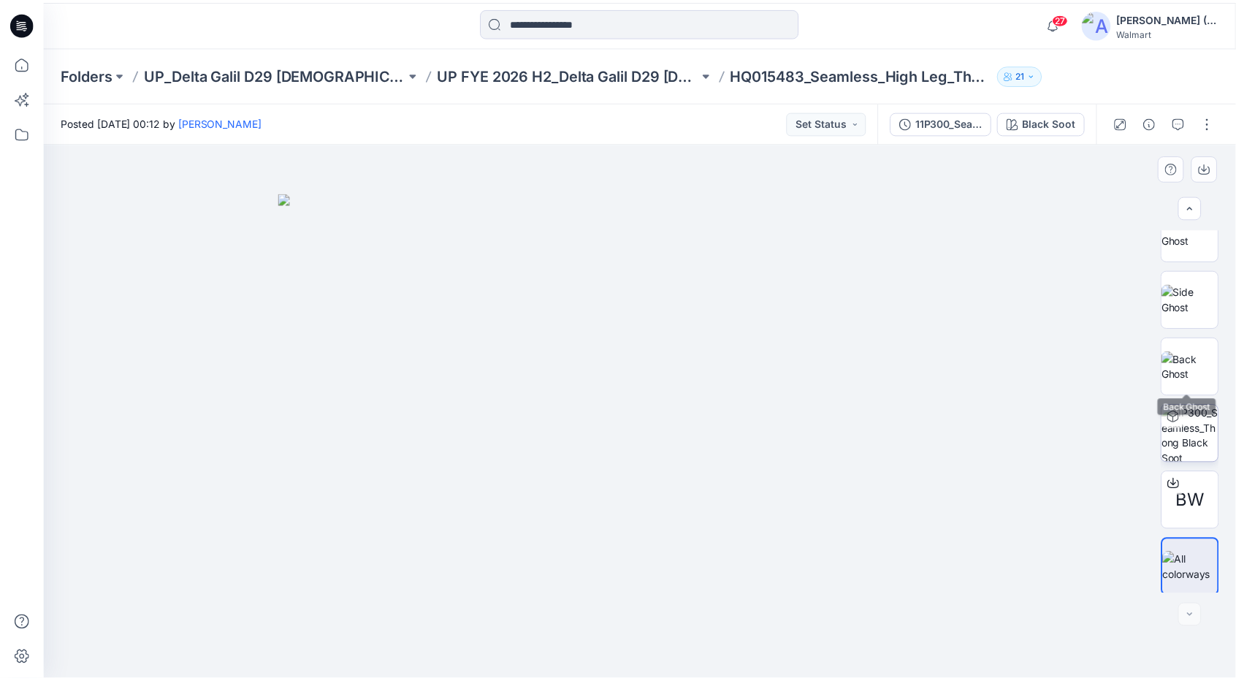
scroll to position [164, 0]
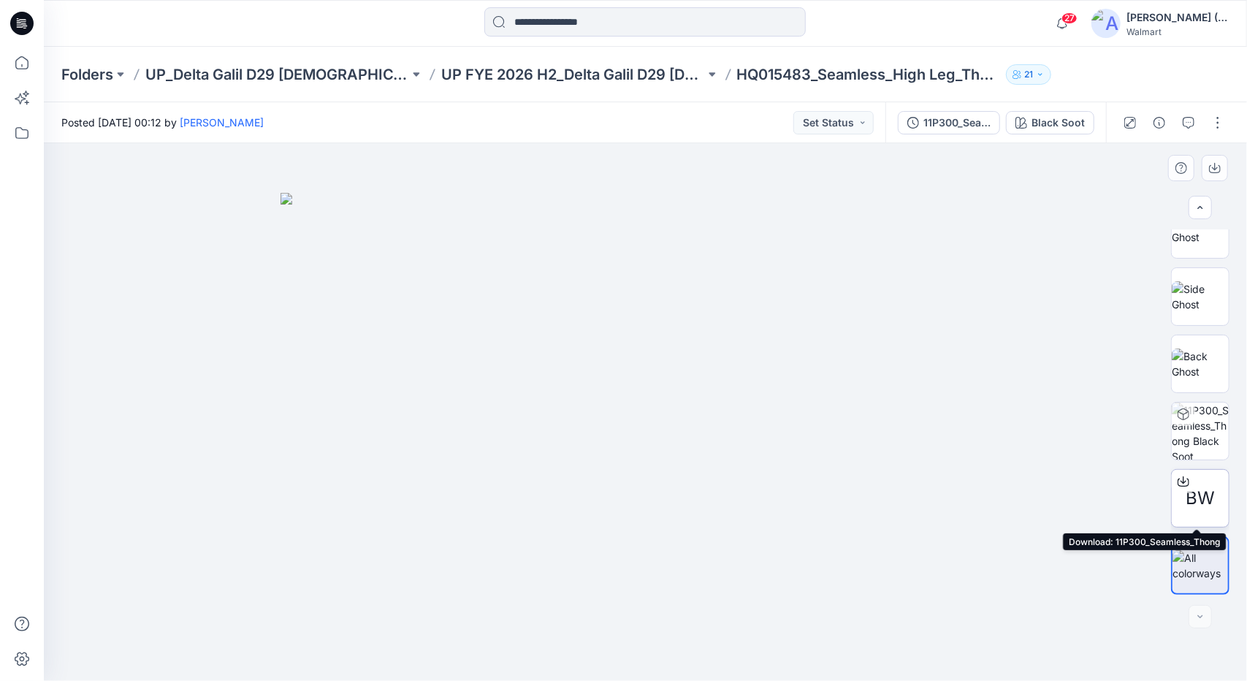
click at [1194, 497] on span "BW" at bounding box center [1200, 498] width 29 height 26
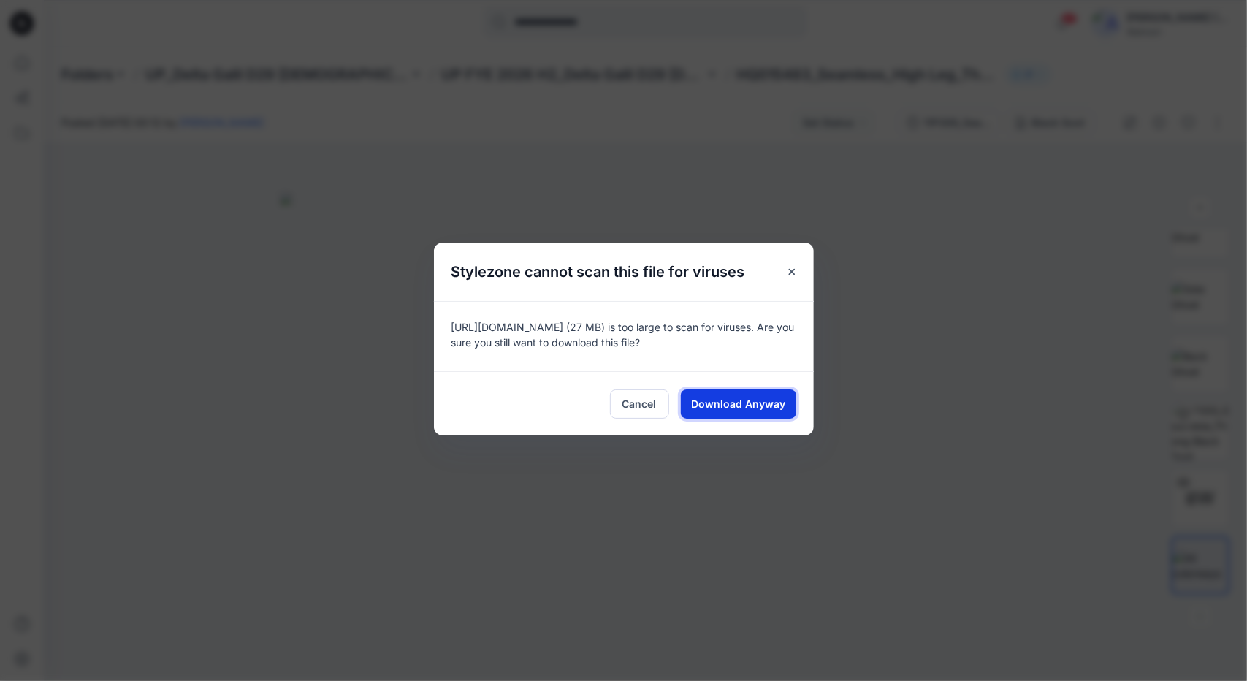
click at [725, 398] on span "Download Anyway" at bounding box center [738, 403] width 94 height 15
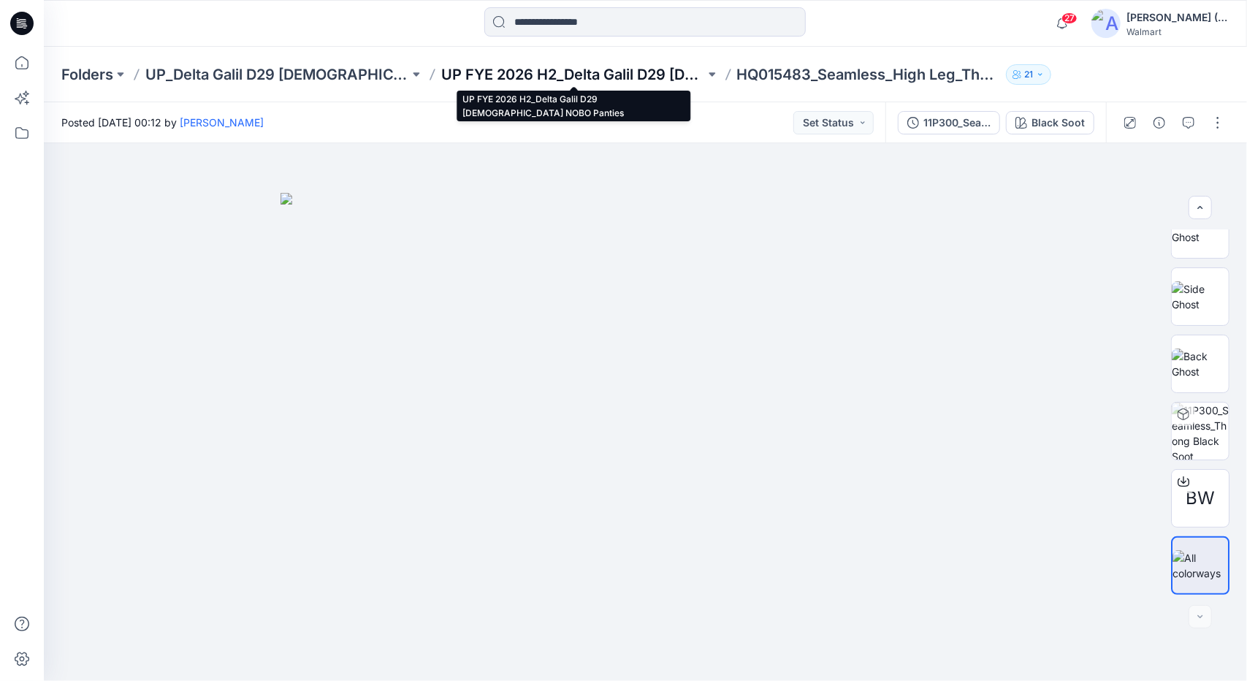
click at [544, 77] on p "UP FYE 2026 H2_Delta Galil D29 [DEMOGRAPHIC_DATA] NOBO Panties" at bounding box center [573, 74] width 264 height 20
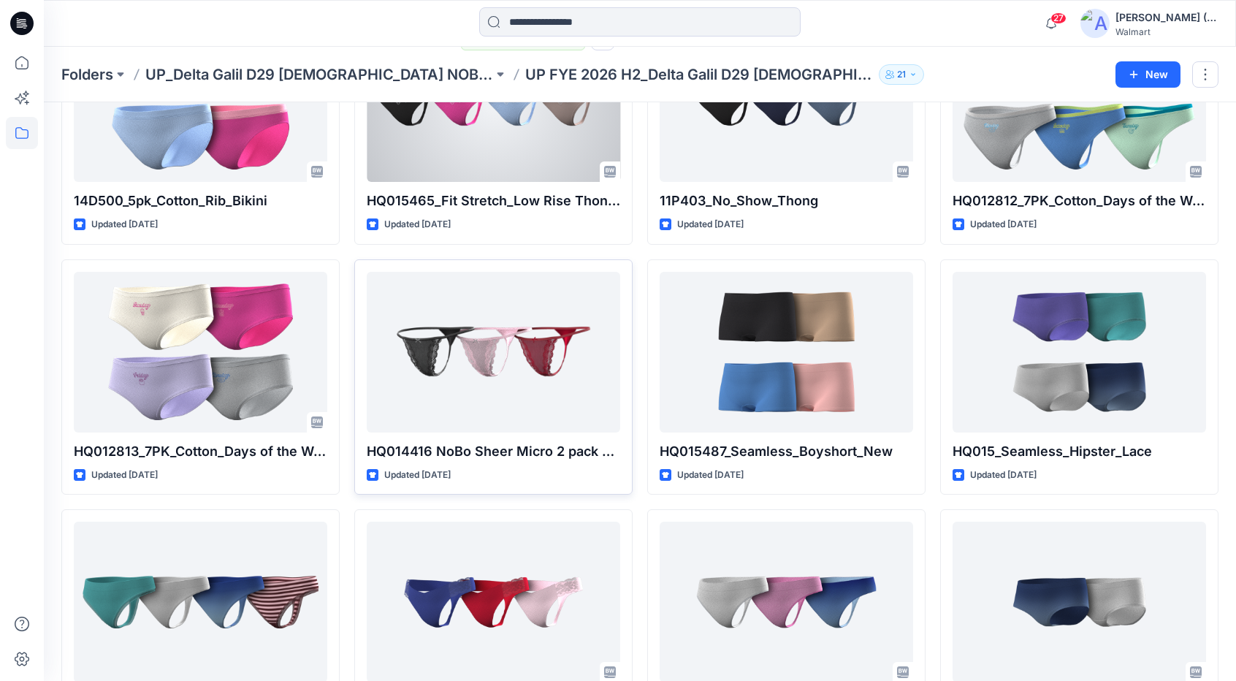
scroll to position [219, 0]
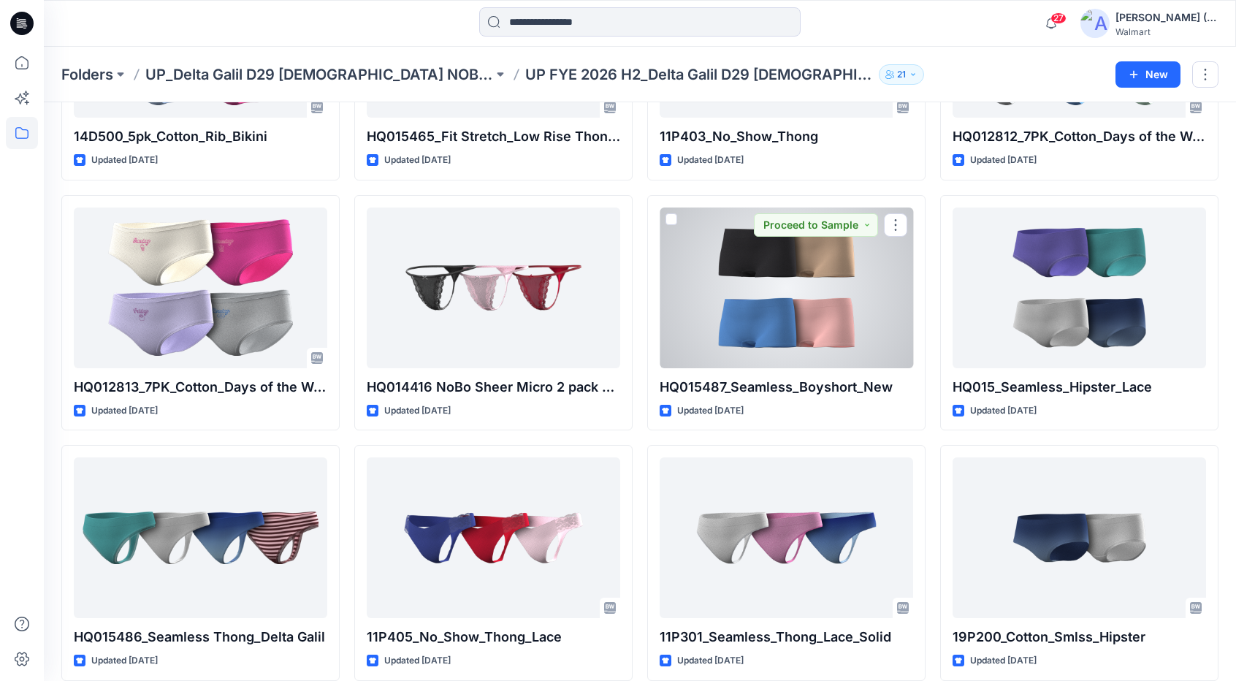
click at [772, 259] on div at bounding box center [786, 287] width 253 height 161
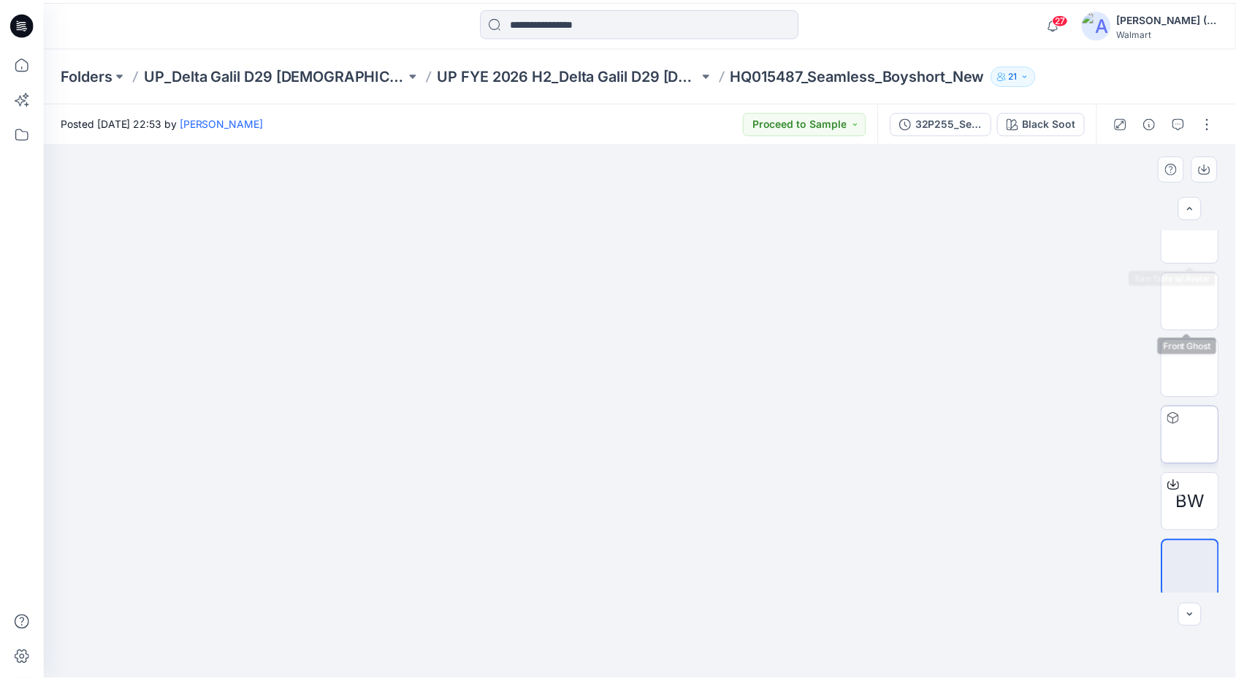
scroll to position [164, 0]
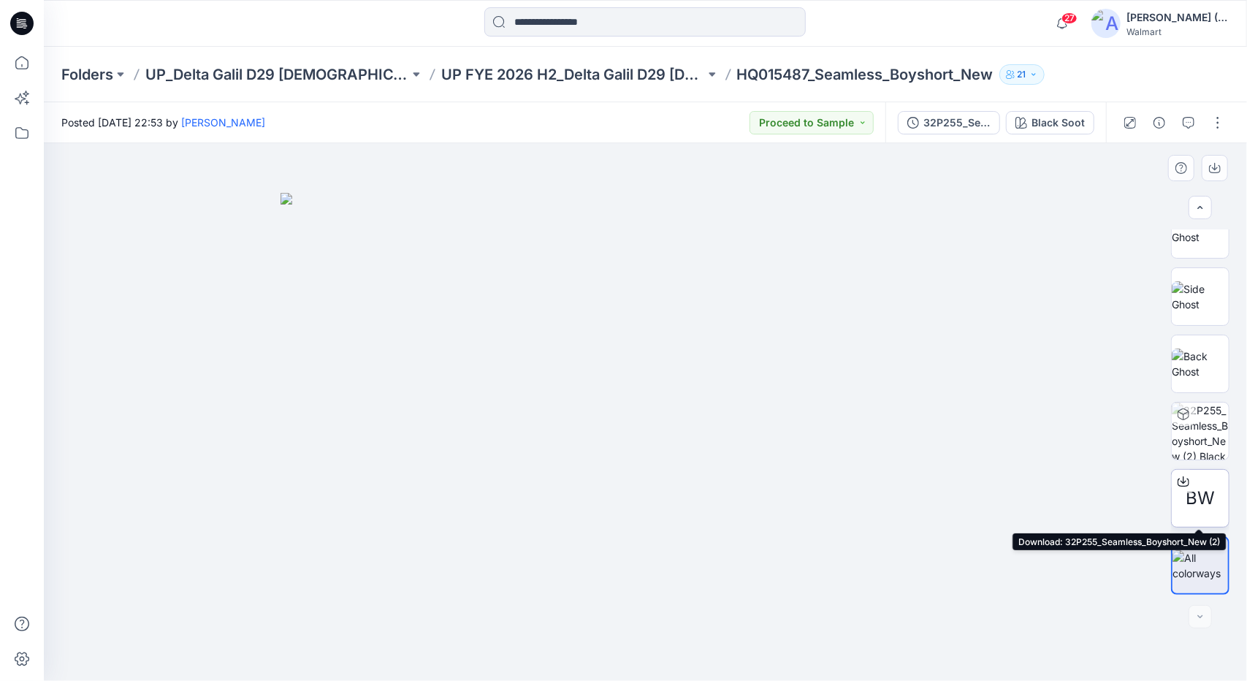
click at [1191, 500] on span "BW" at bounding box center [1200, 498] width 29 height 26
click at [1181, 486] on icon at bounding box center [1184, 482] width 12 height 8
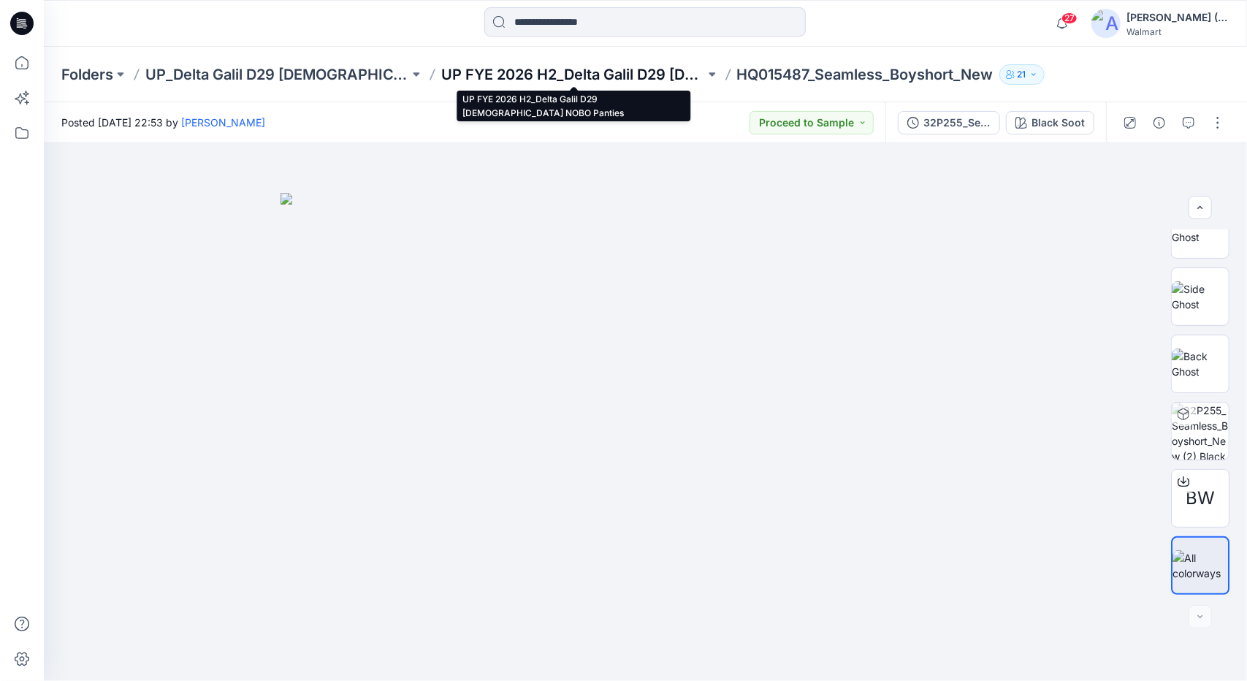
click at [554, 67] on p "UP FYE 2026 H2_Delta Galil D29 [DEMOGRAPHIC_DATA] NOBO Panties" at bounding box center [573, 74] width 264 height 20
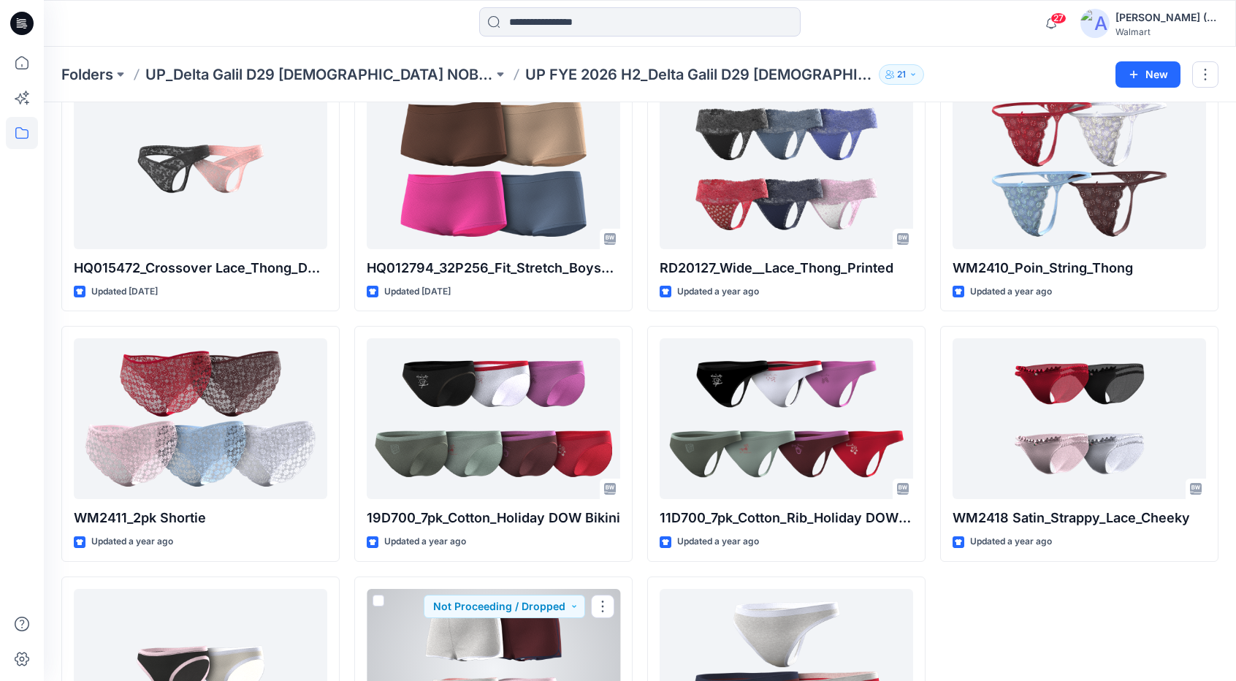
scroll to position [1837, 0]
